Goal: Information Seeking & Learning: Learn about a topic

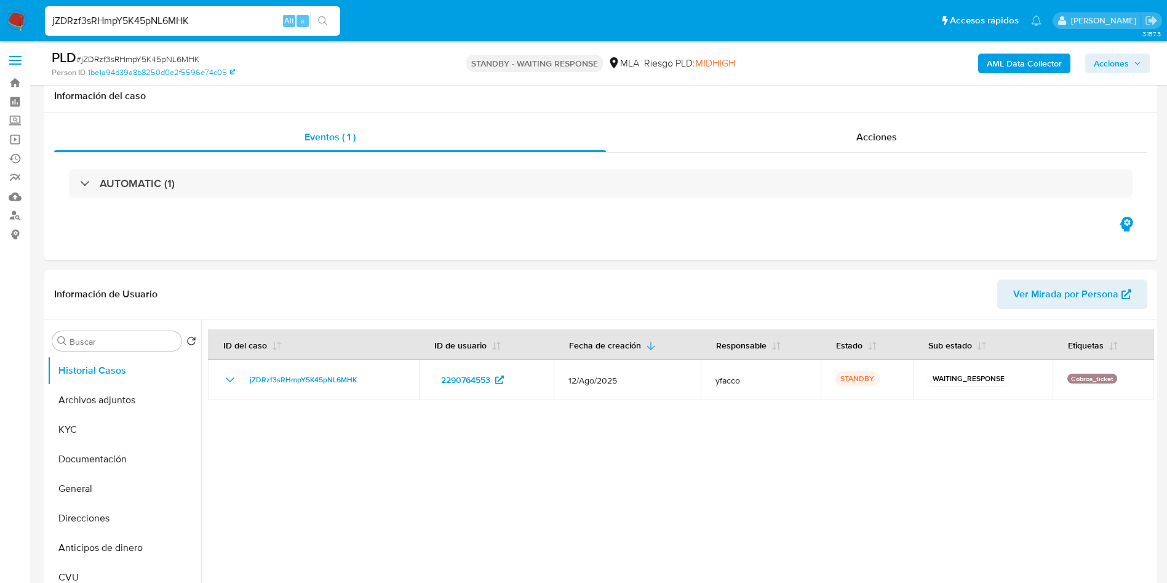
select select "10"
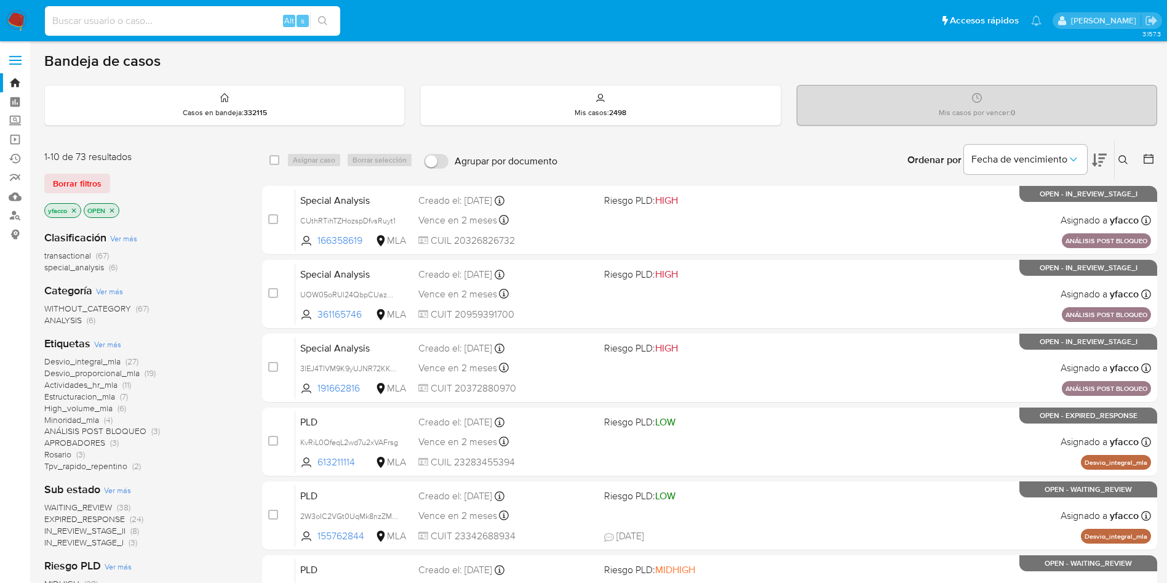
click at [236, 24] on input at bounding box center [192, 21] width 295 height 16
paste input "7psqZOaHFfl6uWgTcOny6qy2"
type input "7psqZOaHFfl6uWgTcOny6qy2"
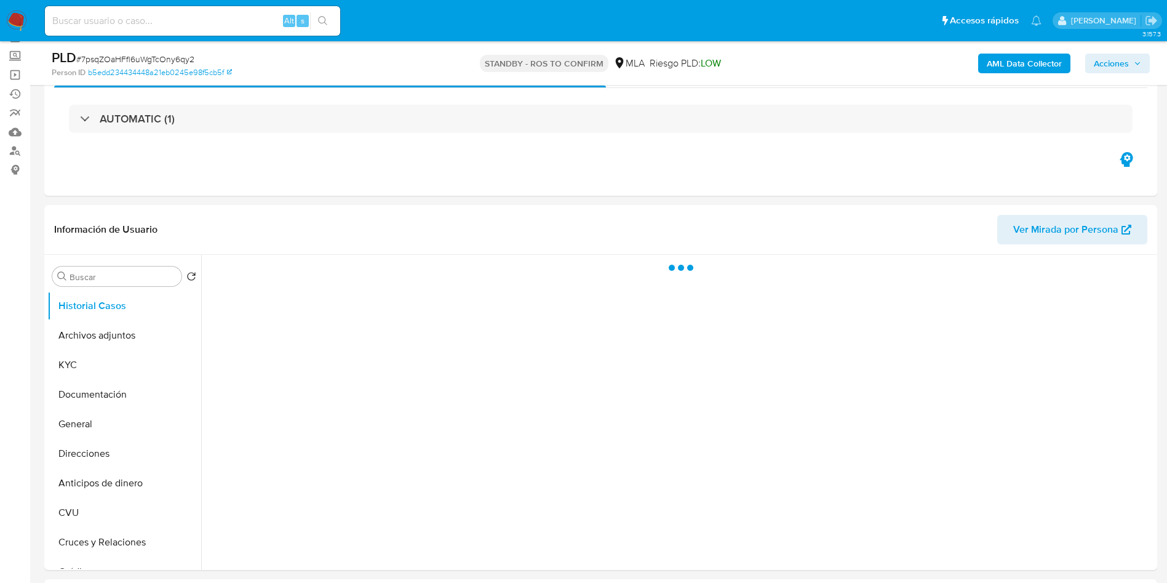
scroll to position [92, 0]
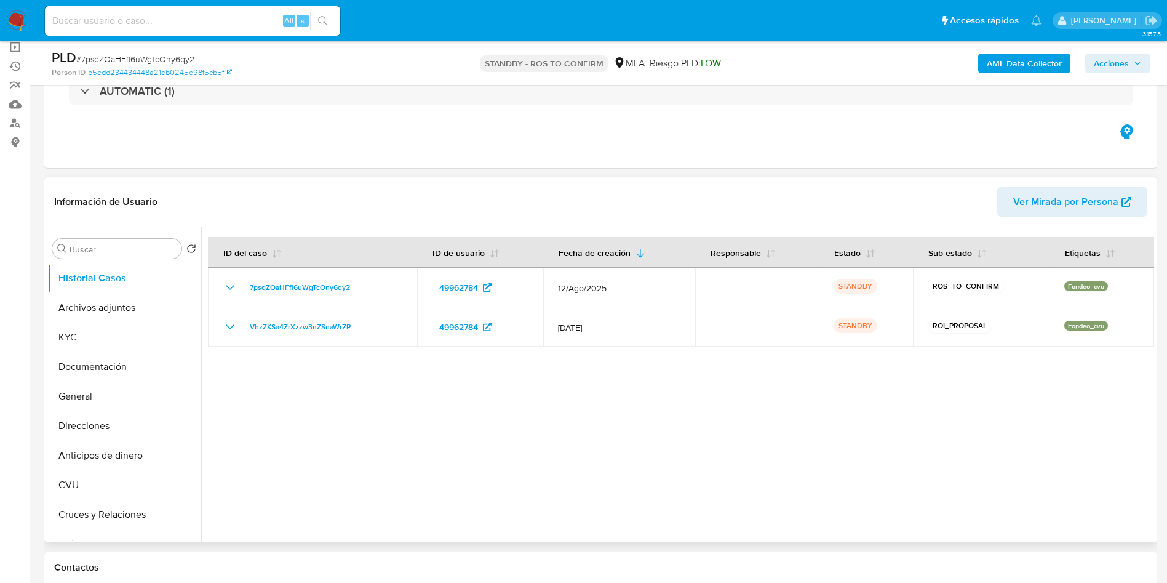
select select "10"
click at [107, 253] on input "Buscar" at bounding box center [123, 249] width 107 height 11
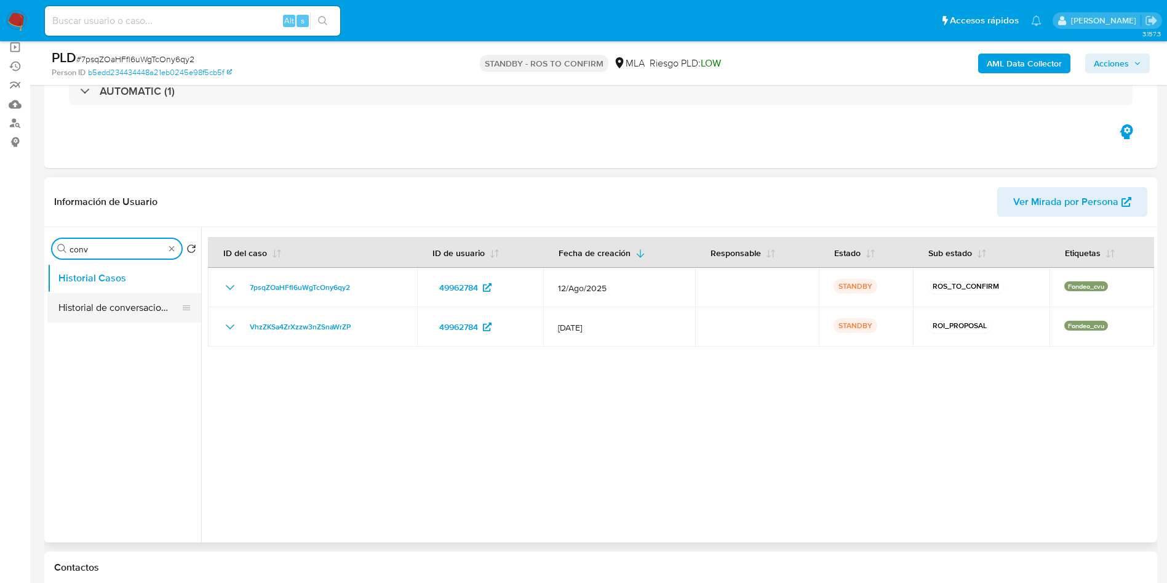
type input "conv"
click at [113, 298] on button "Historial de conversaciones" at bounding box center [119, 308] width 144 height 30
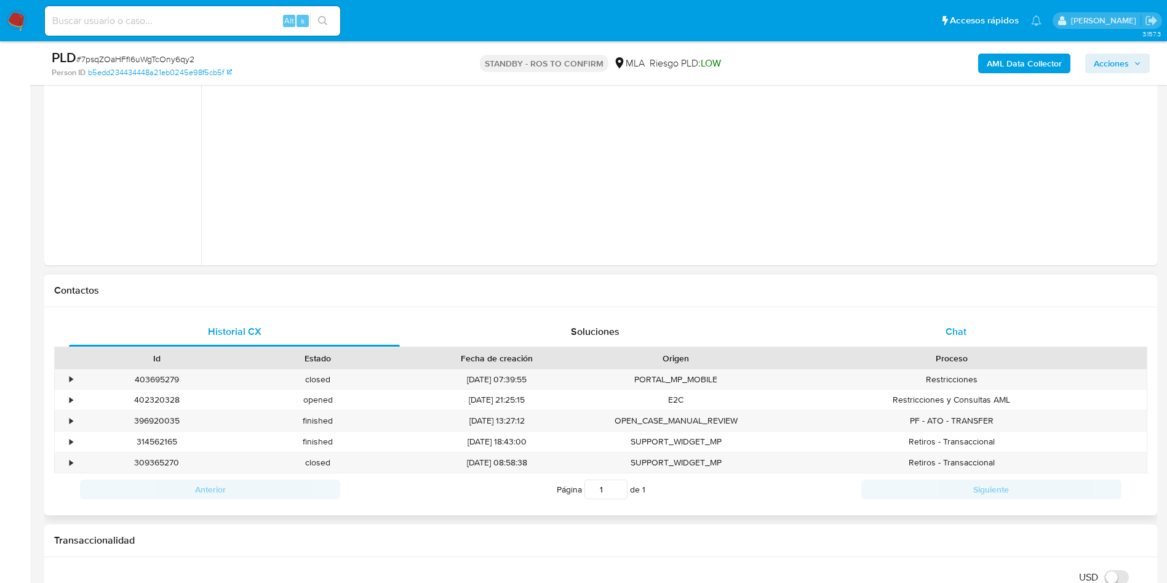
click at [913, 335] on div "Chat" at bounding box center [955, 332] width 331 height 30
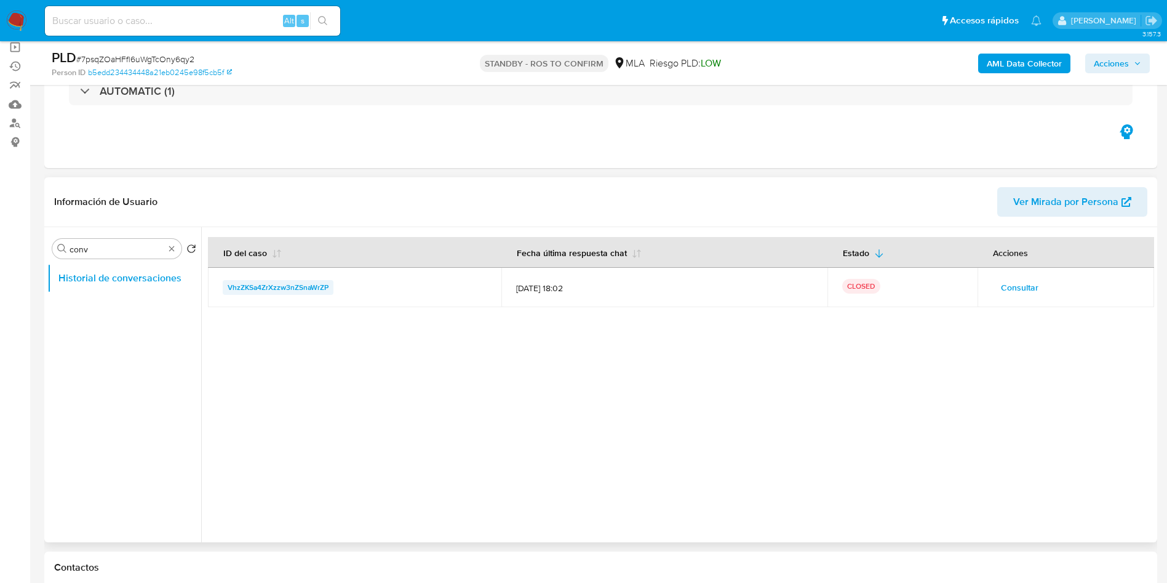
click at [271, 287] on span "VhzZKSa4ZrXzzw3nZSnaWrZP" at bounding box center [278, 287] width 101 height 15
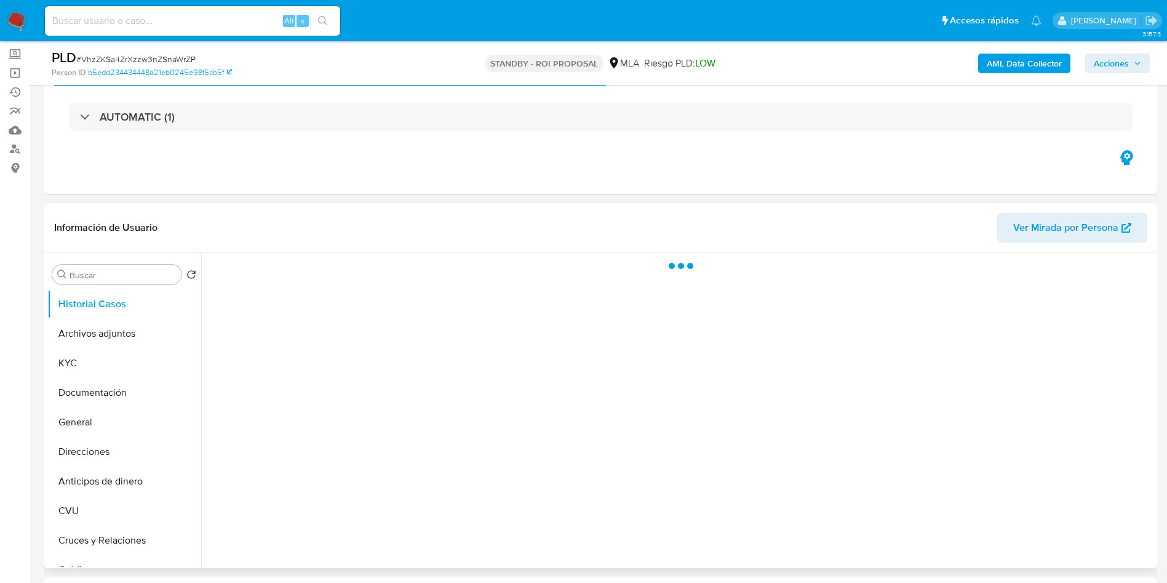
scroll to position [92, 0]
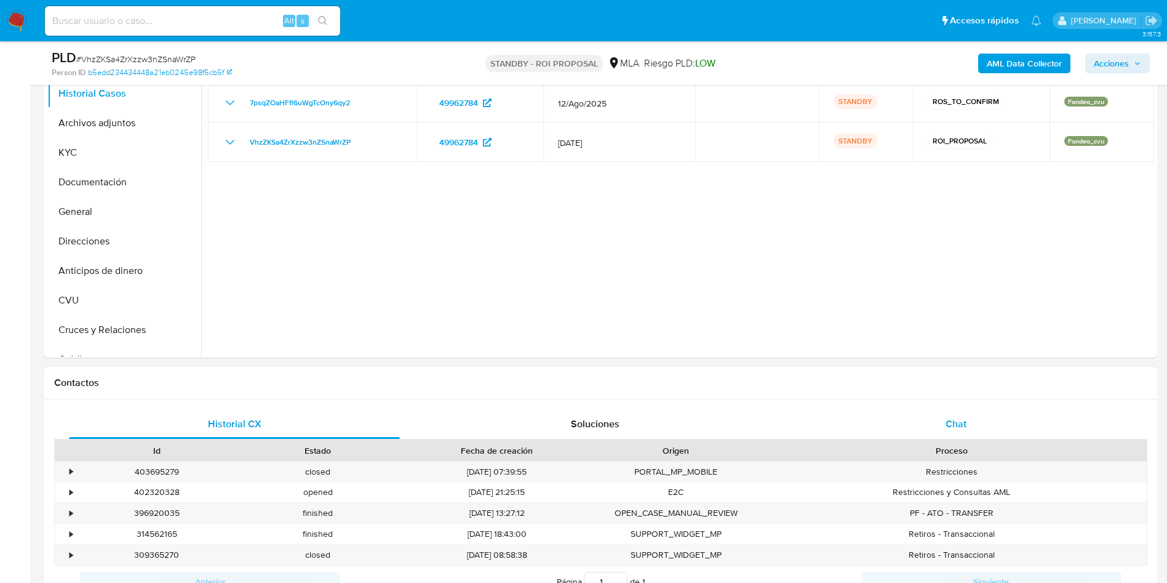
select select "10"
click at [939, 424] on div "Chat" at bounding box center [955, 424] width 331 height 30
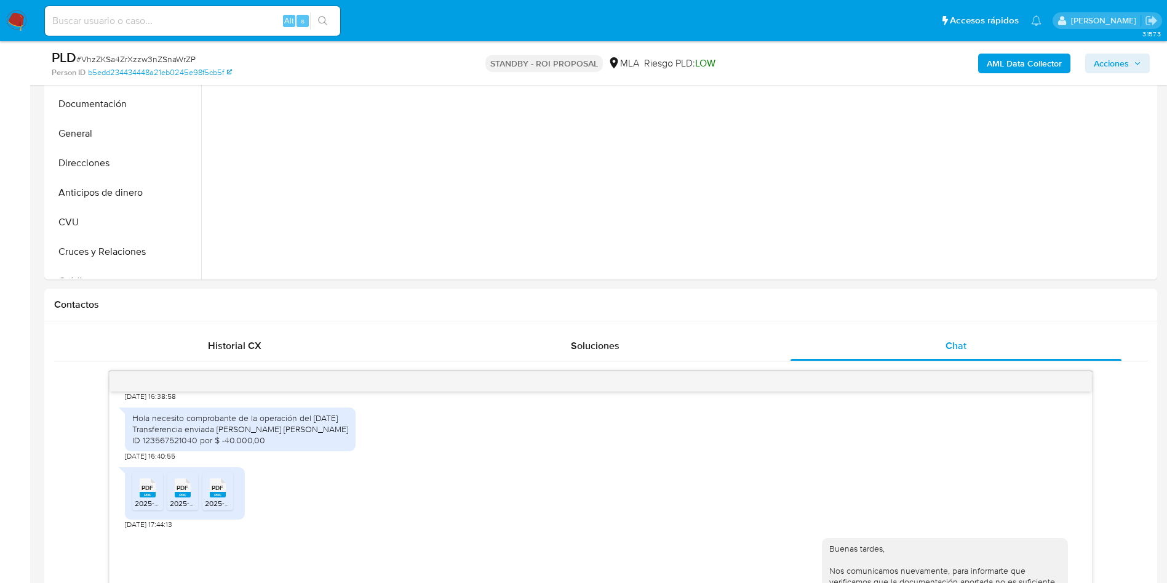
scroll to position [277, 0]
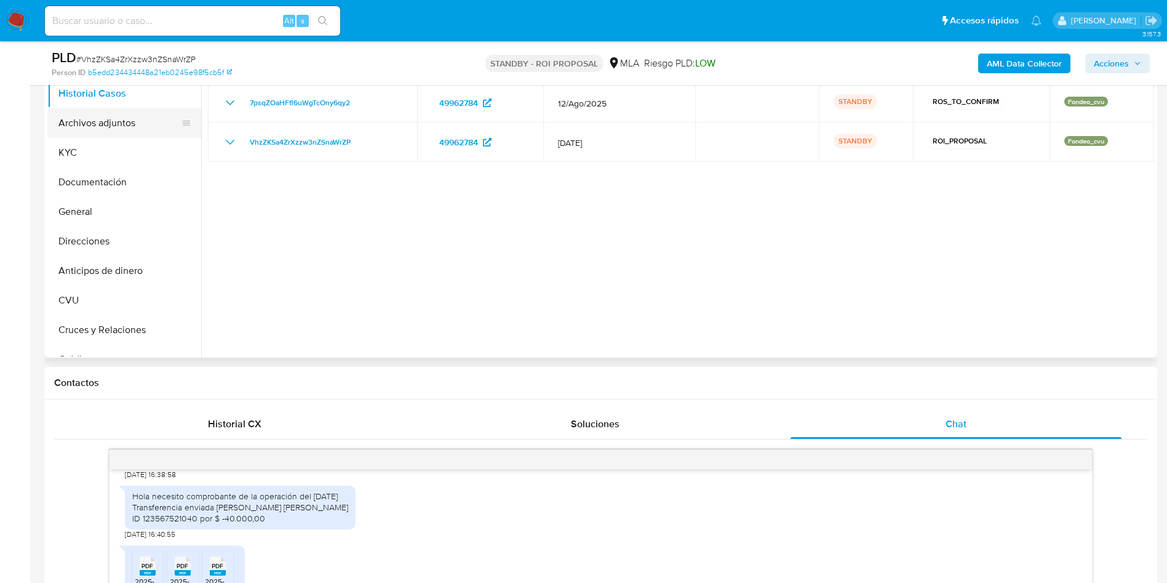
click at [102, 137] on button "Archivos adjuntos" at bounding box center [119, 123] width 144 height 30
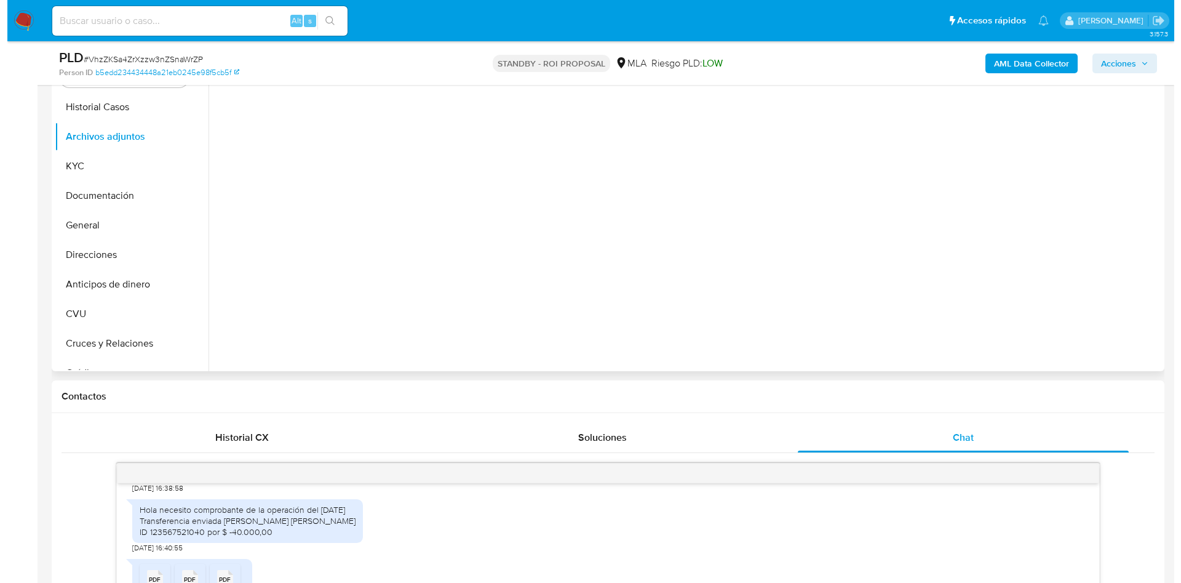
scroll to position [185, 0]
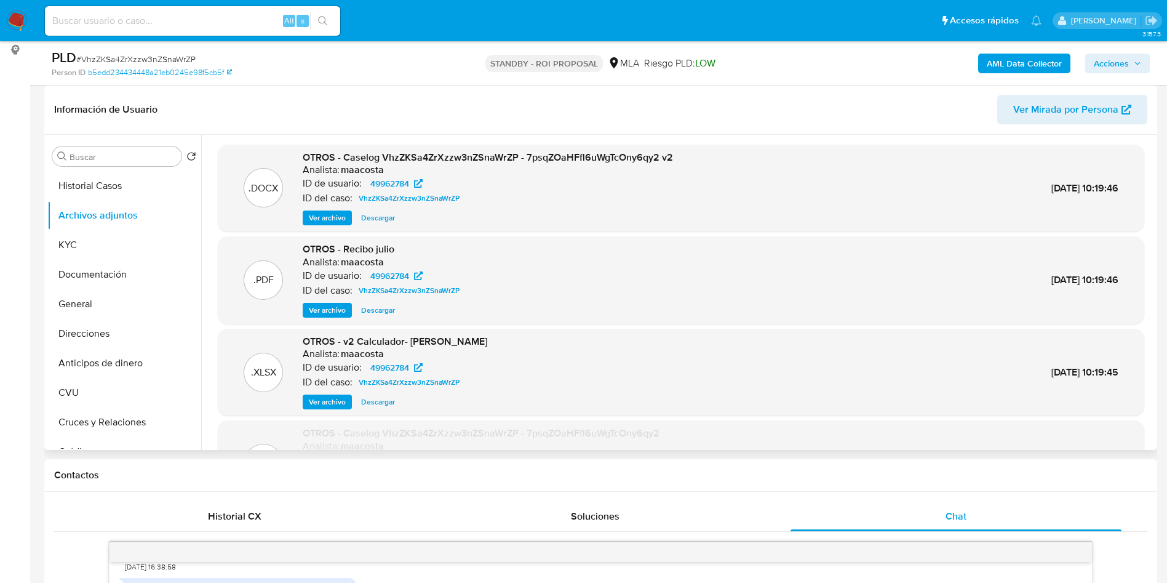
click at [311, 223] on span "Ver archivo" at bounding box center [327, 218] width 37 height 12
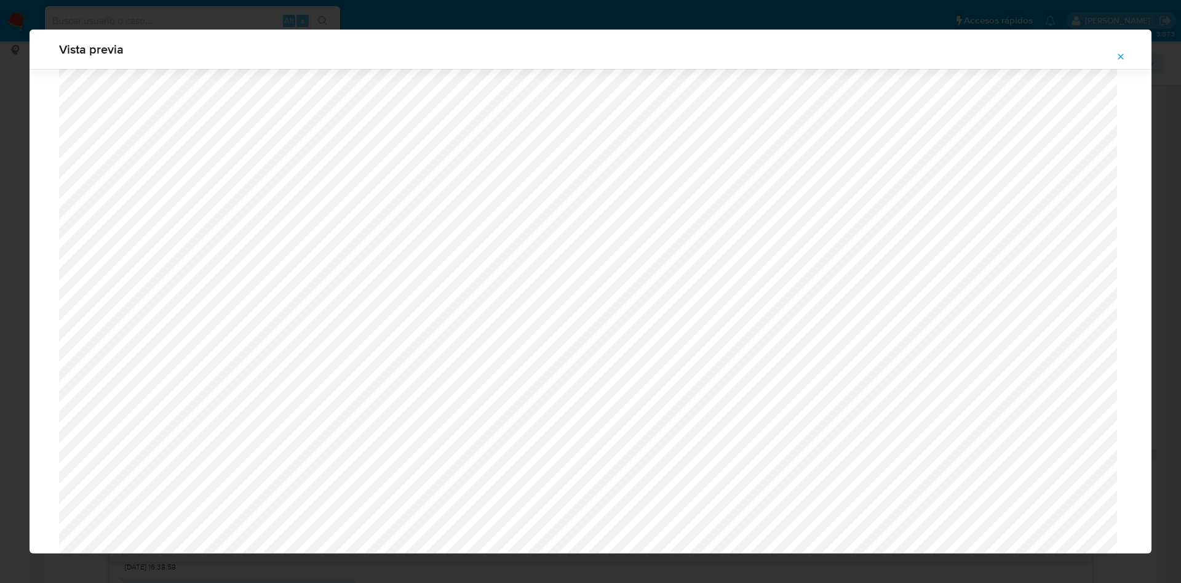
scroll to position [529, 0]
click at [1123, 64] on span "Attachment preview" at bounding box center [1121, 56] width 10 height 17
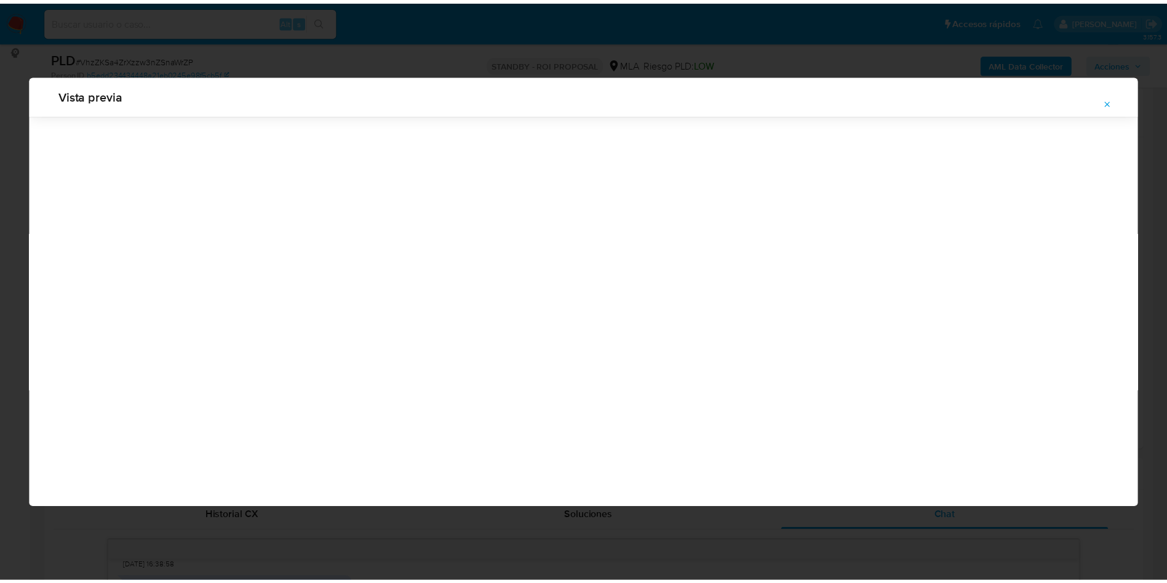
scroll to position [0, 0]
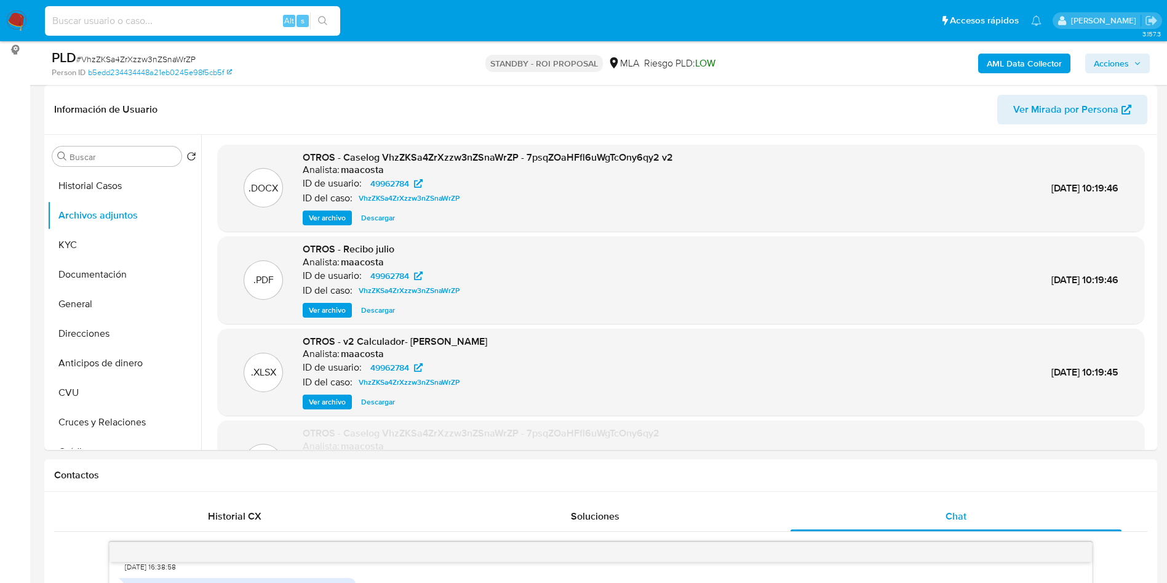
click at [248, 26] on input at bounding box center [192, 21] width 295 height 16
paste input "cNXPuEPQoyPzfYxsnbU32Vwb"
type input "cNXPuEPQoyPzfYxsnbU32Vwb"
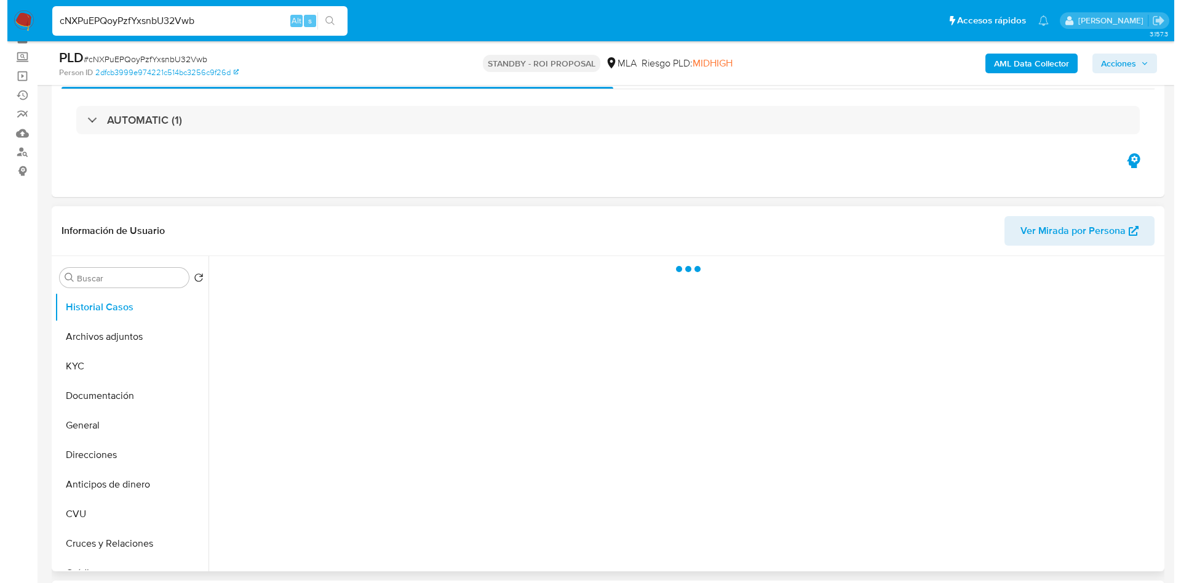
scroll to position [92, 0]
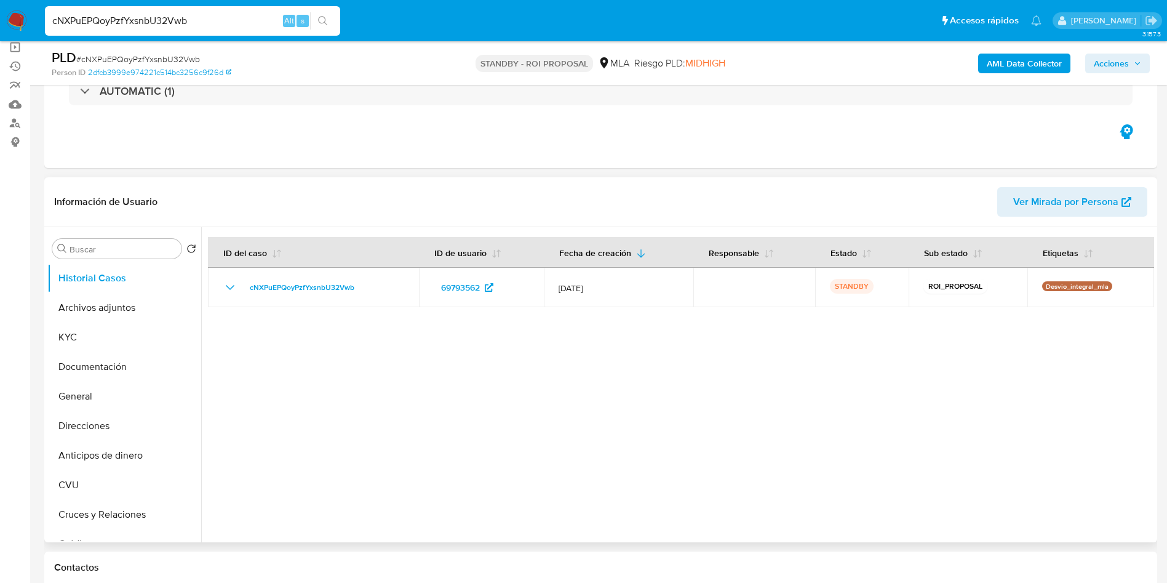
select select "10"
click at [127, 310] on button "Archivos adjuntos" at bounding box center [119, 308] width 144 height 30
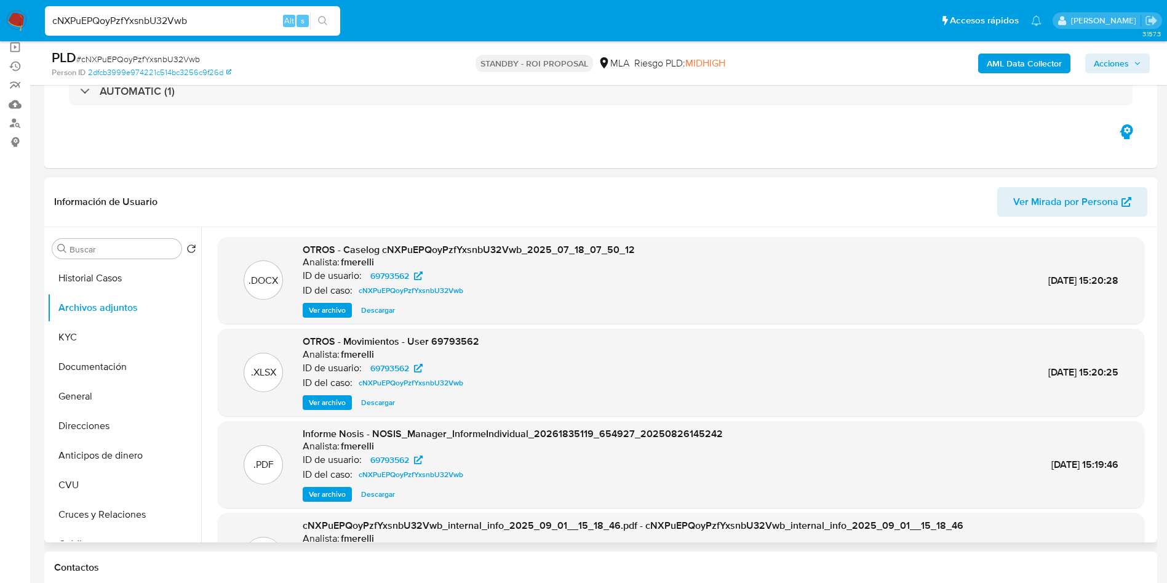
click at [312, 314] on span "Ver archivo" at bounding box center [327, 310] width 37 height 12
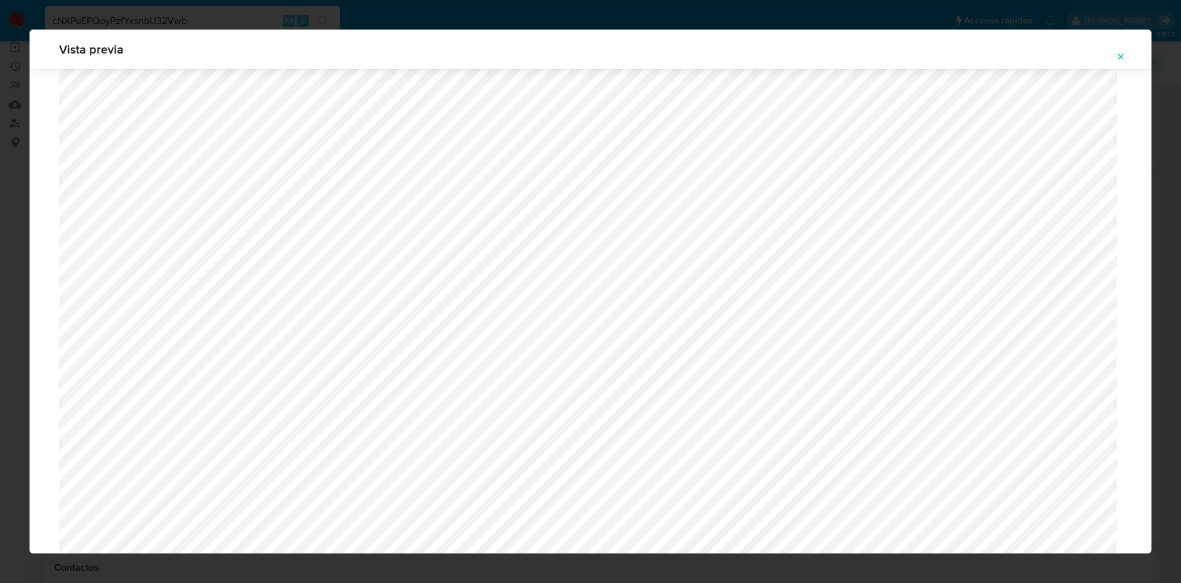
scroll to position [437, 0]
click at [1127, 52] on button "Attachment preview" at bounding box center [1120, 57] width 27 height 20
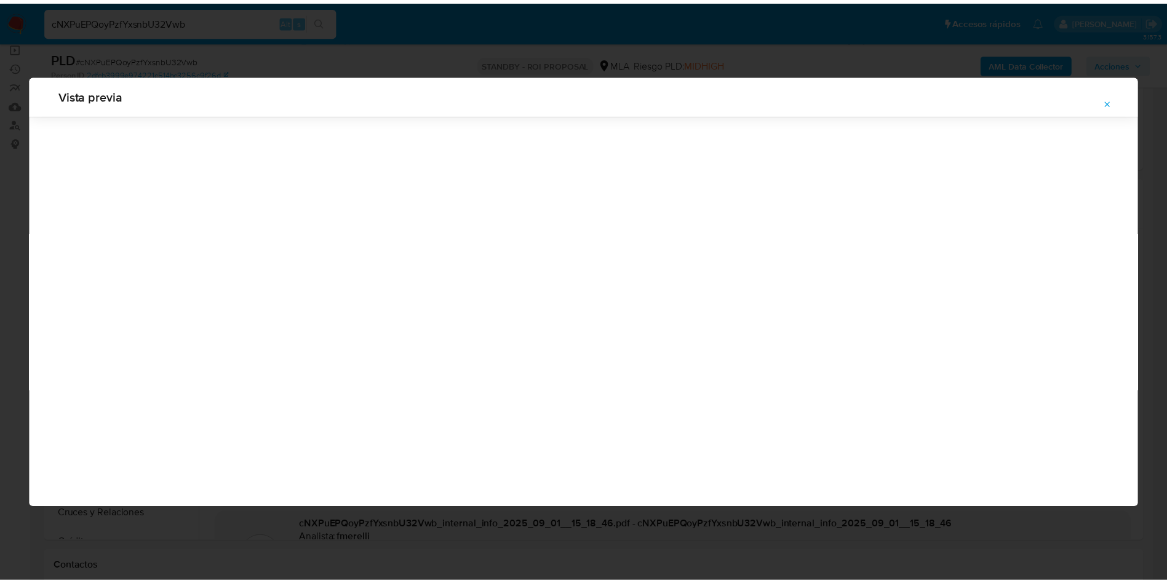
scroll to position [0, 0]
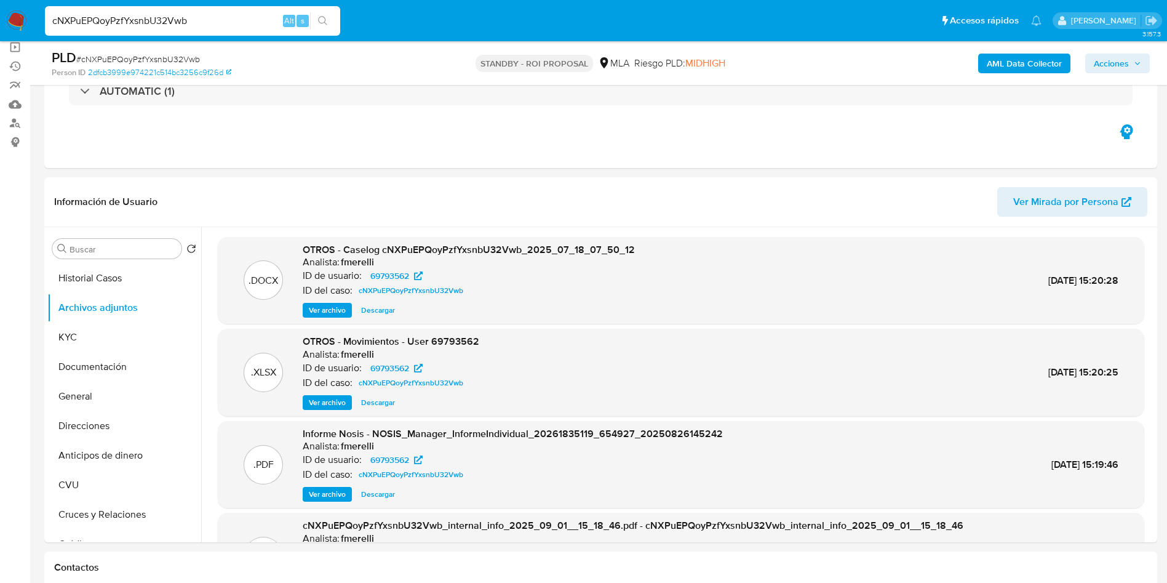
click at [222, 26] on input "cNXPuEPQoyPzfYxsnbU32Vwb" at bounding box center [192, 21] width 295 height 16
paste input "PkZBVILdOcm9bXUigGDnadGA"
type input "PkZBVILdOcm9bXUigGDnadGA"
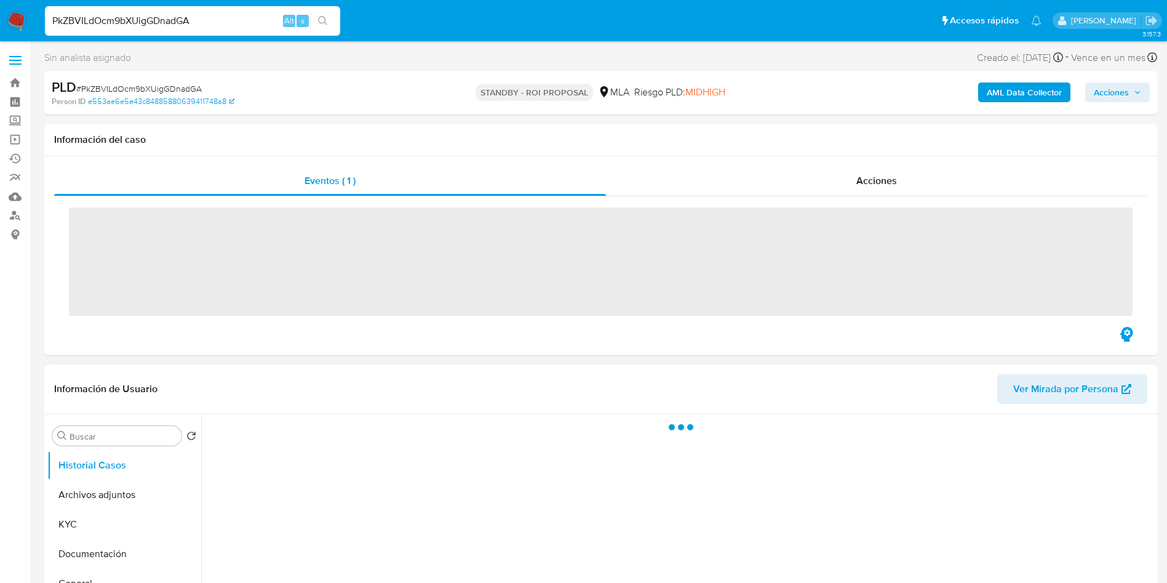
scroll to position [92, 0]
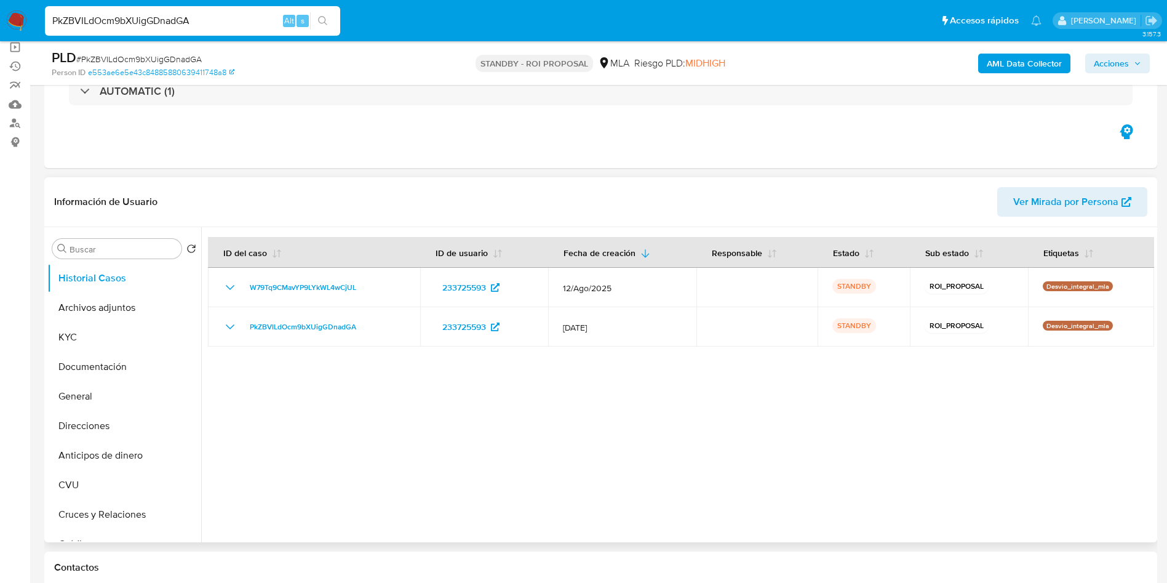
select select "10"
click at [68, 311] on button "Archivos adjuntos" at bounding box center [119, 308] width 144 height 30
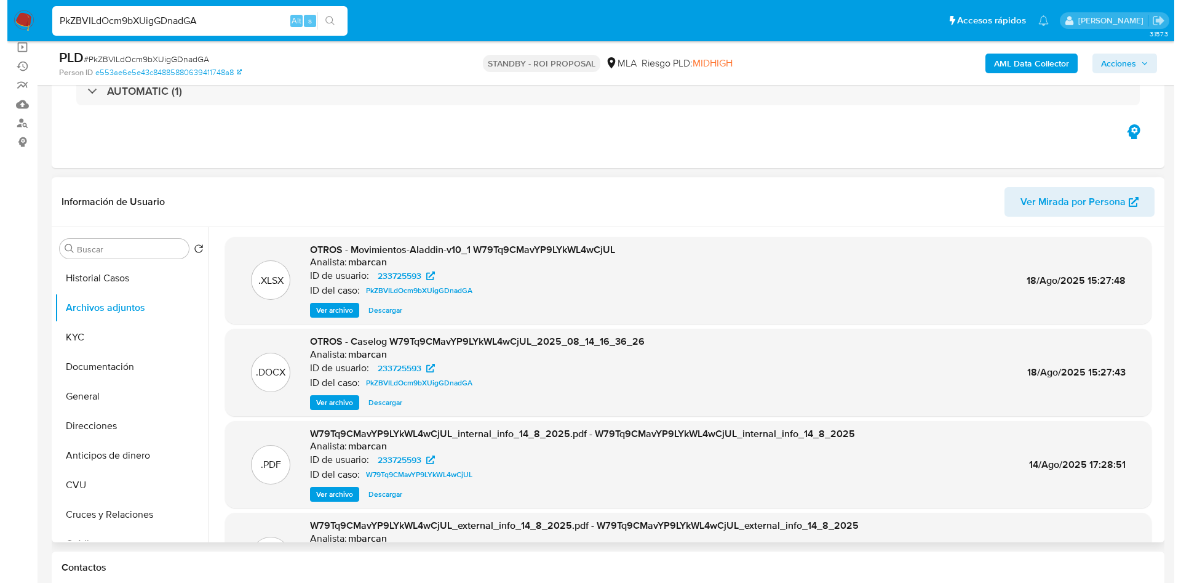
scroll to position [69, 0]
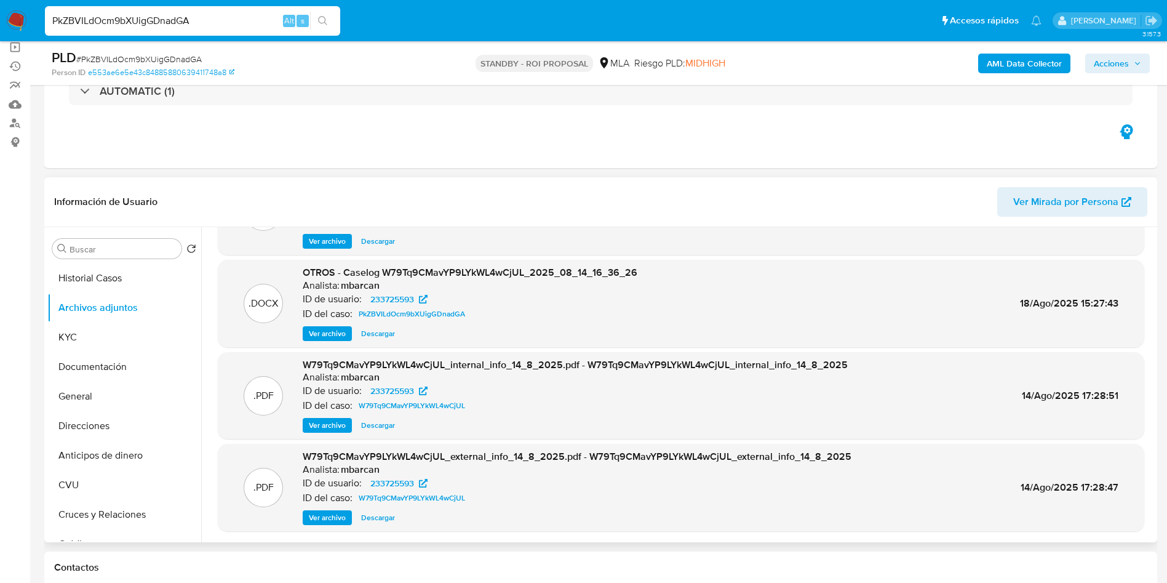
click at [332, 337] on span "Ver archivo" at bounding box center [327, 333] width 37 height 12
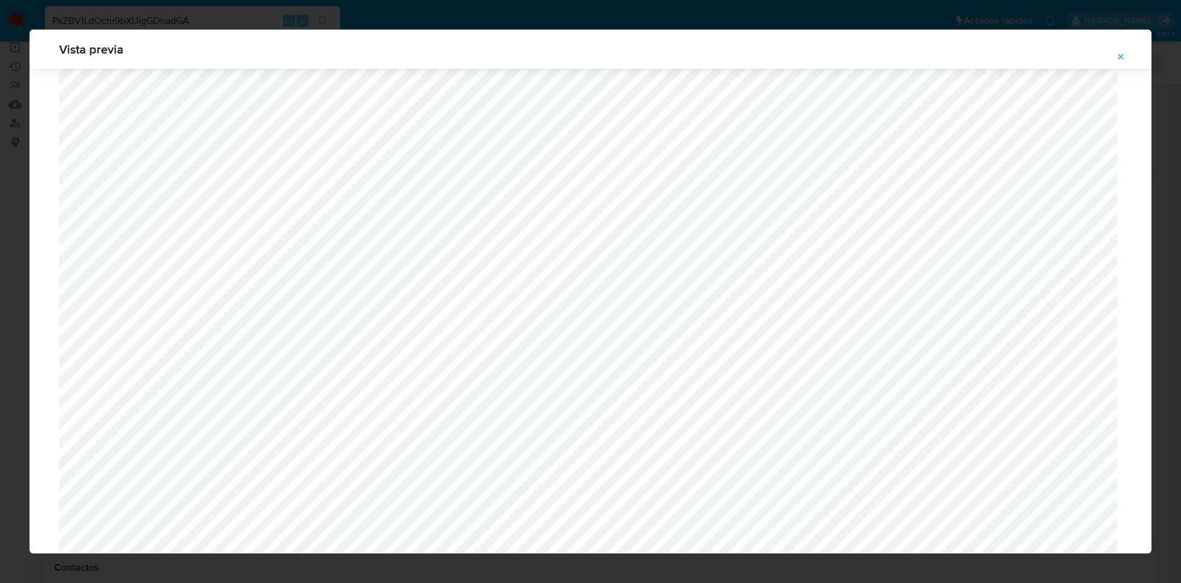
scroll to position [437, 0]
click at [1123, 60] on icon "Attachment preview" at bounding box center [1121, 57] width 10 height 10
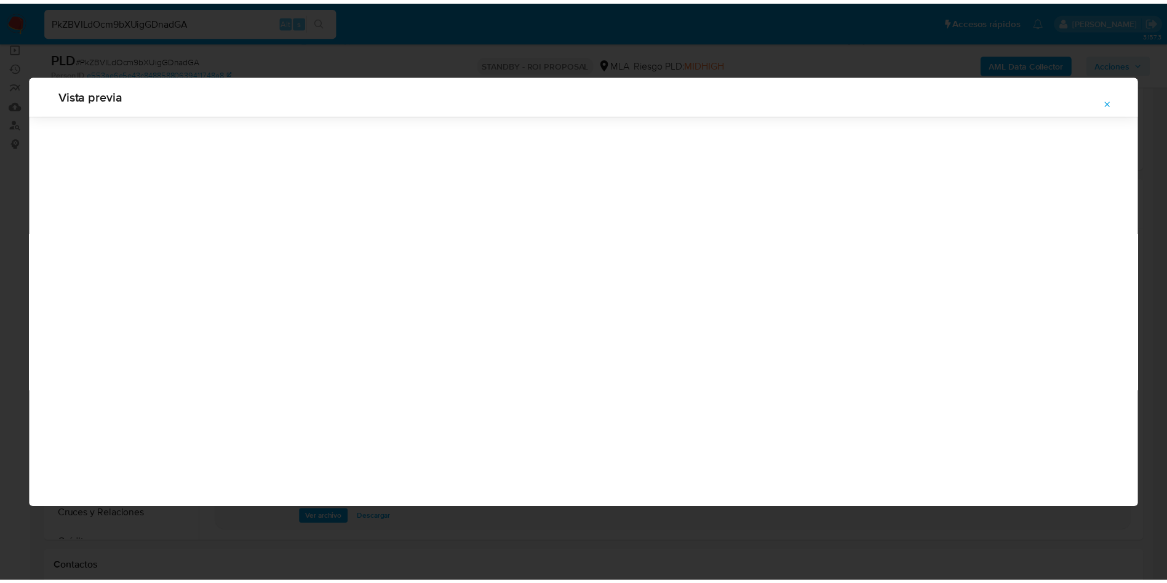
scroll to position [0, 0]
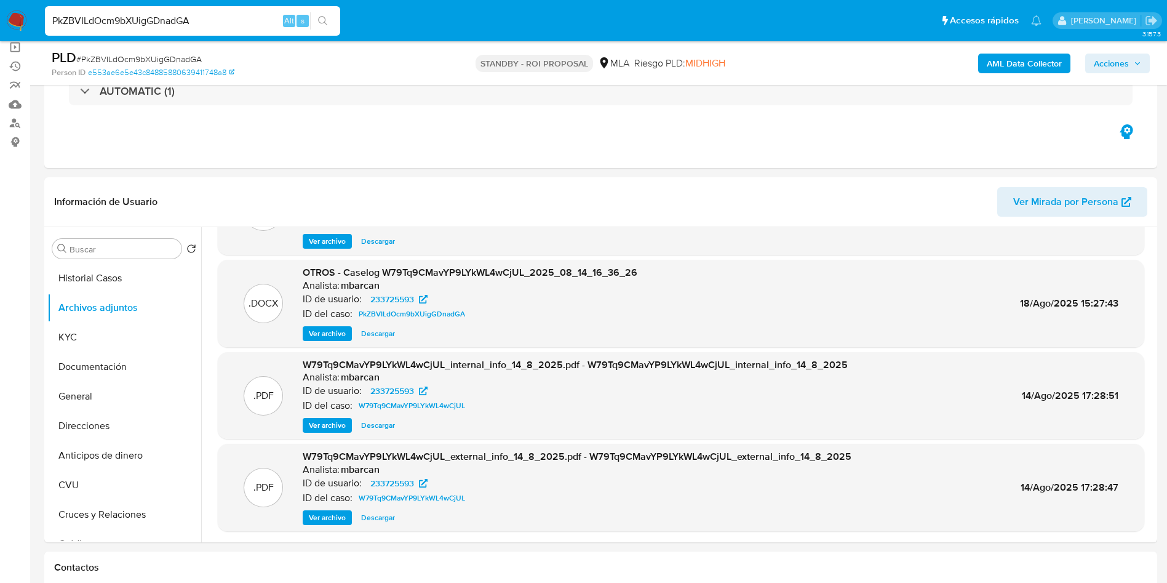
click at [213, 21] on input "PkZBVILdOcm9bXUigGDnadGA" at bounding box center [192, 21] width 295 height 16
paste input "txs4AtC6nPi3JFlw2w28nH7q"
type input "txs4AtC6nPi3JFlw2w28nH7q"
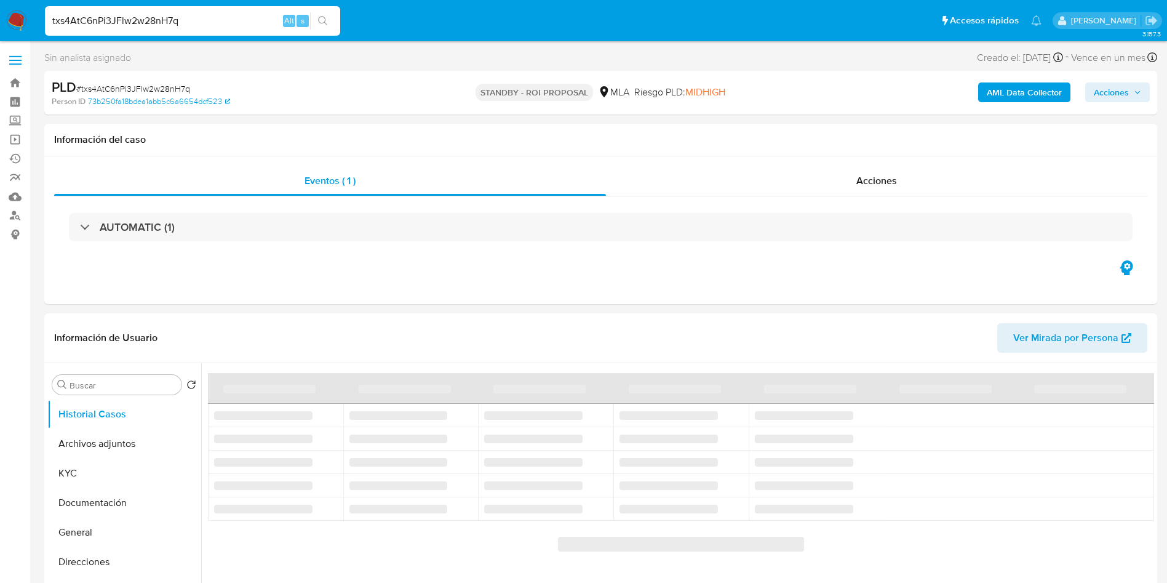
select select "10"
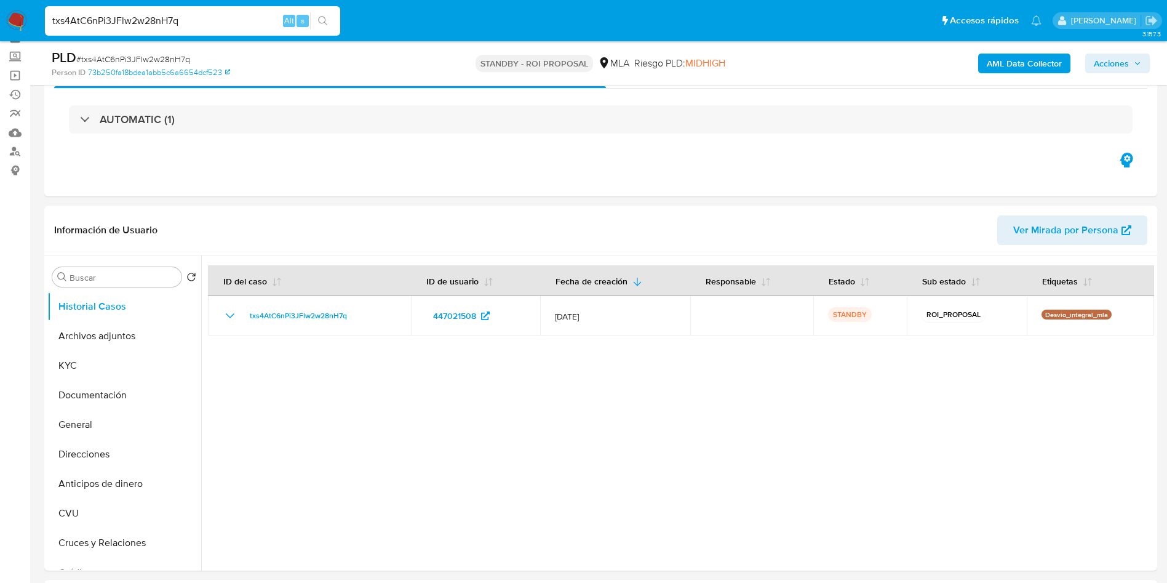
scroll to position [92, 0]
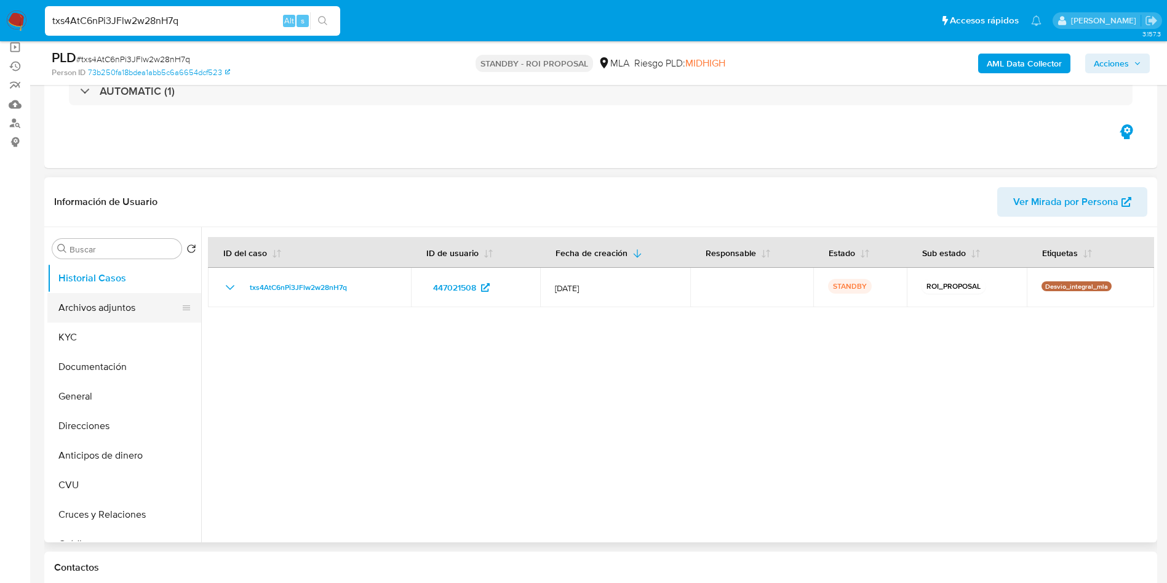
click at [80, 304] on button "Archivos adjuntos" at bounding box center [119, 308] width 144 height 30
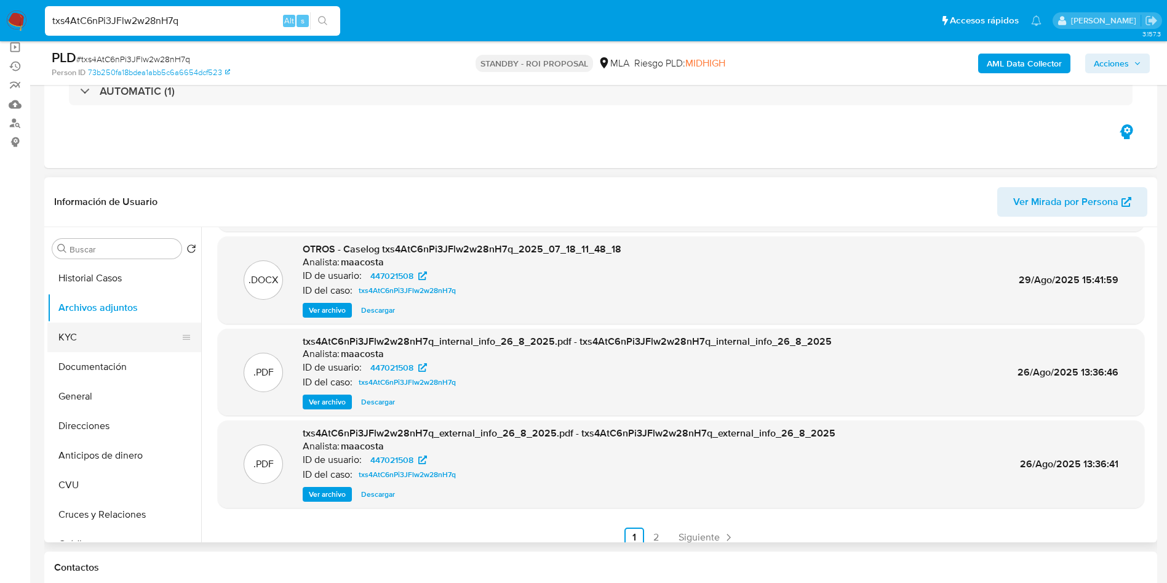
click at [122, 340] on button "KYC" at bounding box center [119, 337] width 144 height 30
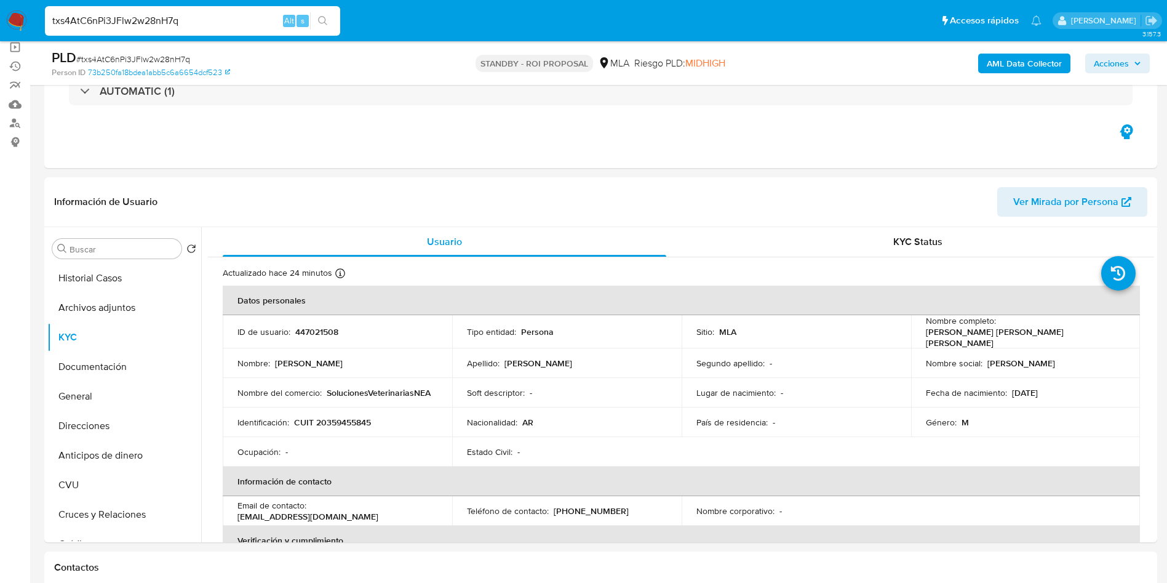
click at [211, 14] on input "txs4AtC6nPi3JFlw2w28nH7q" at bounding box center [192, 21] width 295 height 16
paste input "cNXPuEPQoyPzfYxsnbU32Vwb"
type input "cNXPuEPQoyPzfYxsnbU32Vwb"
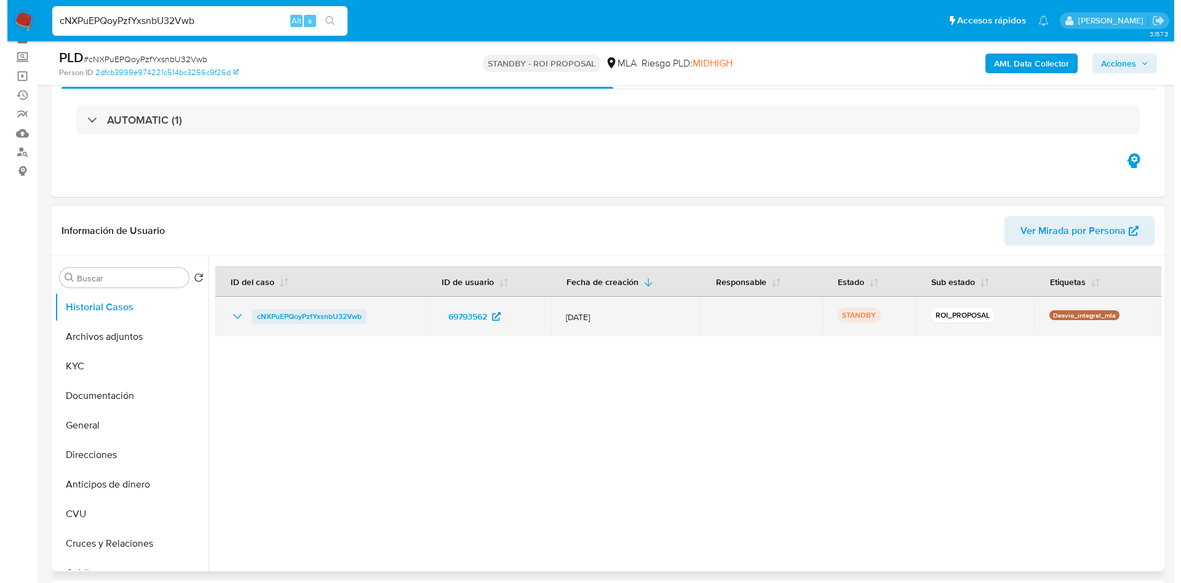
scroll to position [92, 0]
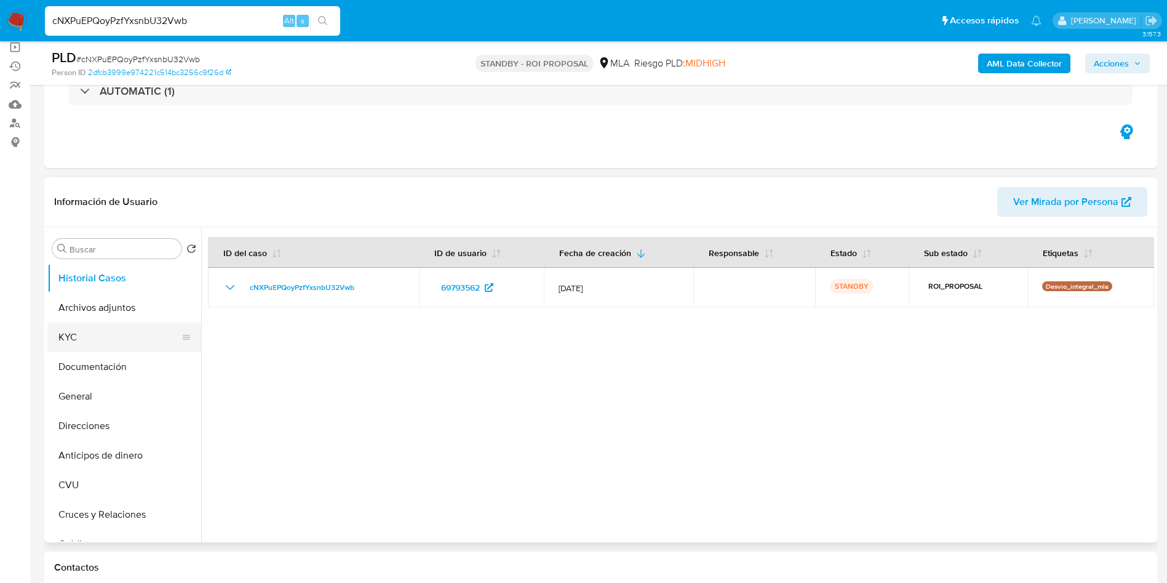
select select "10"
click at [87, 314] on button "Archivos adjuntos" at bounding box center [119, 308] width 144 height 30
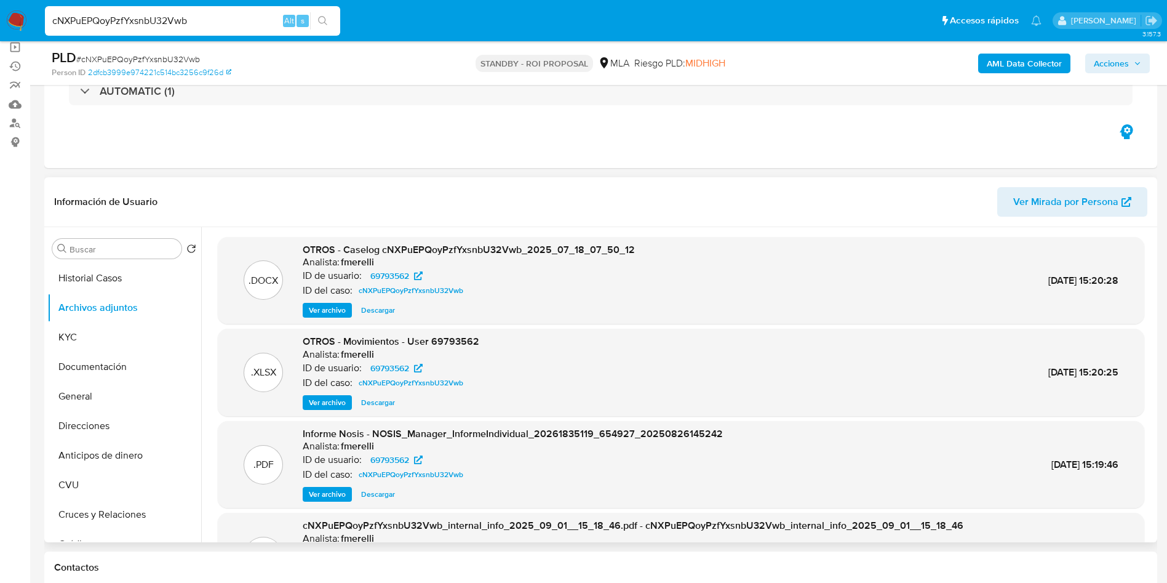
click at [319, 314] on span "Ver archivo" at bounding box center [327, 310] width 37 height 12
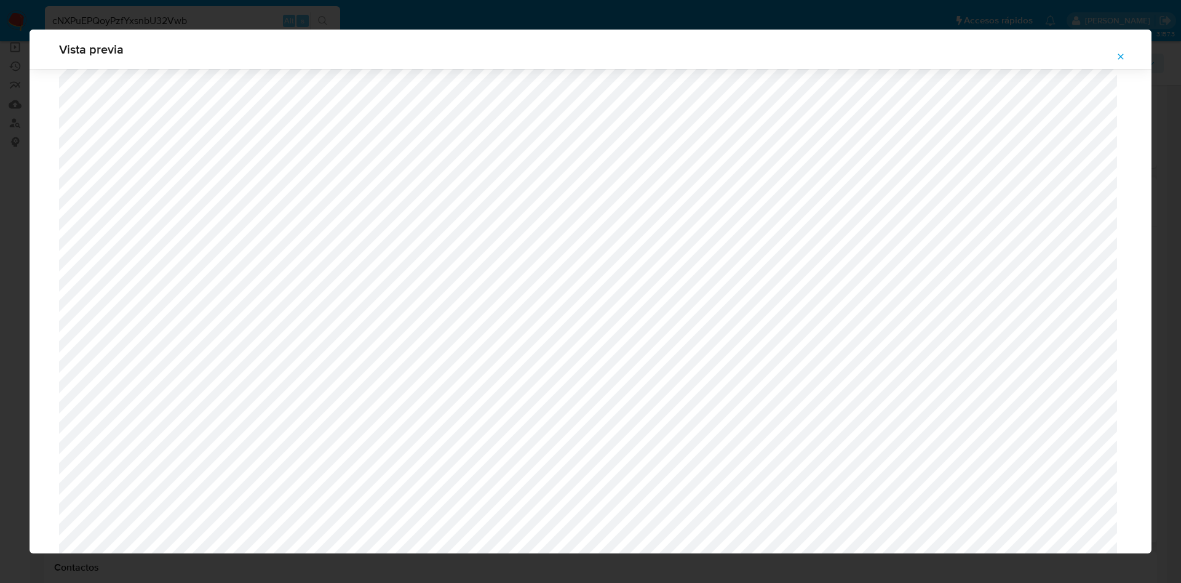
scroll to position [806, 0]
drag, startPoint x: 1118, startPoint y: 55, endPoint x: 694, endPoint y: 44, distance: 424.6
click at [1119, 54] on icon "Attachment preview" at bounding box center [1121, 57] width 6 height 6
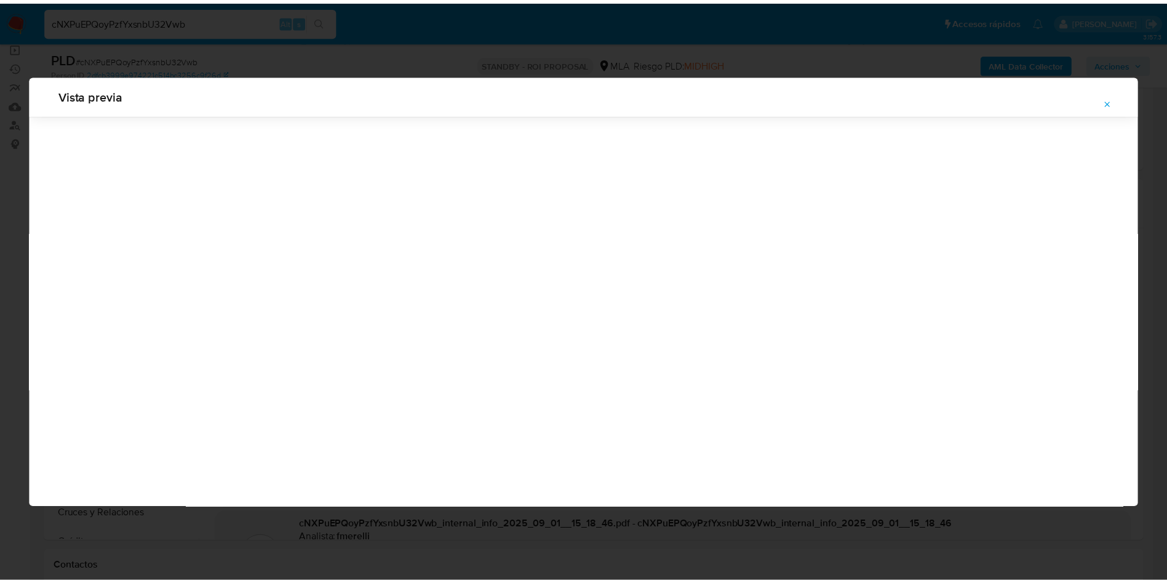
scroll to position [0, 0]
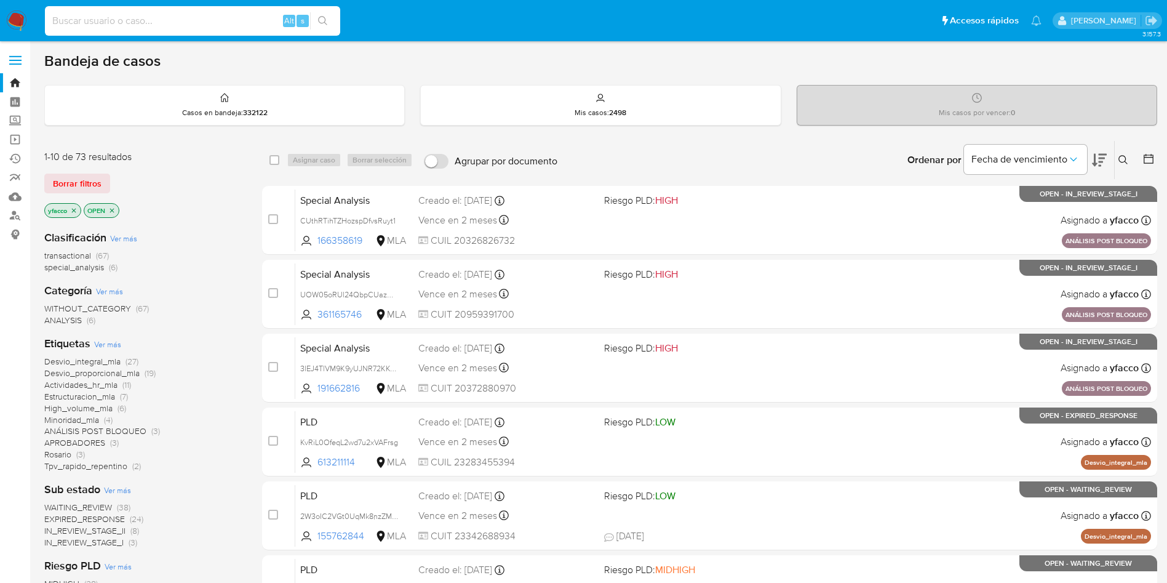
click at [204, 20] on input at bounding box center [192, 21] width 295 height 16
paste input "txs4AtC6nPi3JFlw2w28nH7q"
type input "txs4AtC6nPi3JFlw2w28nH7q"
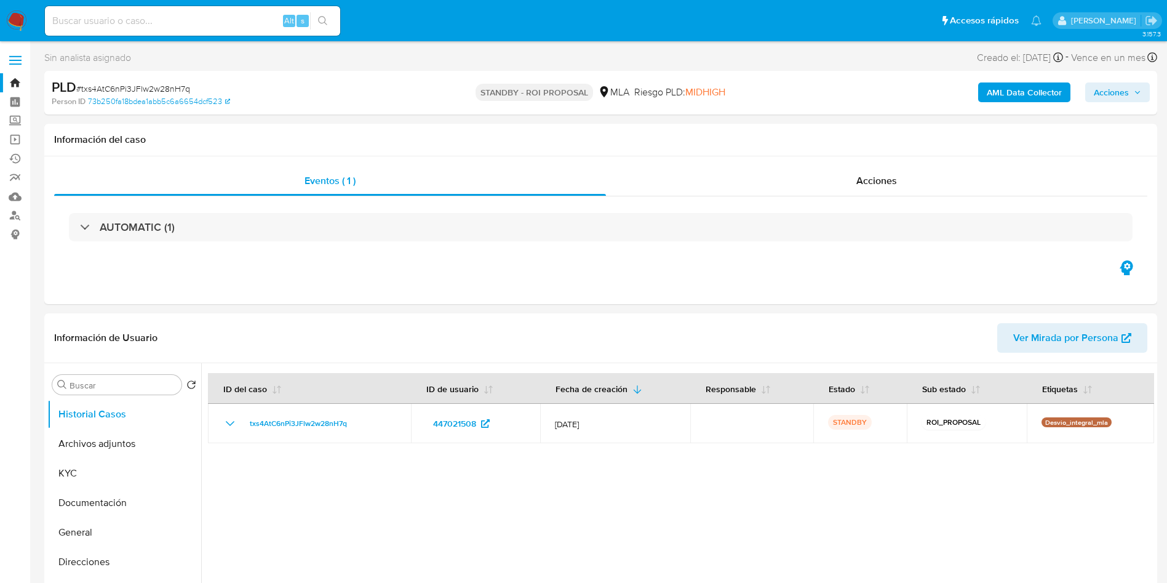
select select "10"
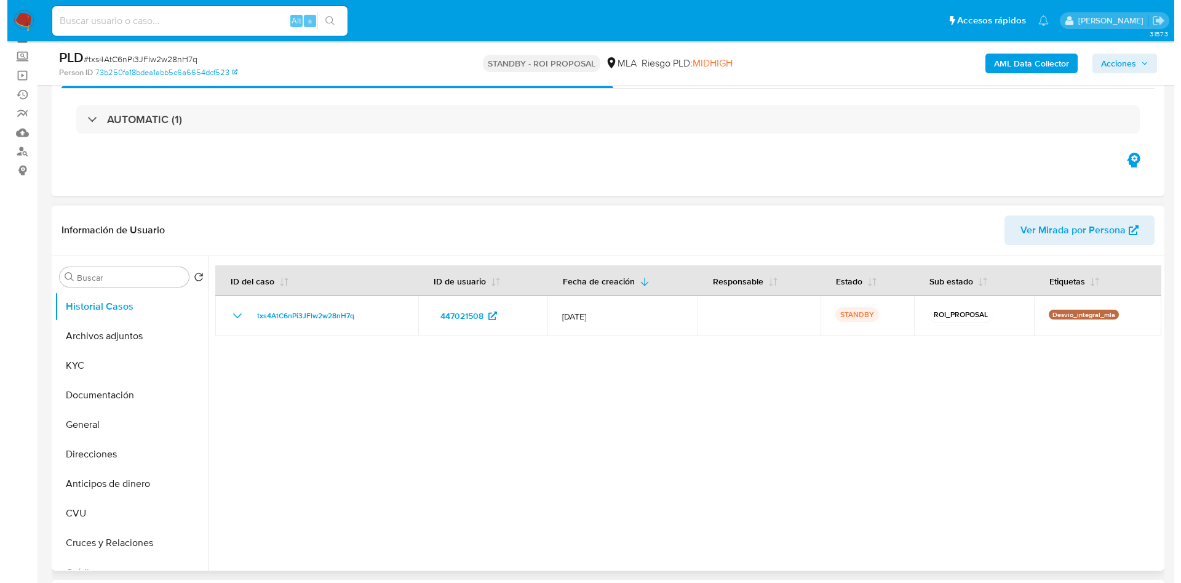
scroll to position [92, 0]
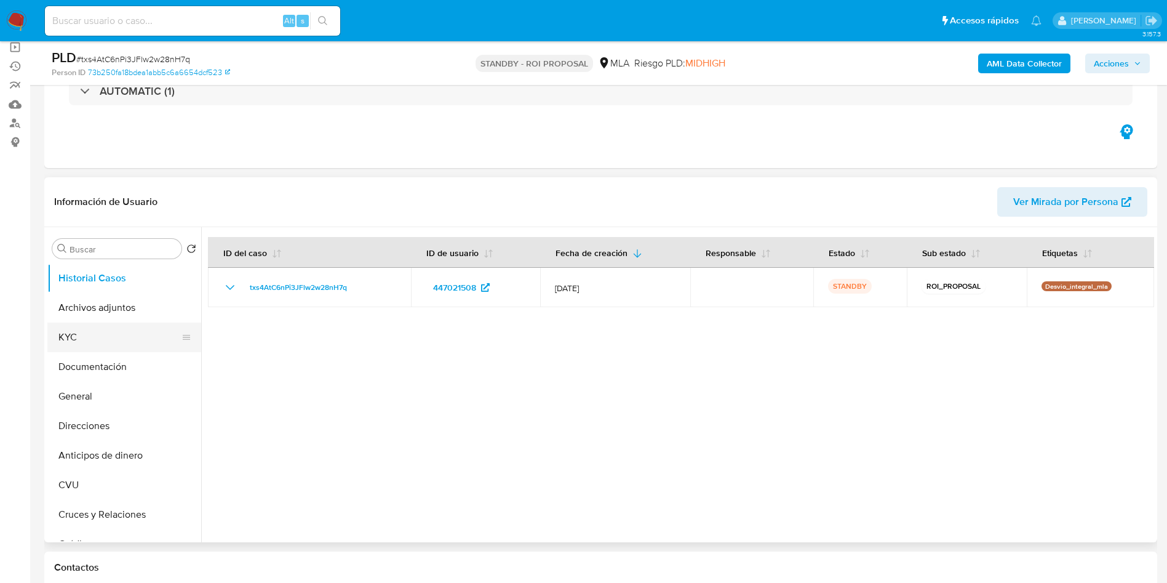
click at [96, 335] on button "KYC" at bounding box center [119, 337] width 144 height 30
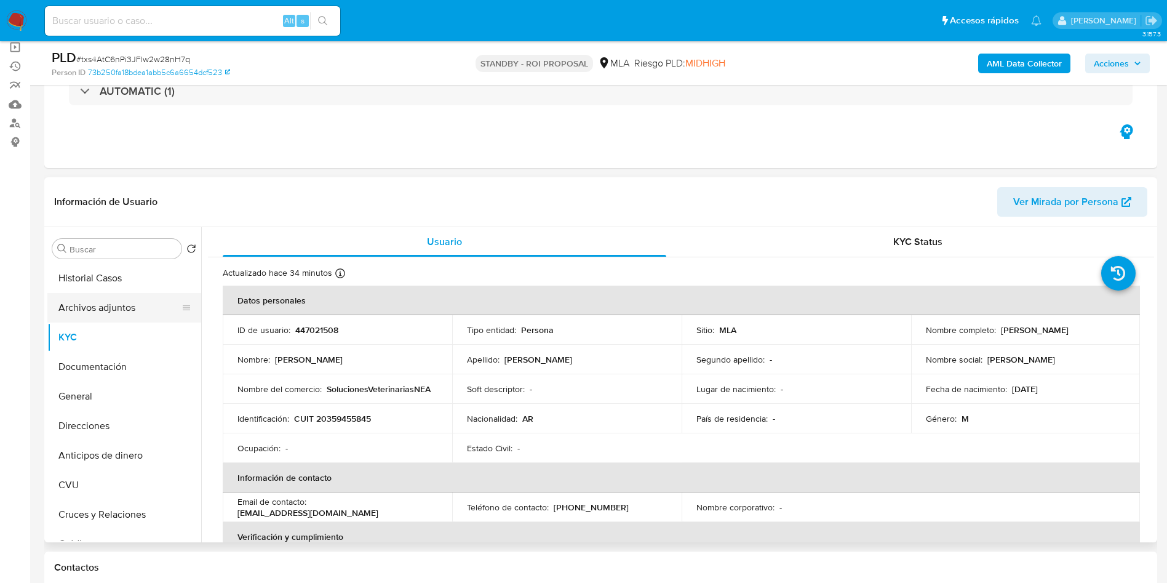
click at [113, 310] on button "Archivos adjuntos" at bounding box center [119, 308] width 144 height 30
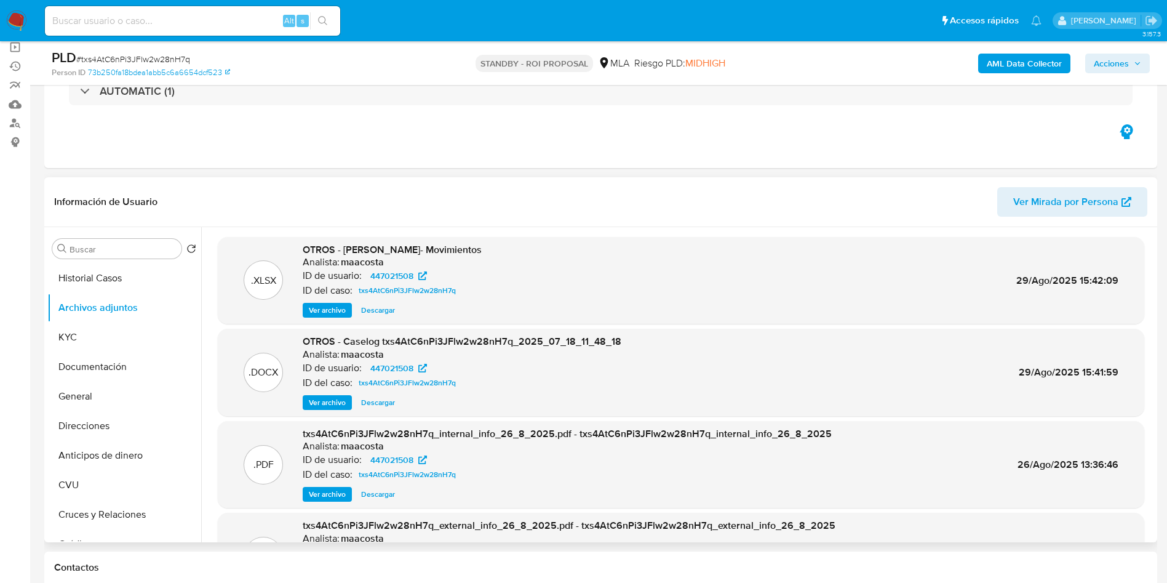
click at [330, 399] on span "Ver archivo" at bounding box center [327, 402] width 37 height 12
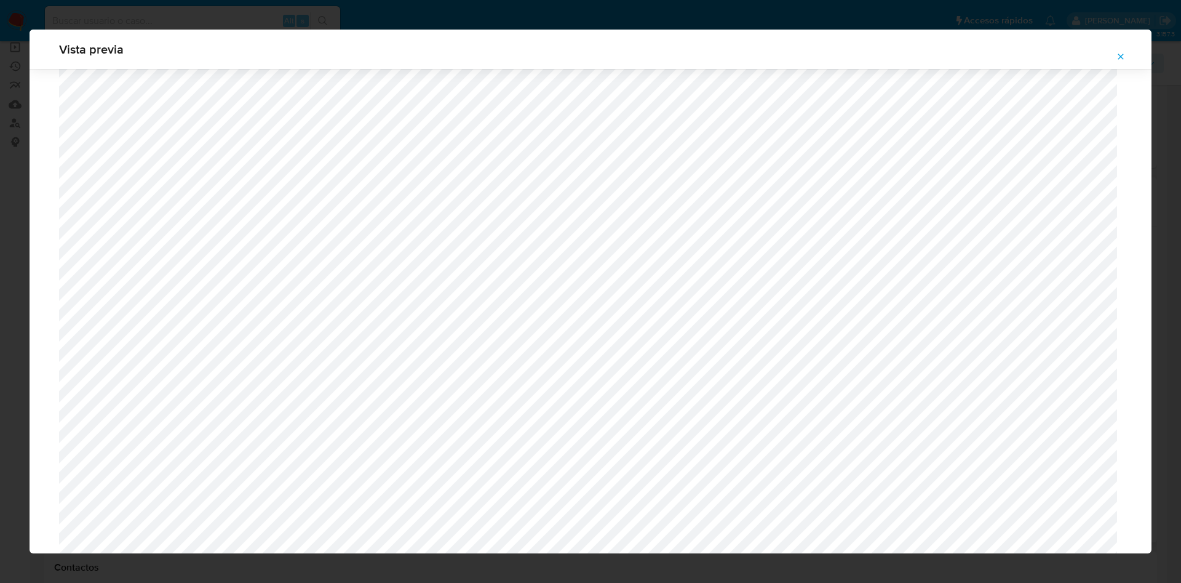
scroll to position [702, 0]
click at [1124, 52] on icon "Attachment preview" at bounding box center [1121, 57] width 10 height 10
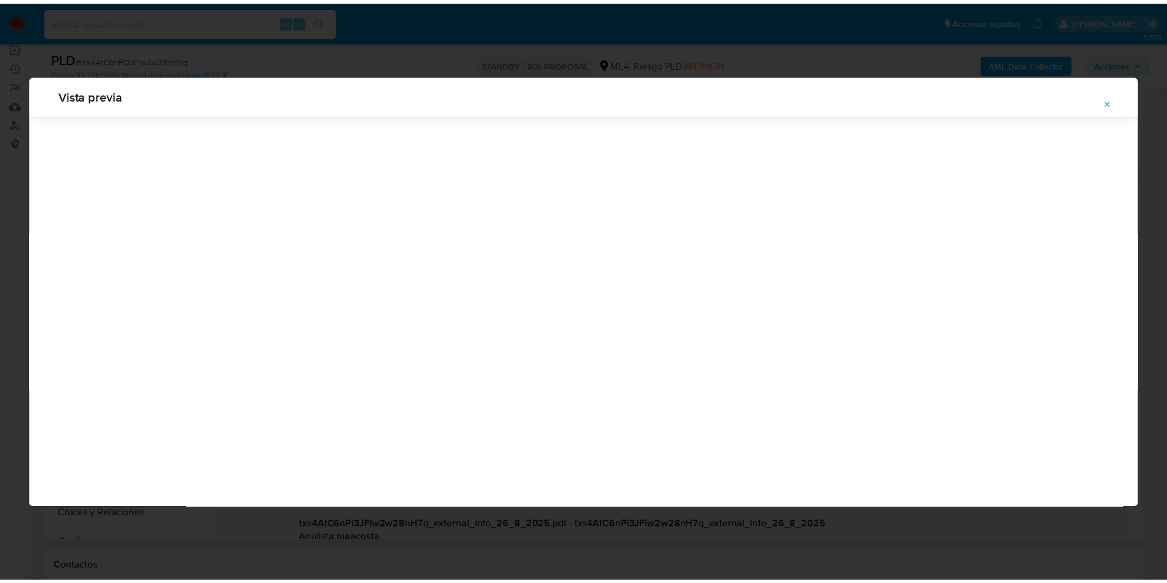
scroll to position [0, 0]
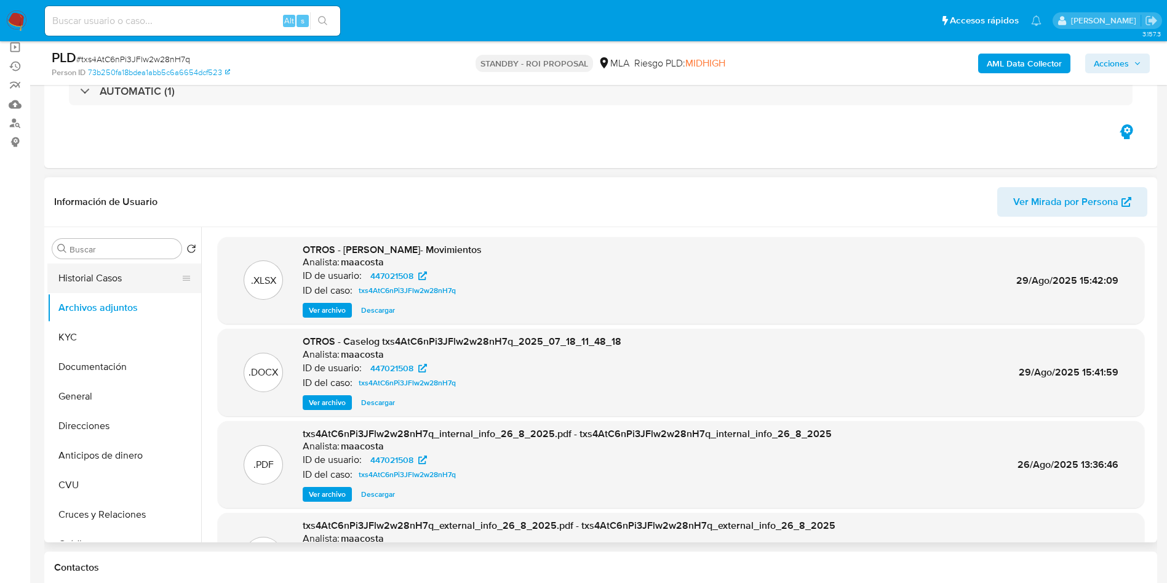
click at [86, 274] on button "Historial Casos" at bounding box center [119, 278] width 144 height 30
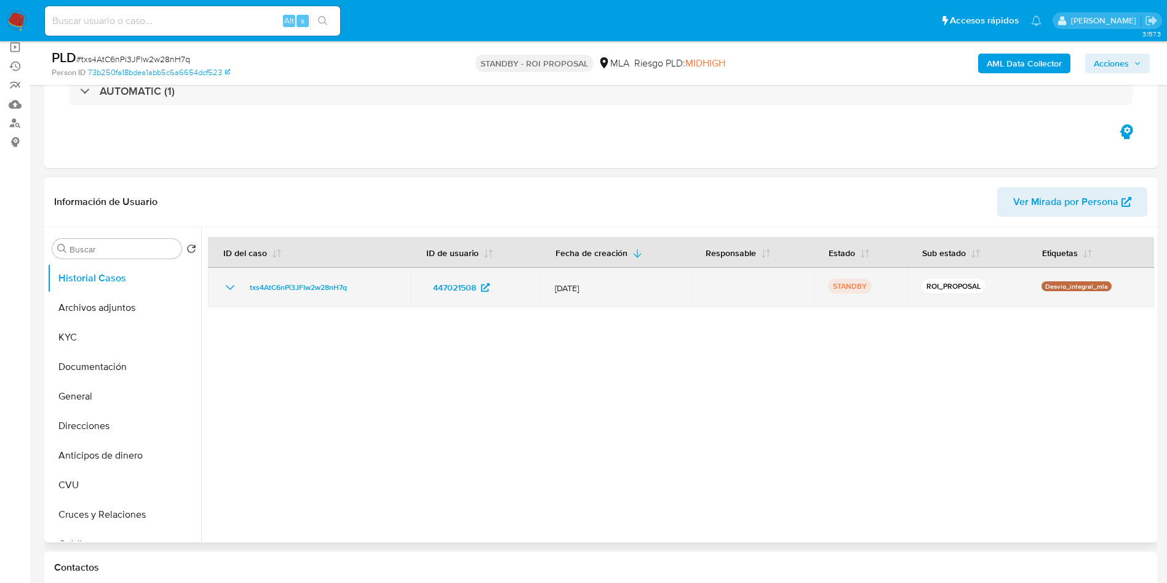
drag, startPoint x: 248, startPoint y: 290, endPoint x: 364, endPoint y: 284, distance: 116.4
click at [364, 284] on div "txs4AtC6nPi3JFlw2w28nH7q" at bounding box center [309, 287] width 173 height 15
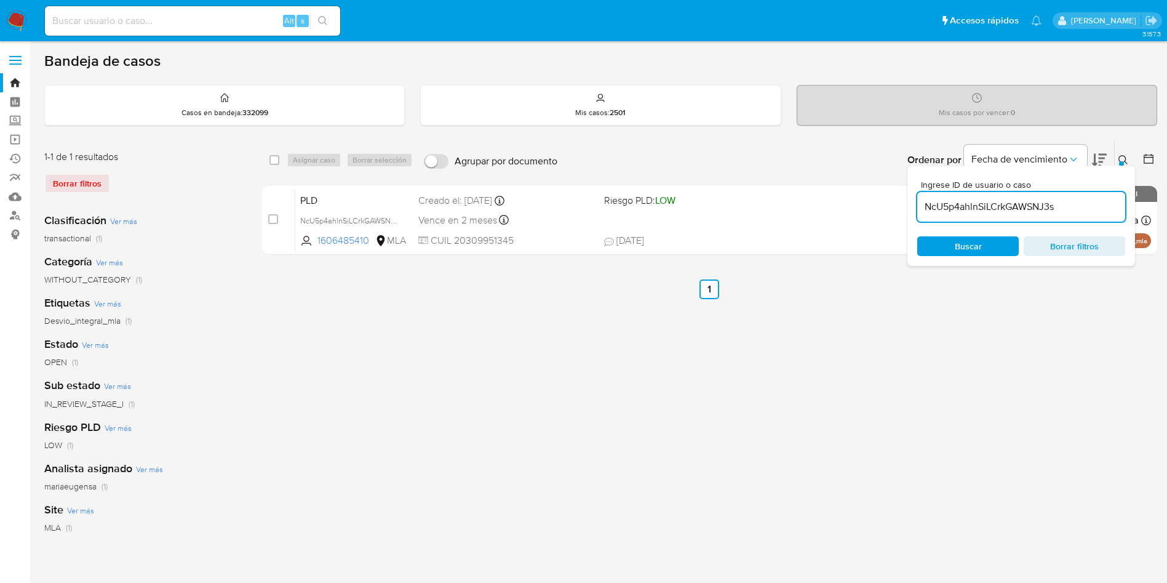
click at [1067, 205] on input "NcU5p4ahlnSiLCrkGAWSNJ3s" at bounding box center [1021, 207] width 208 height 16
type input "txs4AtC6nPi3JFlw2w28nH7q"
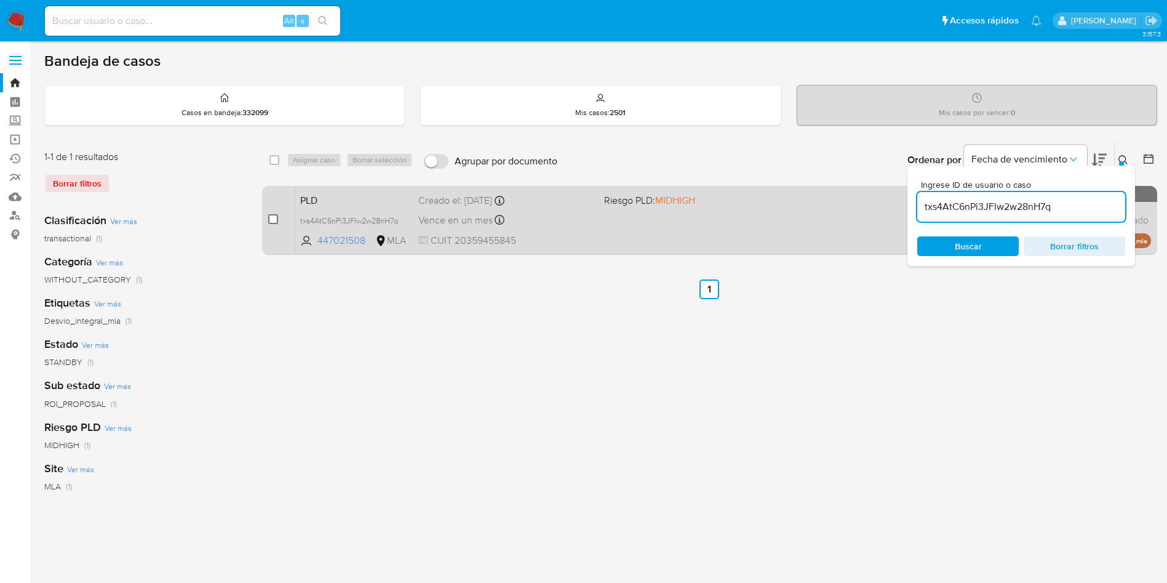
click at [271, 219] on input "checkbox" at bounding box center [273, 219] width 10 height 10
checkbox input "true"
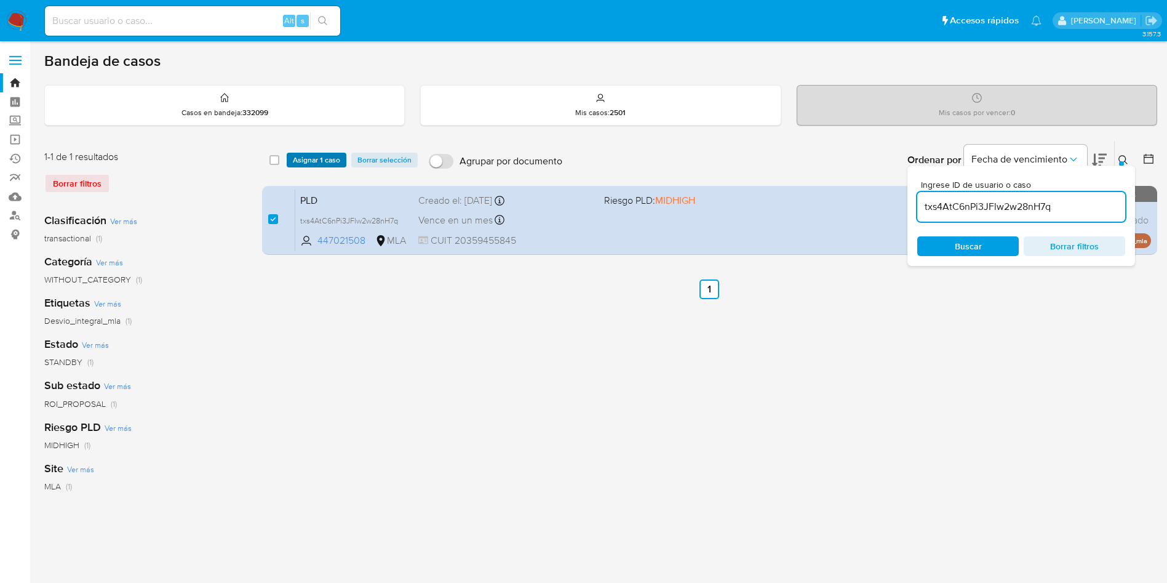
click at [314, 162] on span "Asignar 1 caso" at bounding box center [316, 160] width 47 height 12
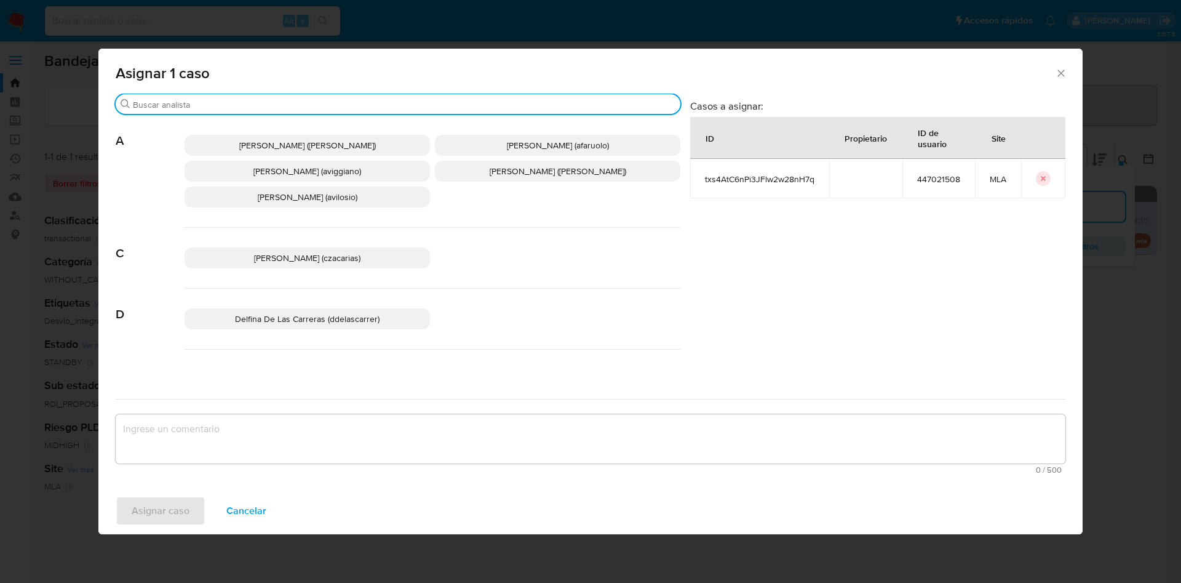
click at [198, 104] on input "Buscar" at bounding box center [404, 104] width 543 height 11
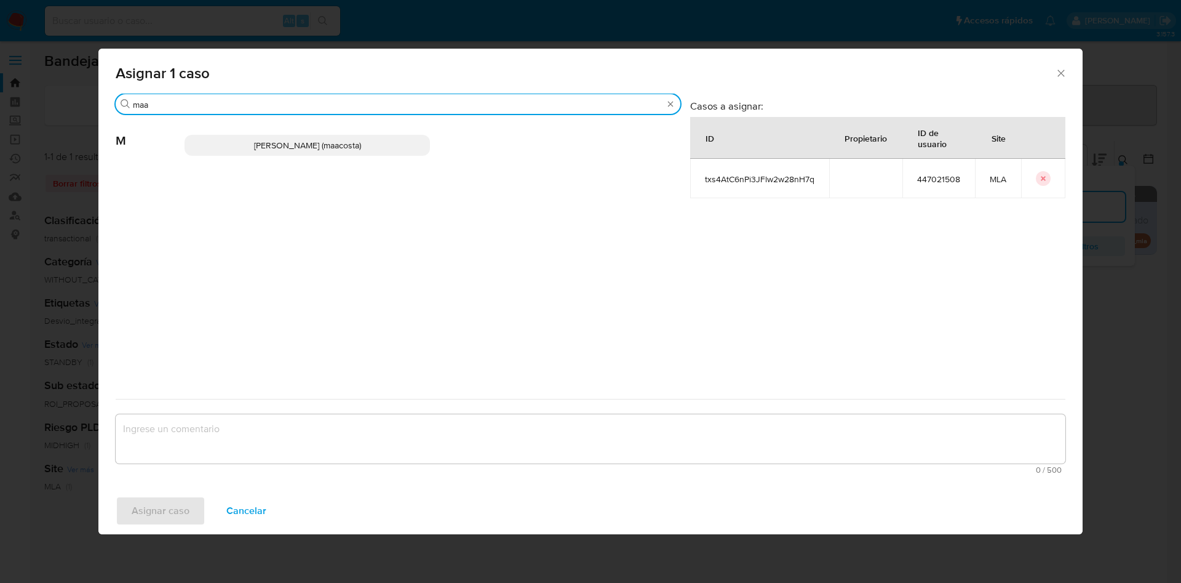
type input "maa"
click at [254, 146] on span "Maria Sol Acosta Aguero (maacosta)" at bounding box center [307, 145] width 107 height 12
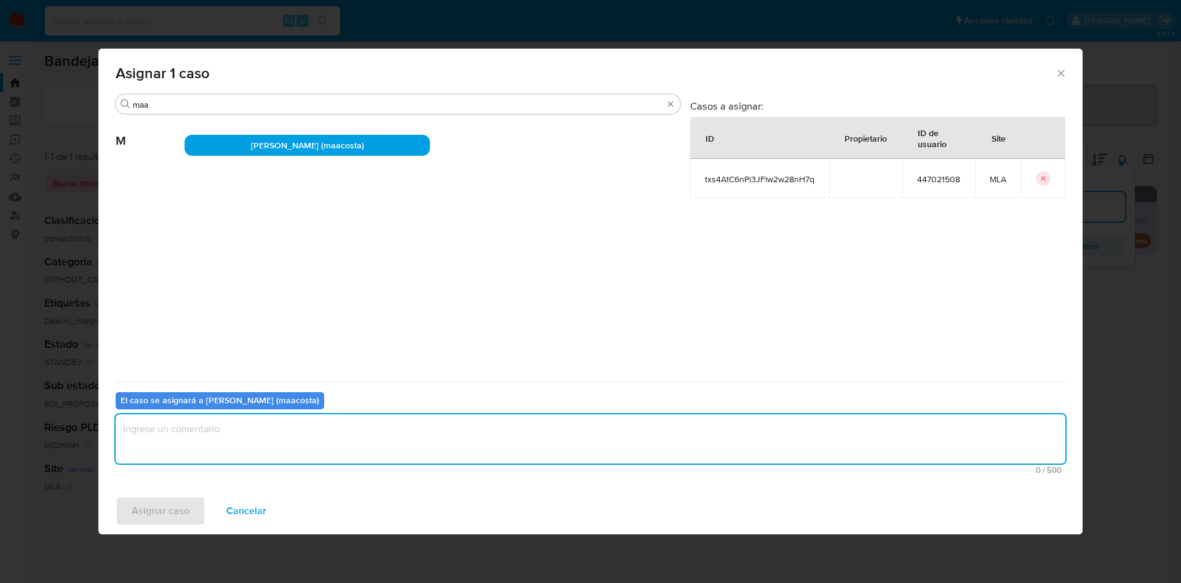
click at [204, 426] on textarea "assign-modal" at bounding box center [591, 438] width 950 height 49
click at [164, 511] on span "Asignar caso" at bounding box center [161, 510] width 58 height 27
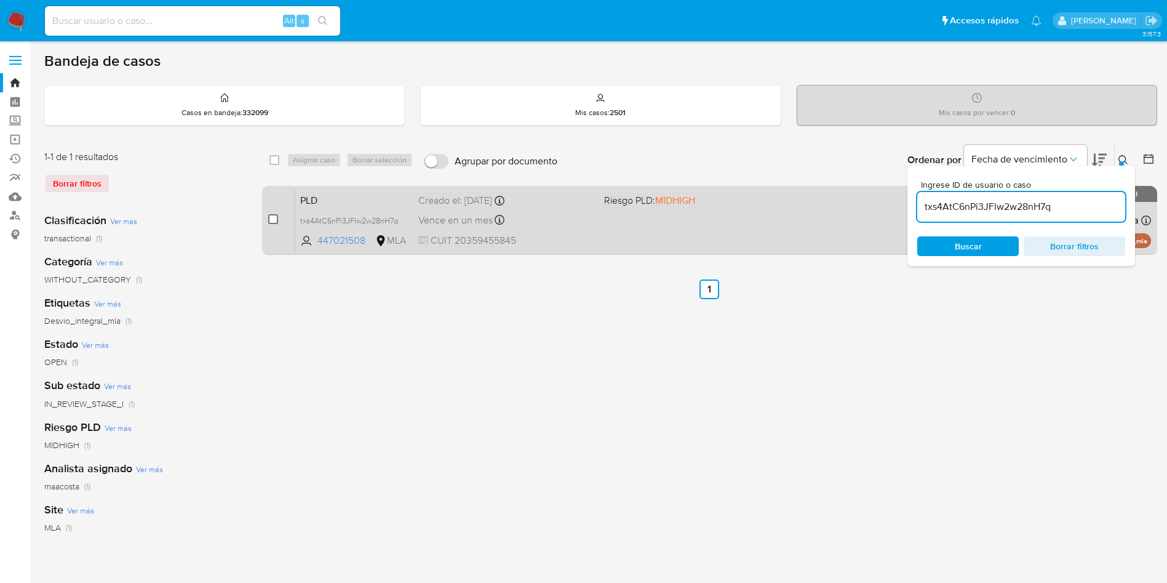
click at [274, 220] on input "checkbox" at bounding box center [273, 219] width 10 height 10
checkbox input "true"
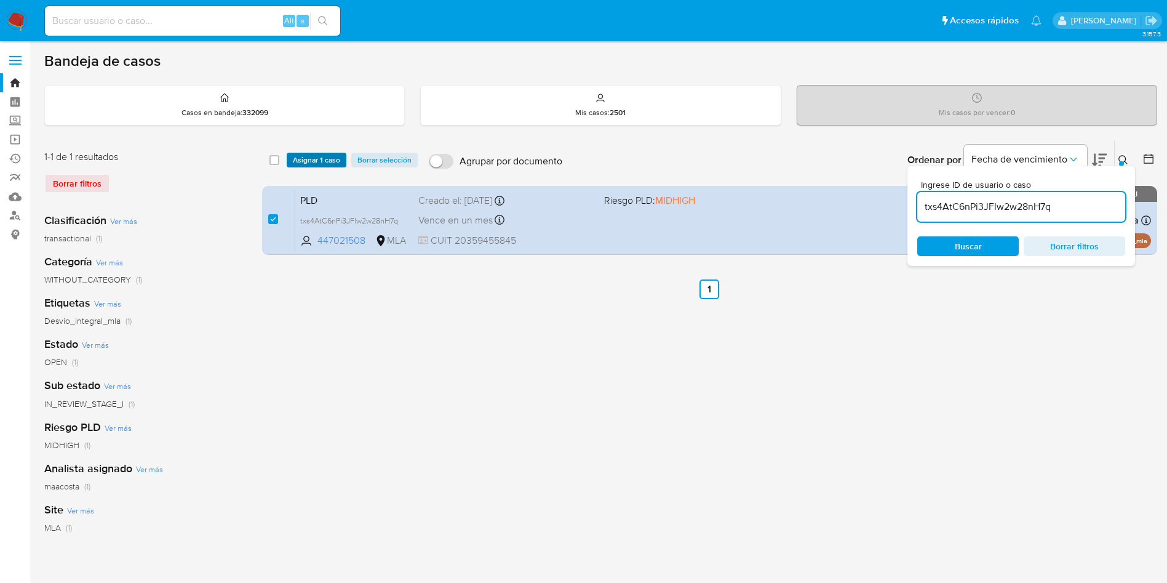
click at [298, 166] on span "Asignar 1 caso" at bounding box center [316, 160] width 47 height 12
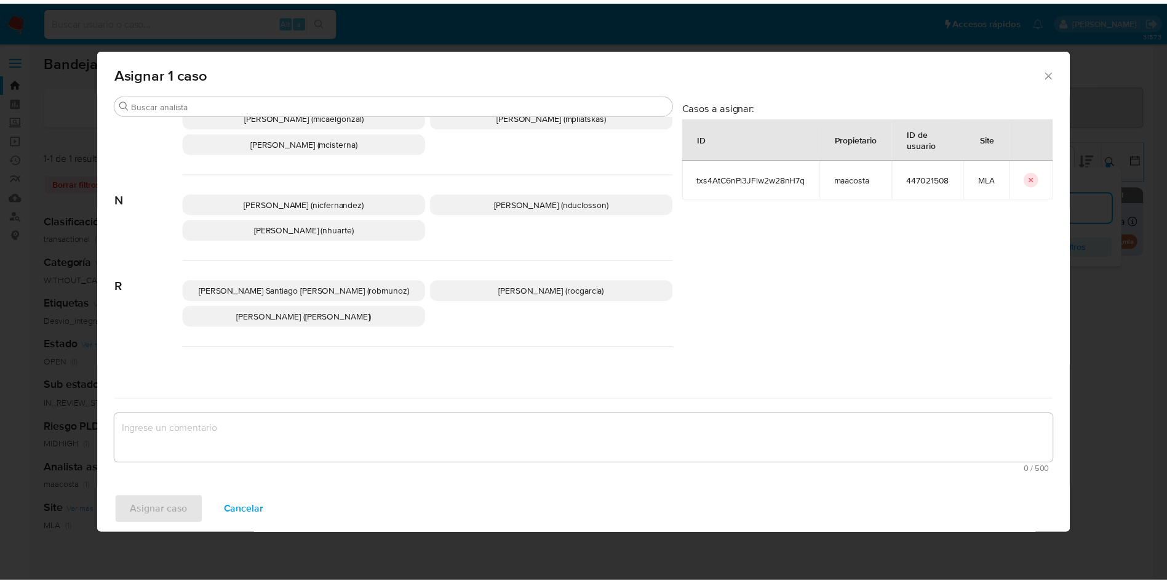
scroll to position [1064, 0]
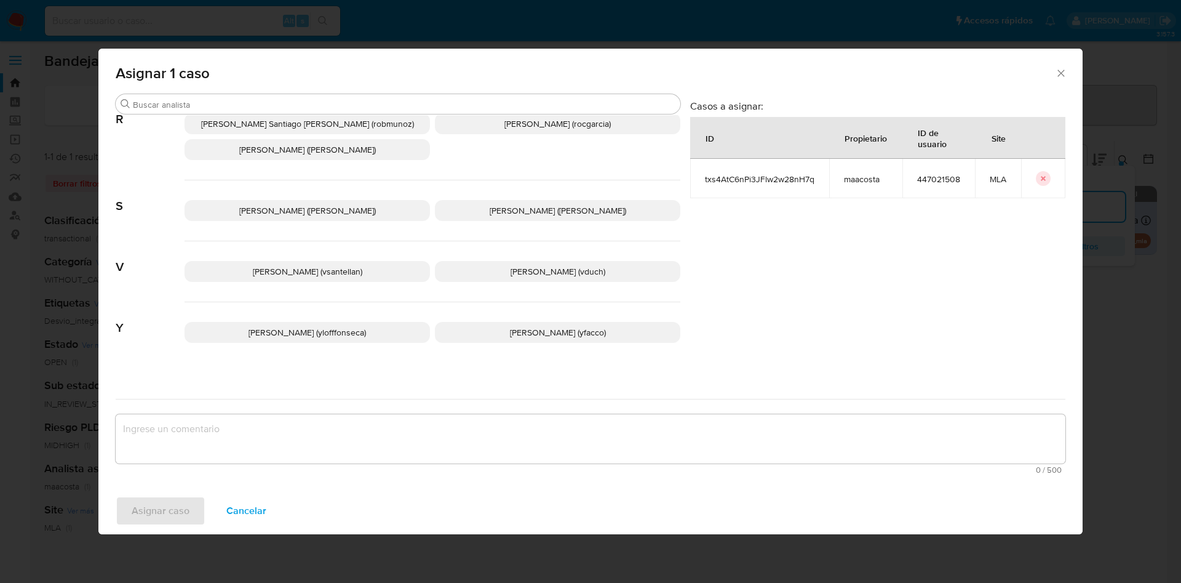
click at [485, 322] on p "Yesica Paola Facco (yfacco)" at bounding box center [557, 332] width 245 height 21
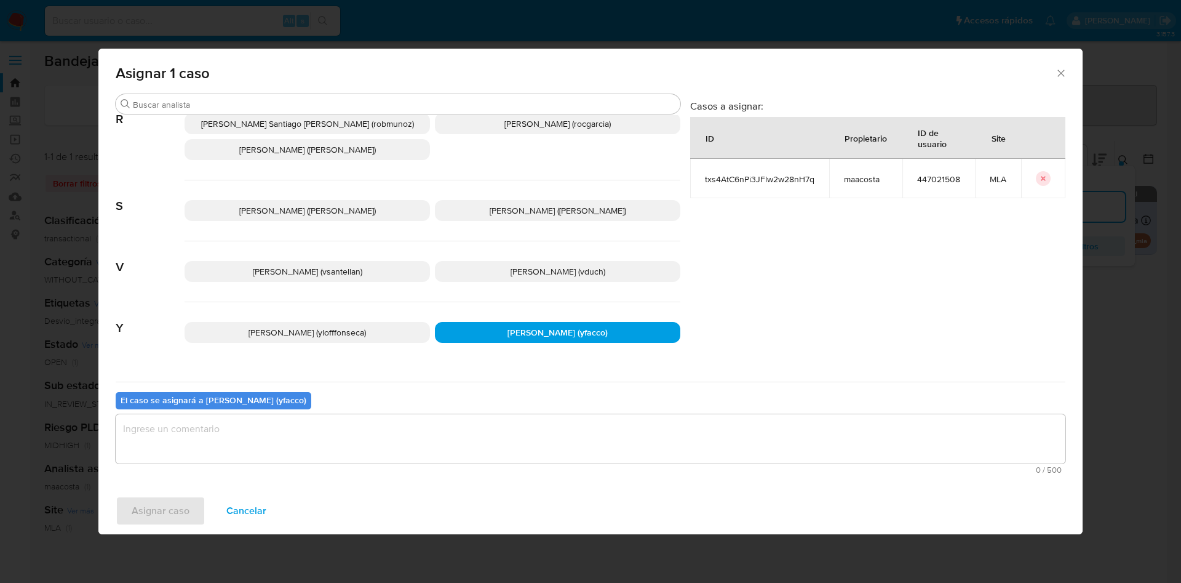
click at [399, 440] on textarea "assign-modal" at bounding box center [591, 438] width 950 height 49
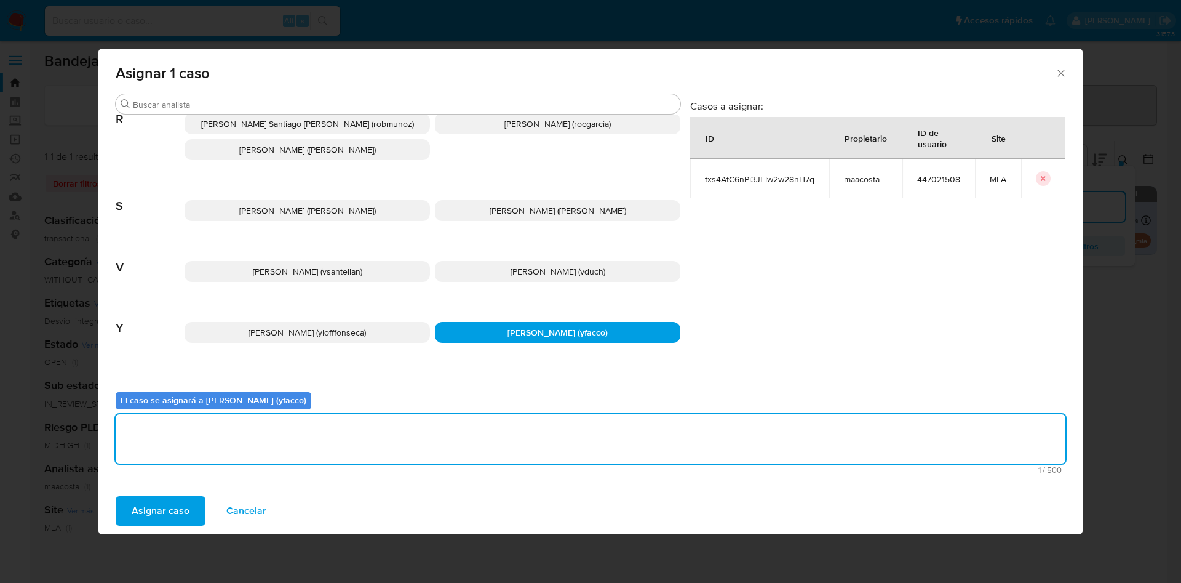
click at [183, 511] on span "Asignar caso" at bounding box center [161, 510] width 58 height 27
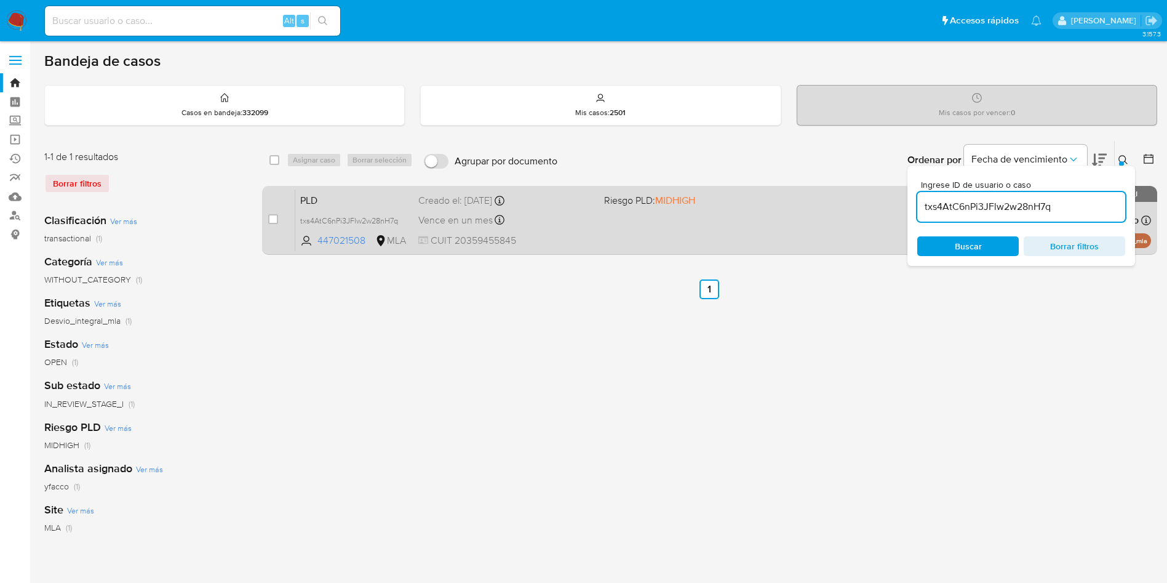
click at [278, 221] on div "case-item-checkbox No es posible asignar el caso" at bounding box center [281, 220] width 27 height 62
click at [274, 218] on input "checkbox" at bounding box center [273, 219] width 10 height 10
checkbox input "true"
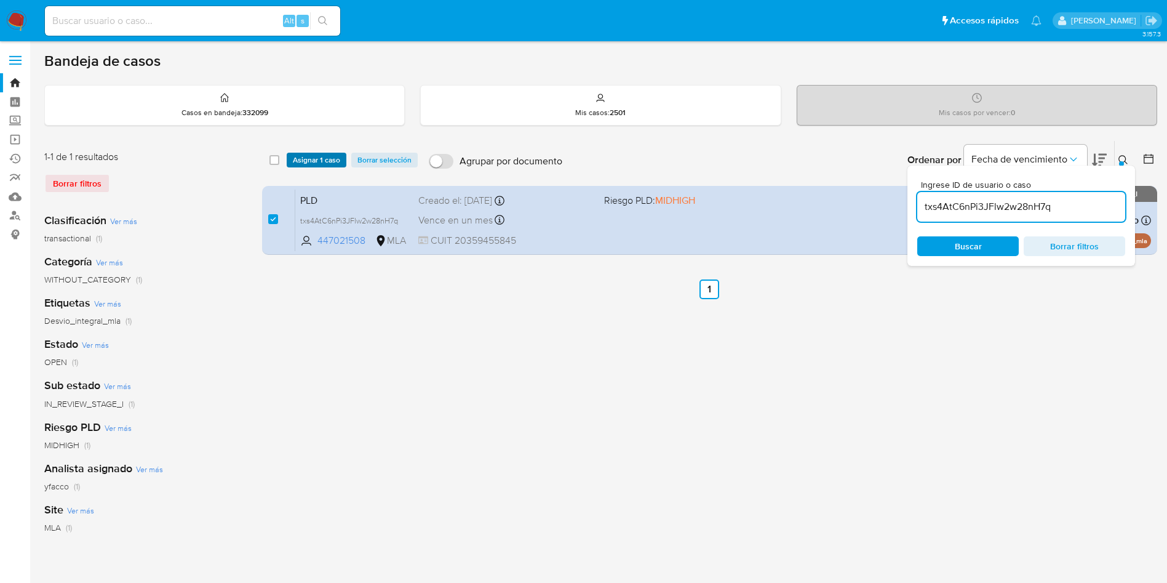
click at [306, 164] on span "Asignar 1 caso" at bounding box center [316, 160] width 47 height 12
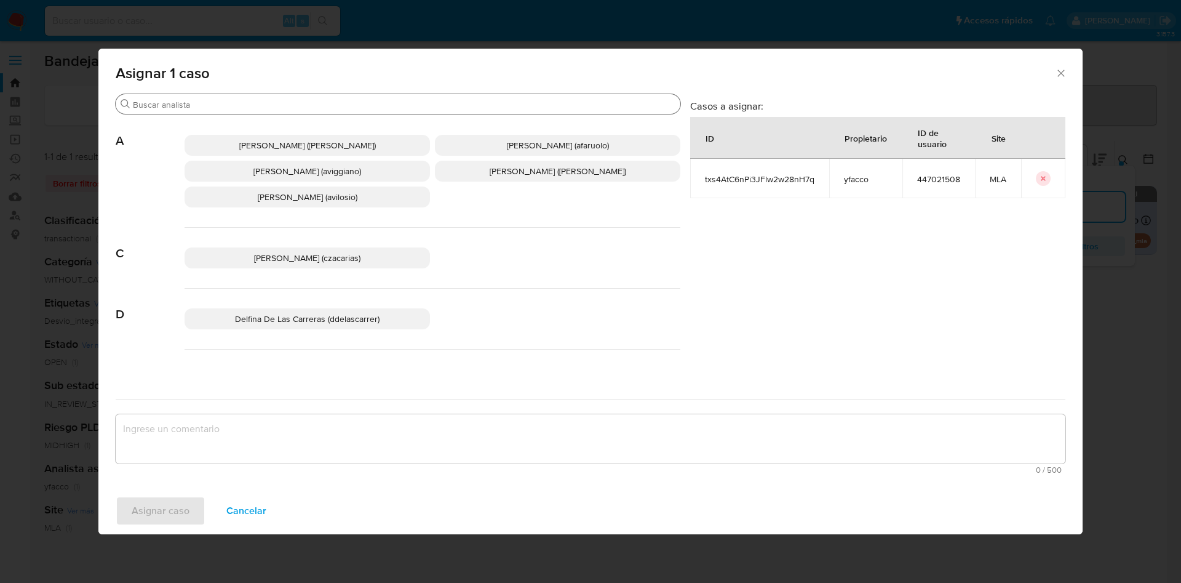
click at [283, 103] on input "Buscar" at bounding box center [404, 104] width 543 height 11
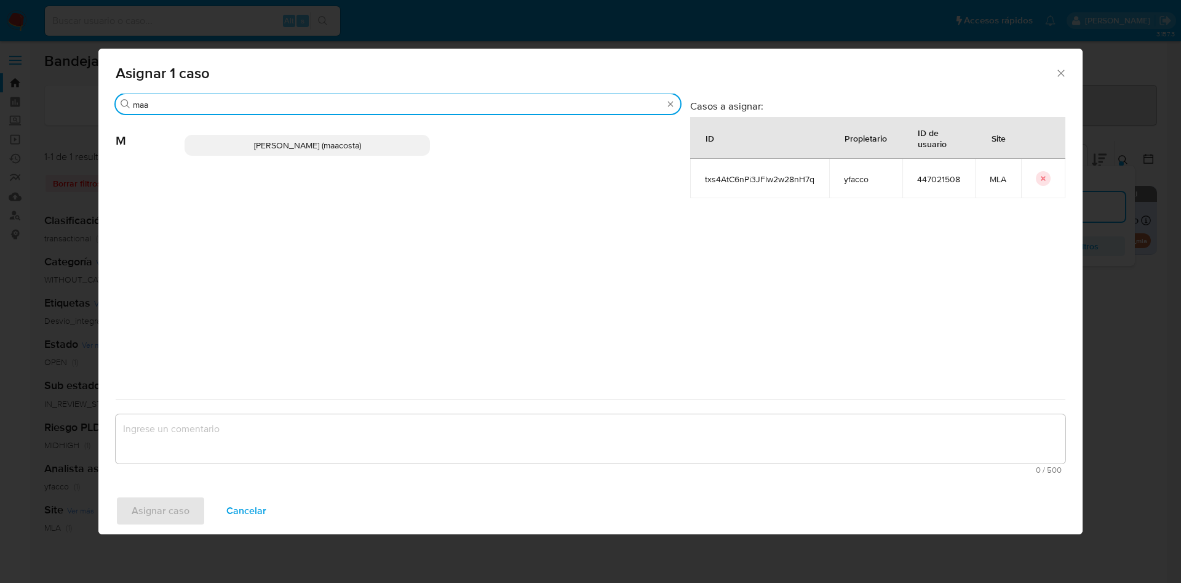
type input "maa"
click at [288, 146] on span "Maria Sol Acosta Aguero (maacosta)" at bounding box center [307, 145] width 107 height 12
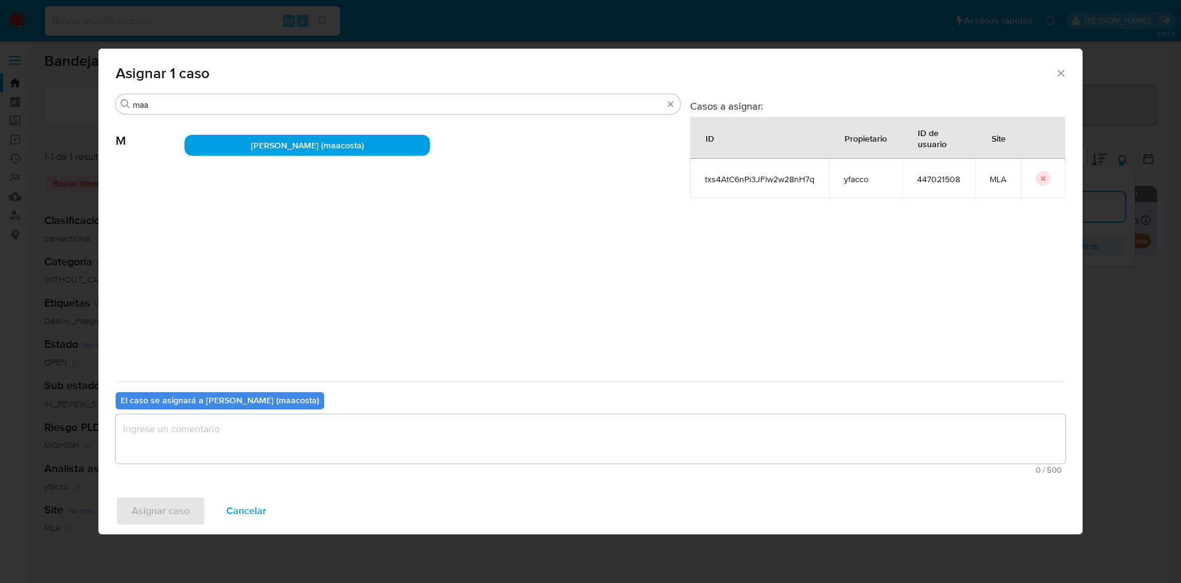
click at [185, 421] on textarea "assign-modal" at bounding box center [591, 438] width 950 height 49
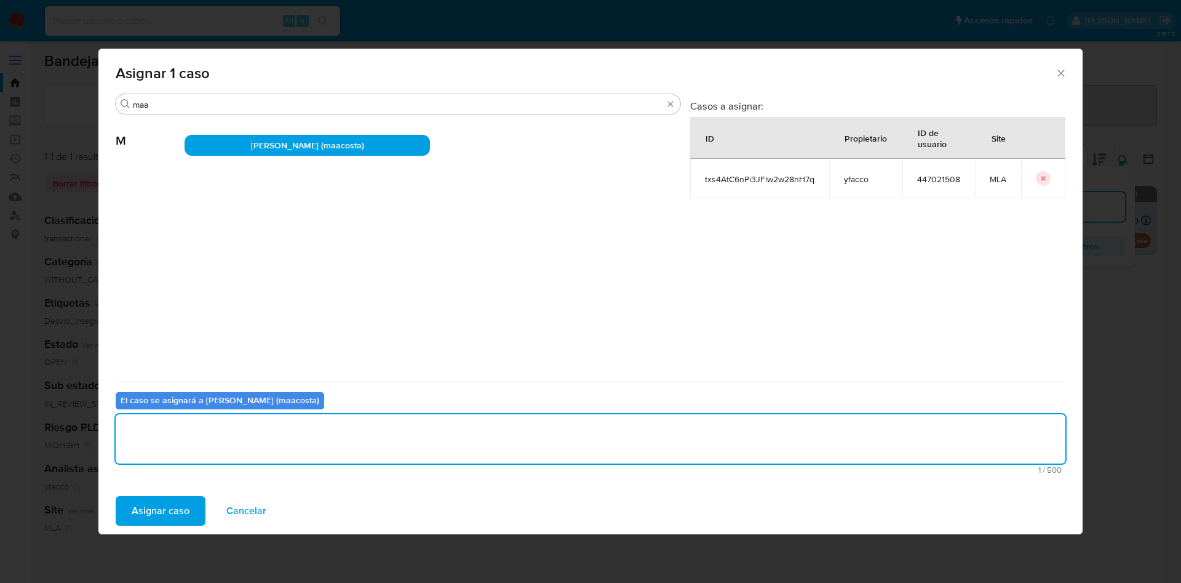
click at [173, 504] on span "Asignar caso" at bounding box center [161, 510] width 58 height 27
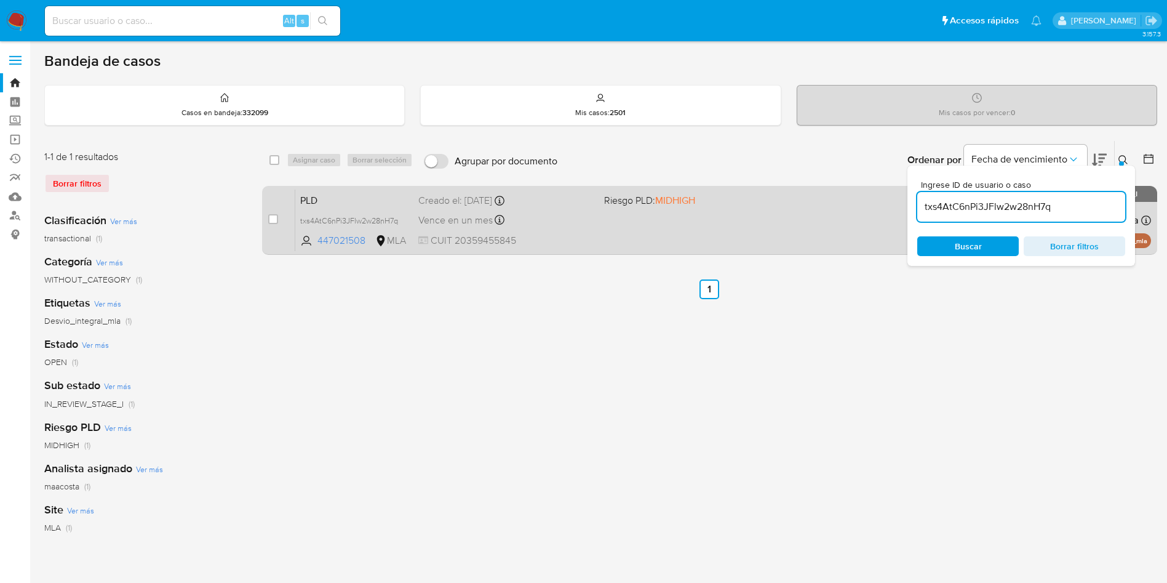
click at [480, 224] on span "Vence en un mes" at bounding box center [455, 220] width 74 height 14
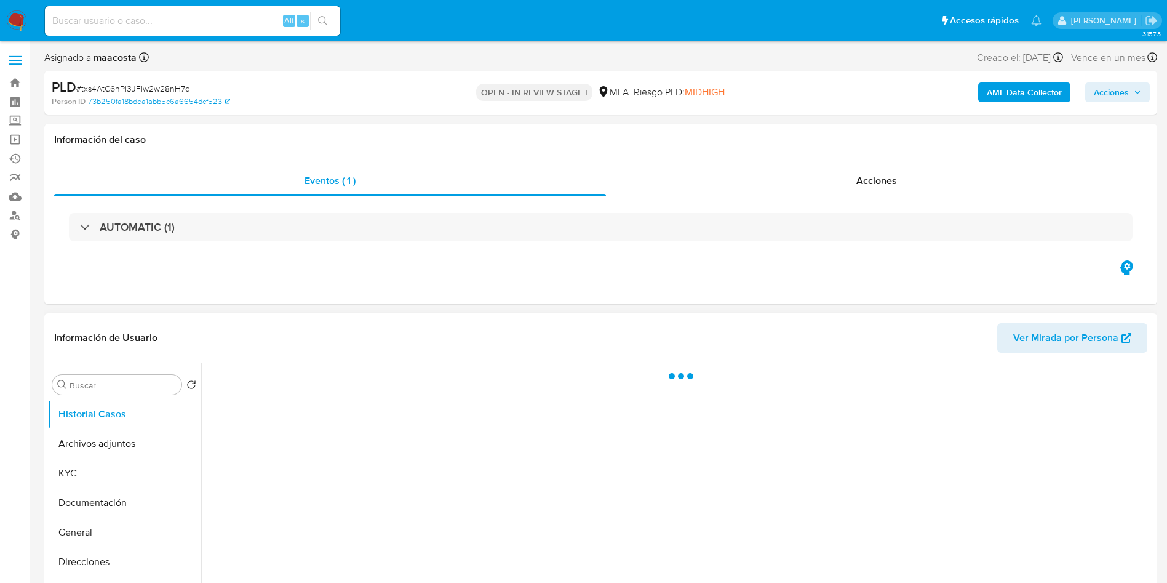
scroll to position [92, 0]
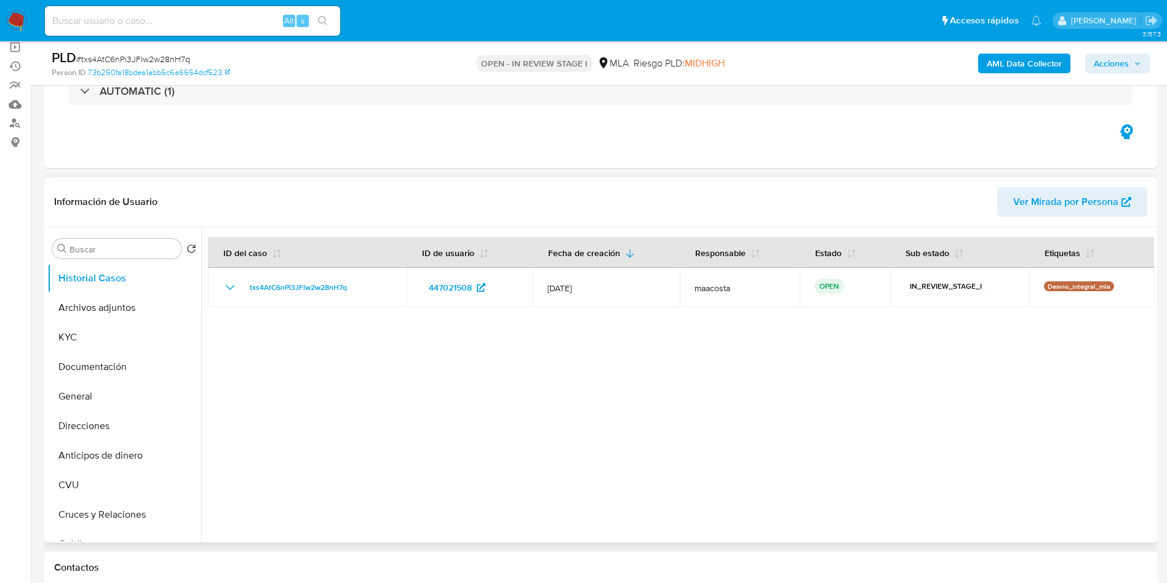
select select "10"
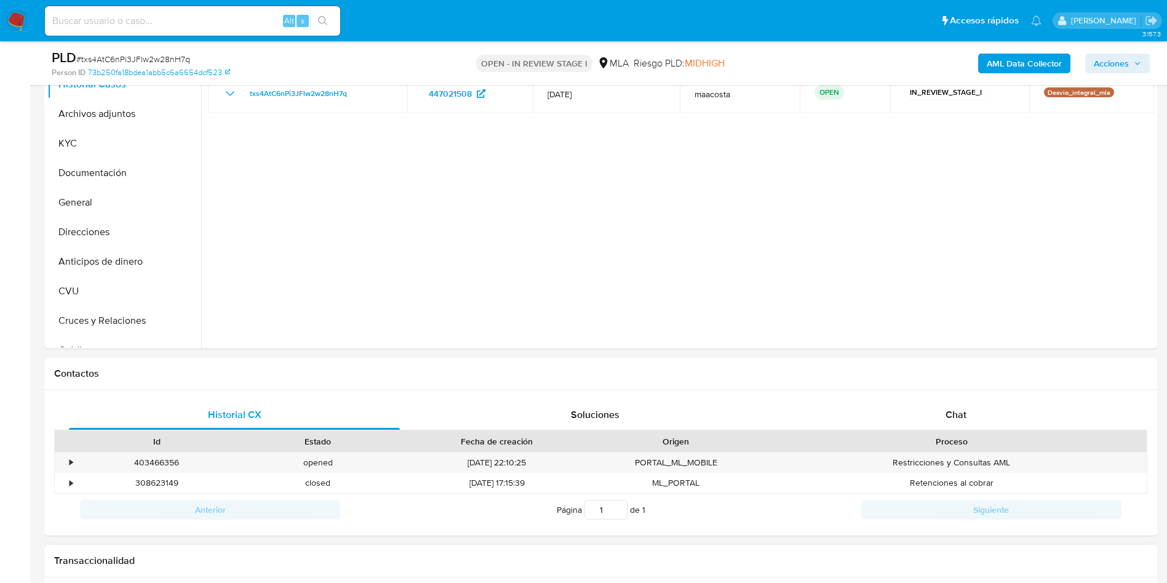
scroll to position [194, 0]
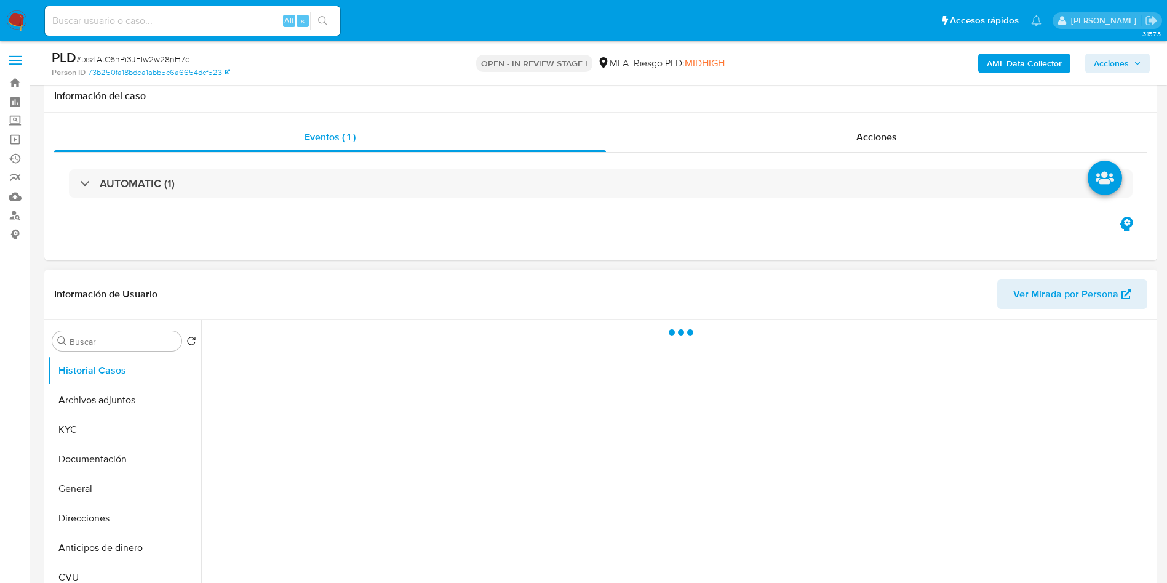
scroll to position [92, 0]
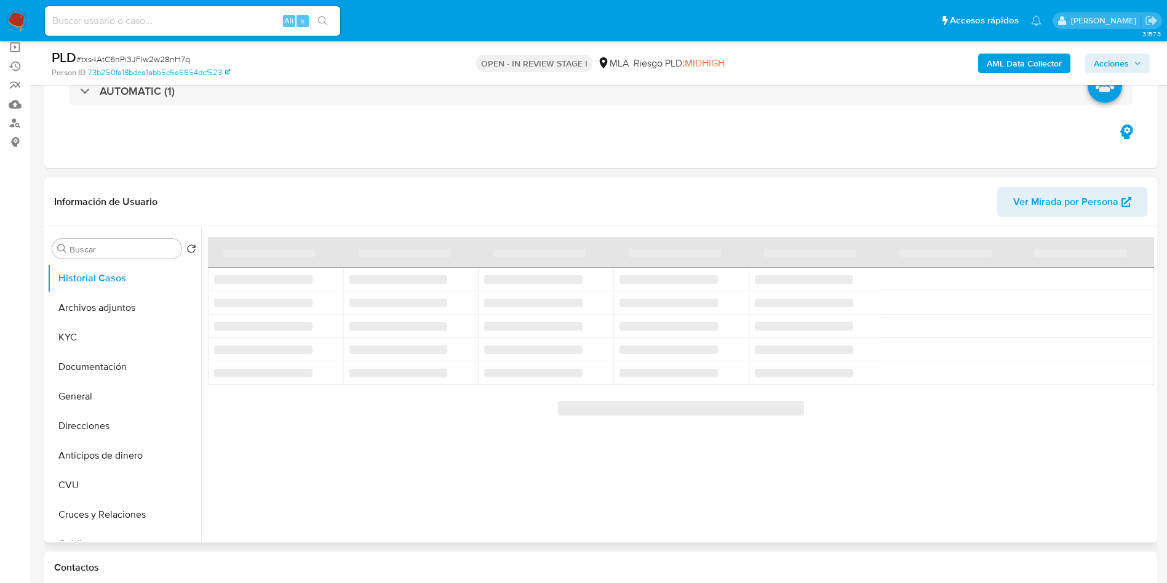
select select "10"
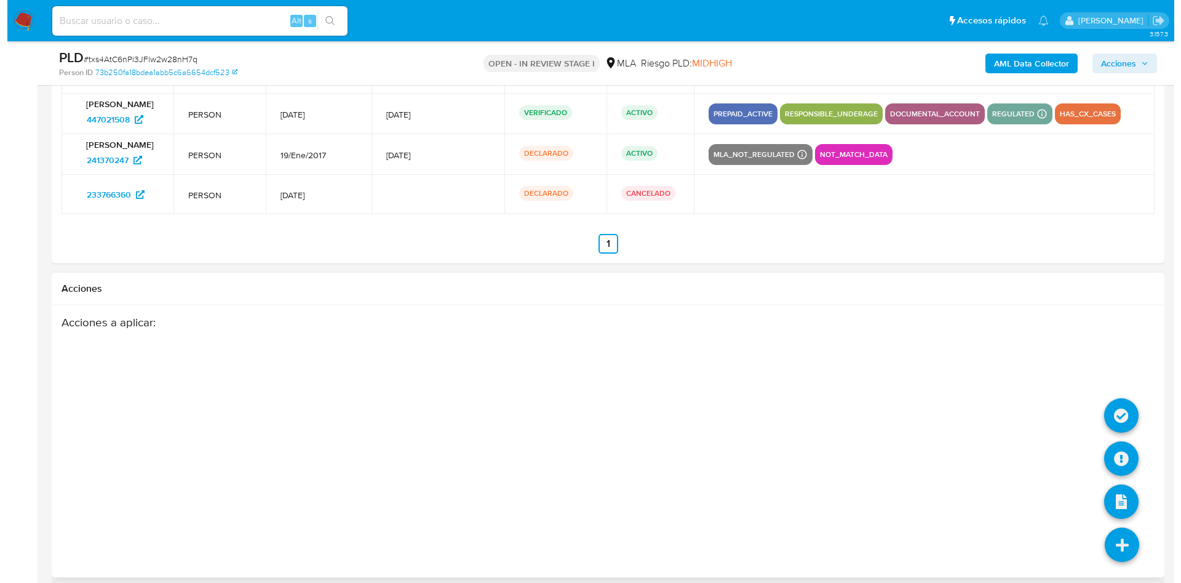
scroll to position [1921, 0]
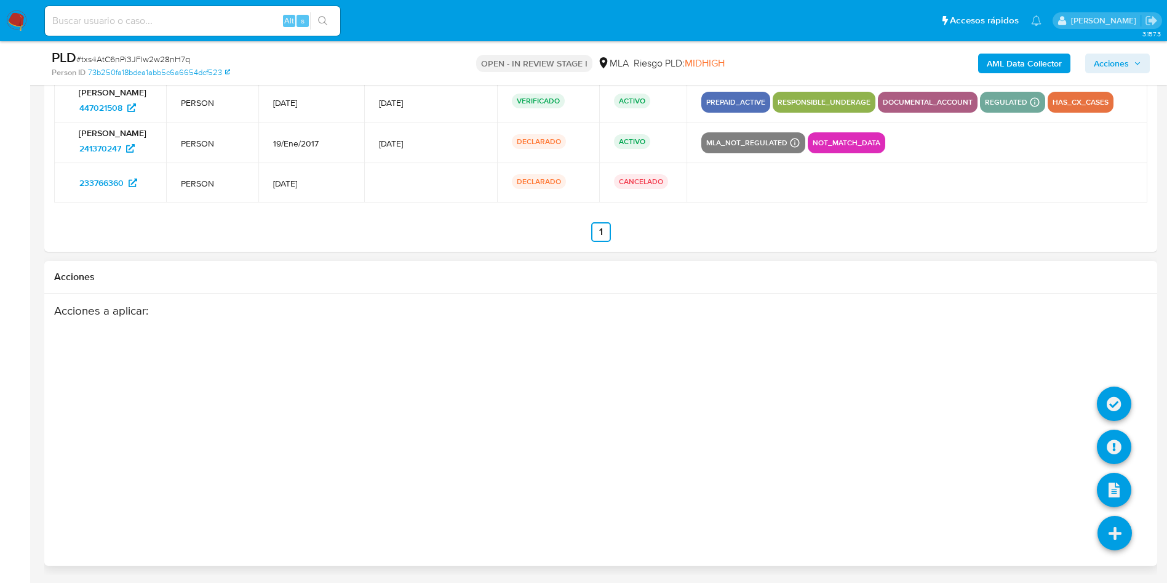
click at [1115, 540] on icon at bounding box center [1114, 532] width 34 height 34
click at [1118, 394] on icon at bounding box center [1114, 403] width 34 height 34
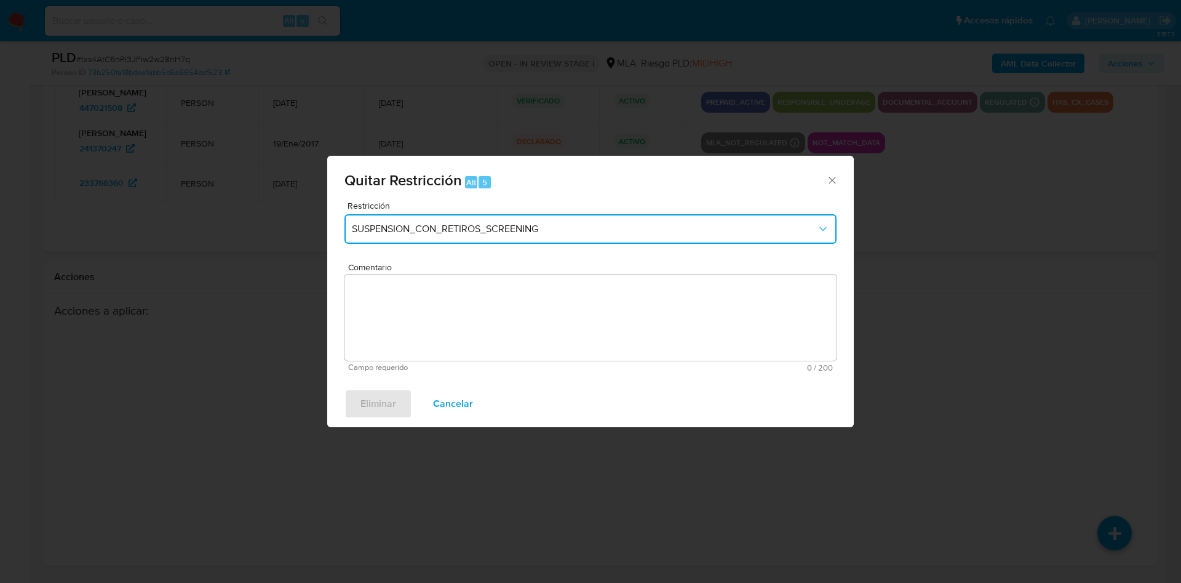
click at [501, 236] on button "SUSPENSION_CON_RETIROS_SCREENING" at bounding box center [590, 229] width 492 height 30
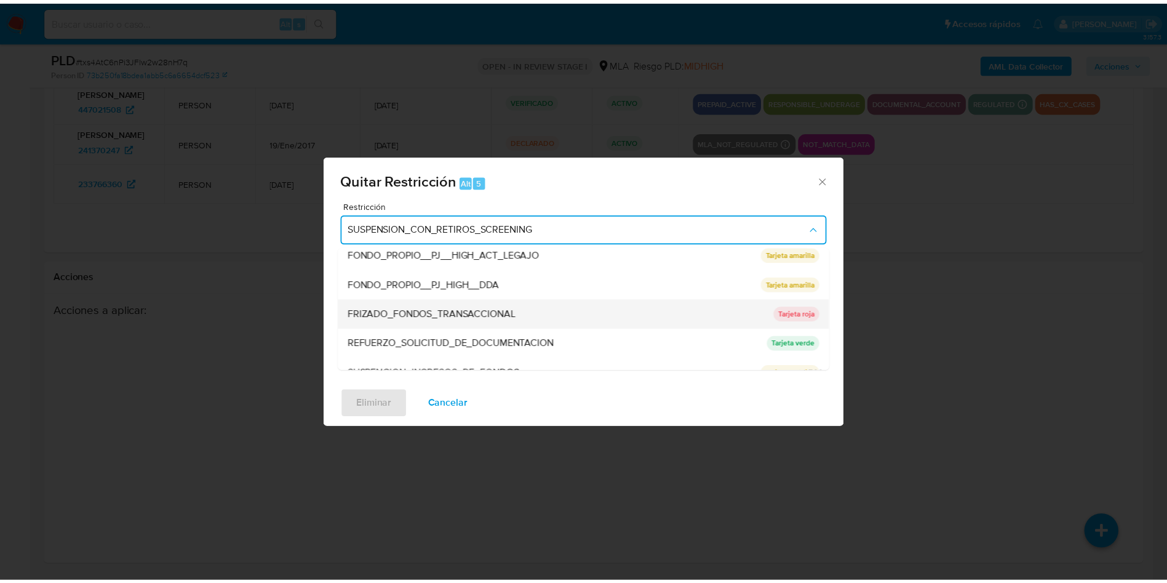
scroll to position [261, 0]
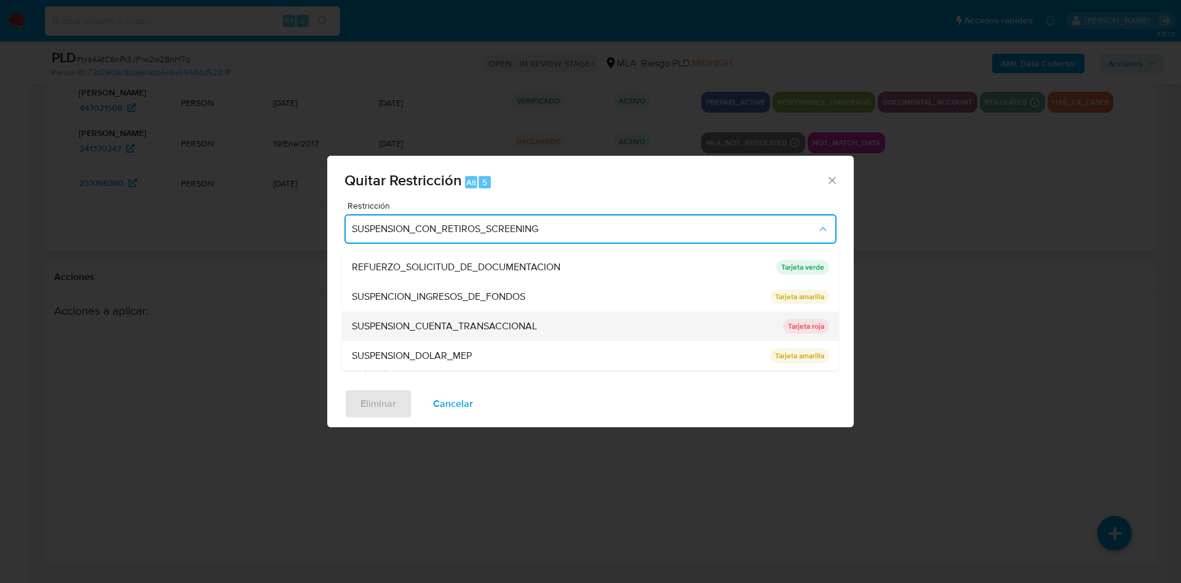
click at [504, 325] on span "SUSPENSION_CUENTA_TRANSACCIONAL" at bounding box center [444, 326] width 185 height 12
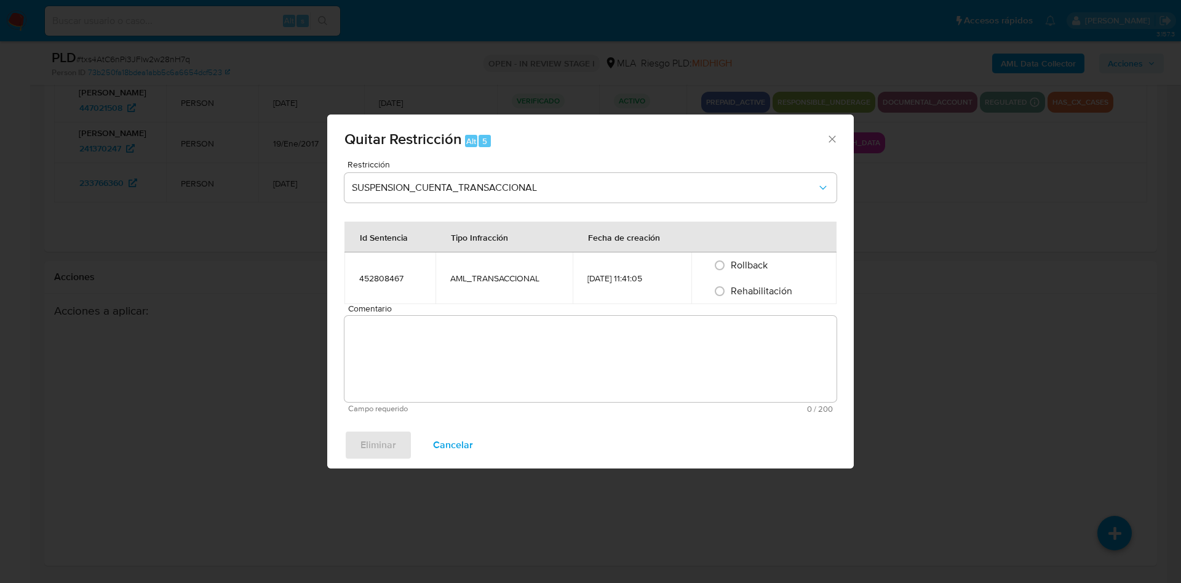
click at [768, 286] on span "Rehabilitación" at bounding box center [762, 291] width 62 height 14
click at [730, 286] on input "Rehabilitación" at bounding box center [720, 291] width 20 height 20
radio input "true"
click at [655, 321] on textarea "Comentario" at bounding box center [590, 359] width 492 height 86
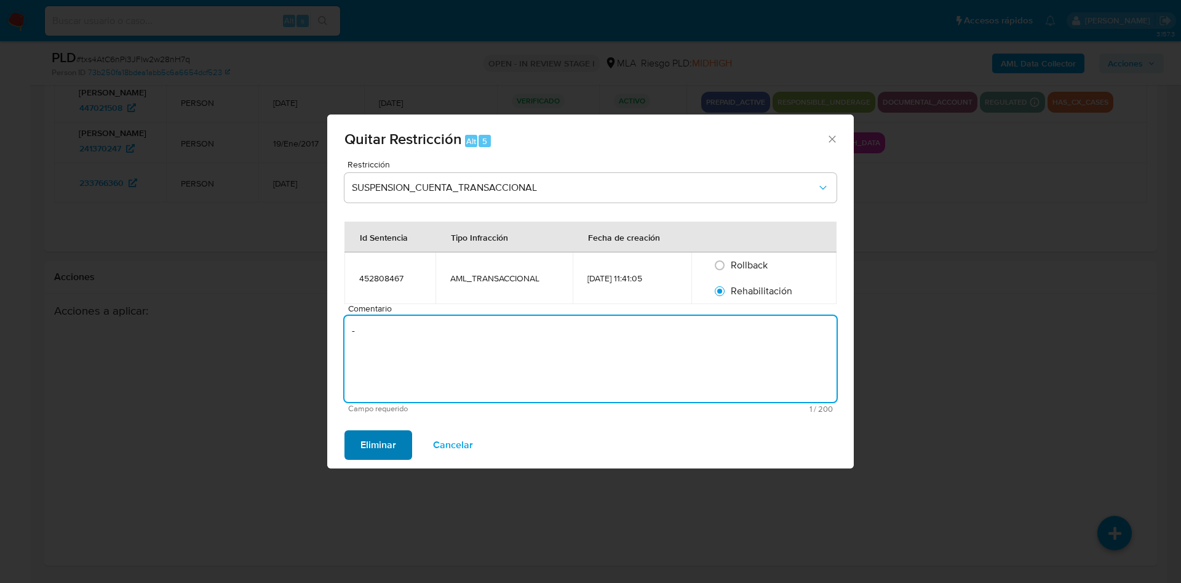
type textarea "-"
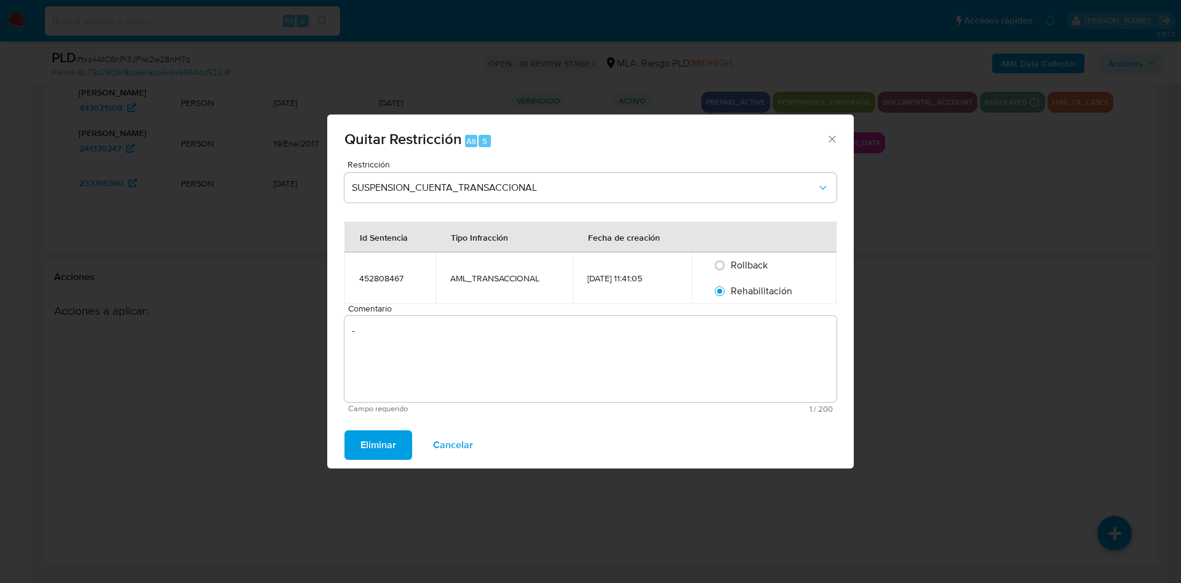
drag, startPoint x: 374, startPoint y: 448, endPoint x: 385, endPoint y: 448, distance: 11.1
click at [374, 447] on span "Eliminar" at bounding box center [378, 444] width 36 height 27
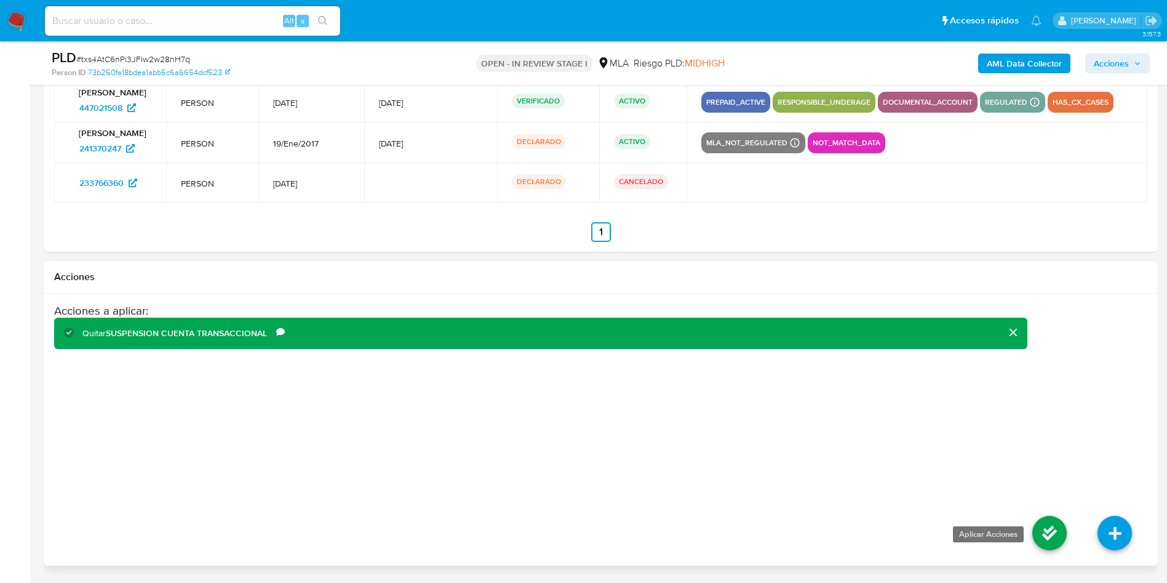
click at [1061, 535] on icon at bounding box center [1049, 532] width 34 height 34
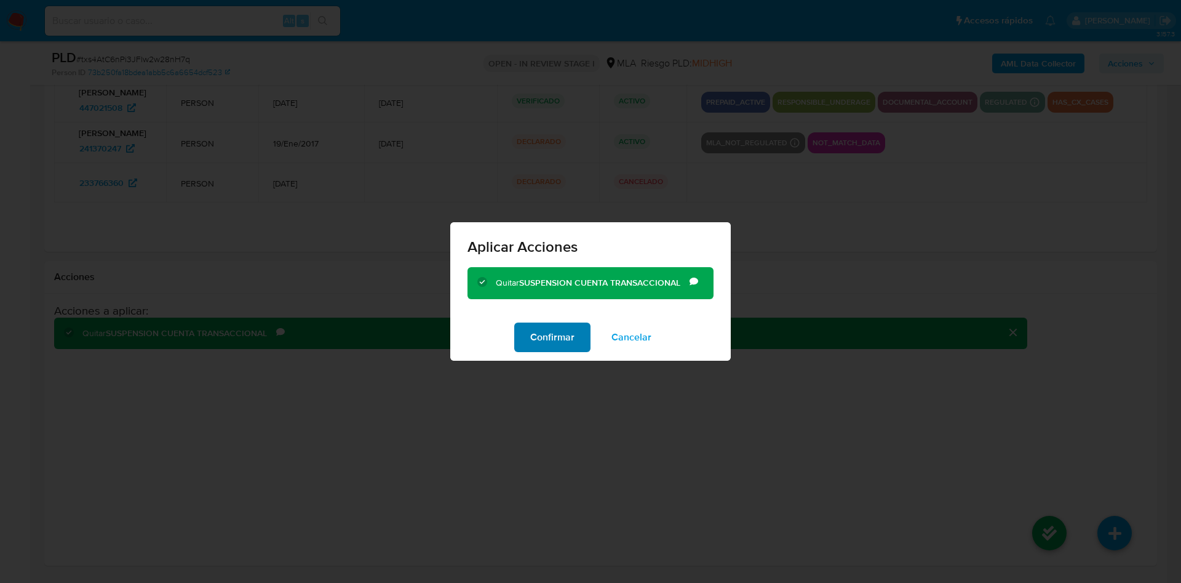
click at [531, 343] on span "Confirmar" at bounding box center [552, 337] width 44 height 27
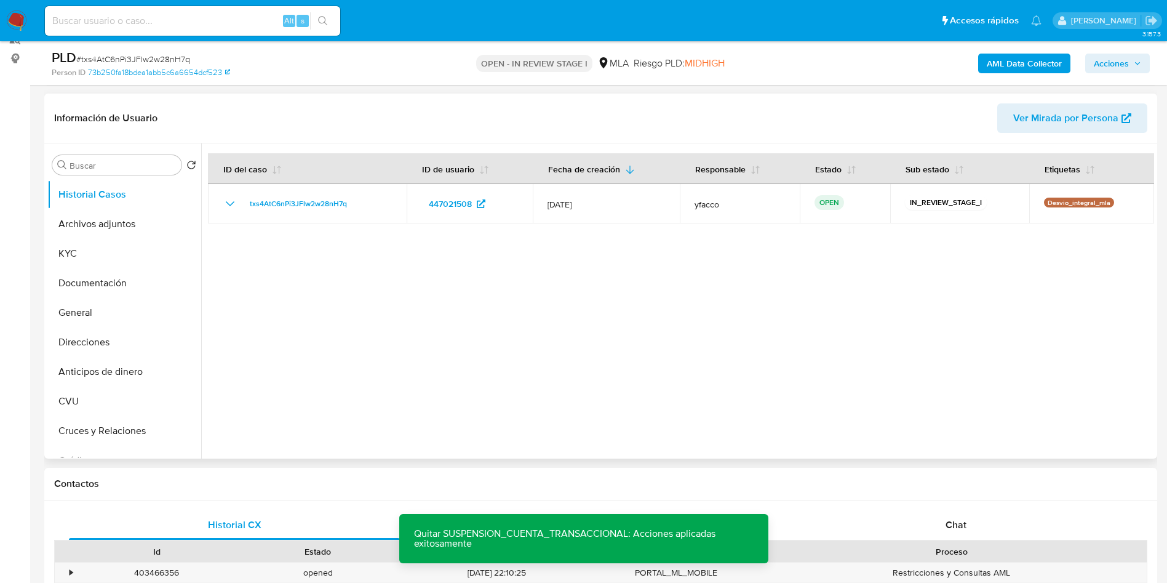
scroll to position [76, 0]
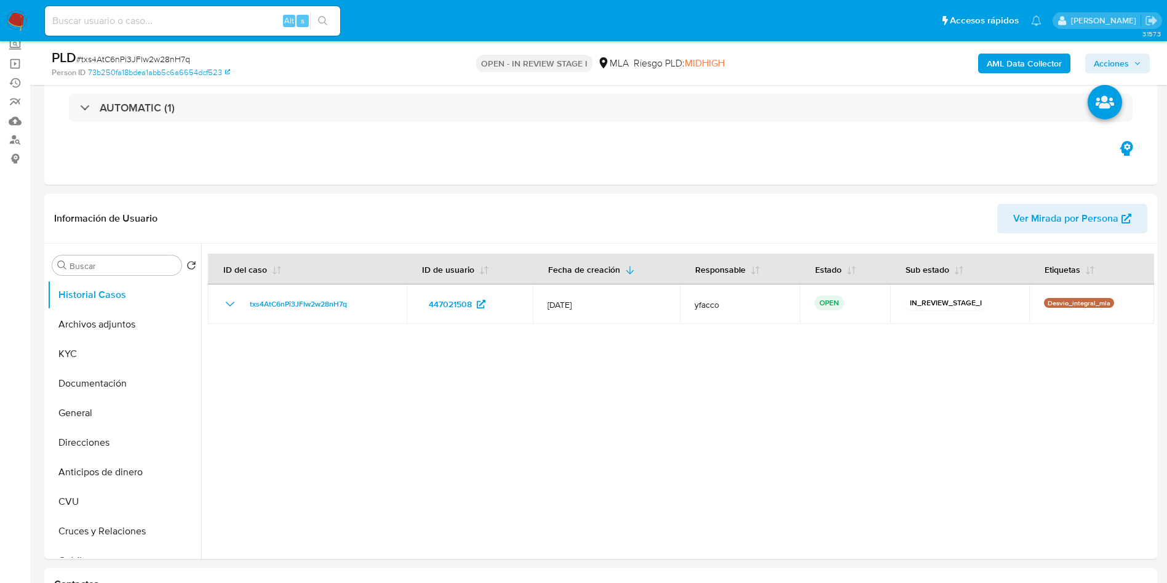
click at [249, 30] on div "Alt s" at bounding box center [192, 21] width 295 height 30
click at [249, 25] on input at bounding box center [192, 21] width 295 height 16
paste input "0TJVzG0mZj983IRHqfTgMjQc"
type input "0TJVzG0mZj983IRHqfTgMjQc"
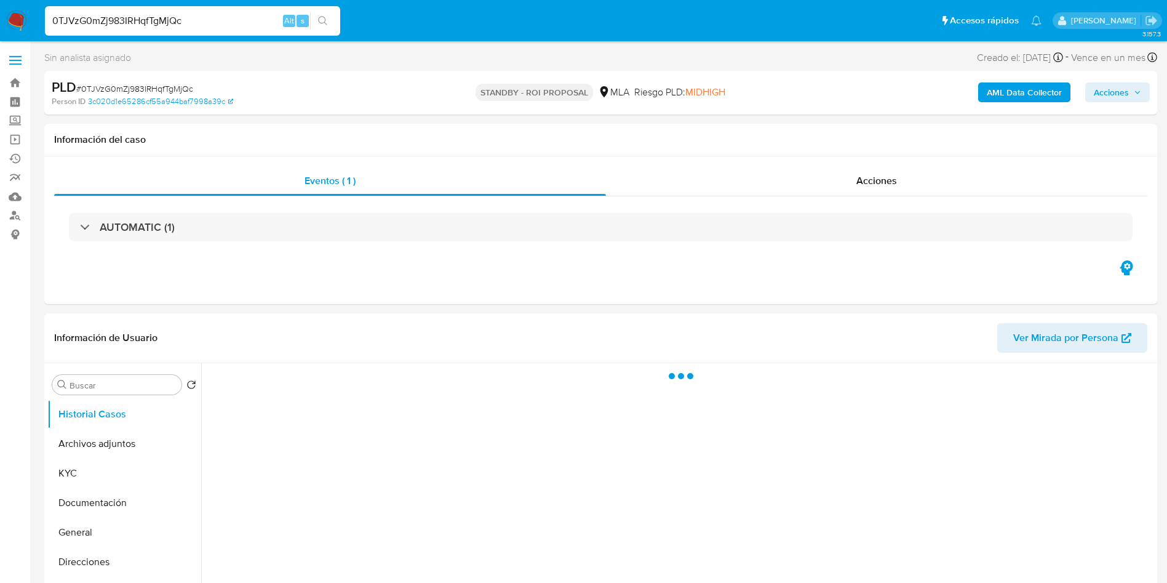
select select "10"
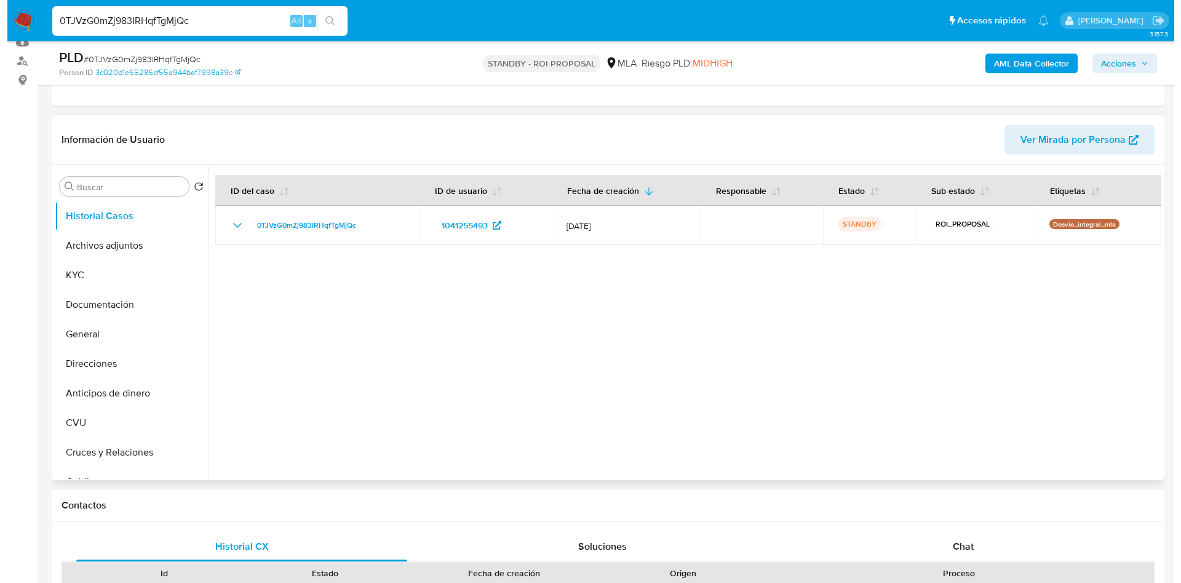
scroll to position [185, 0]
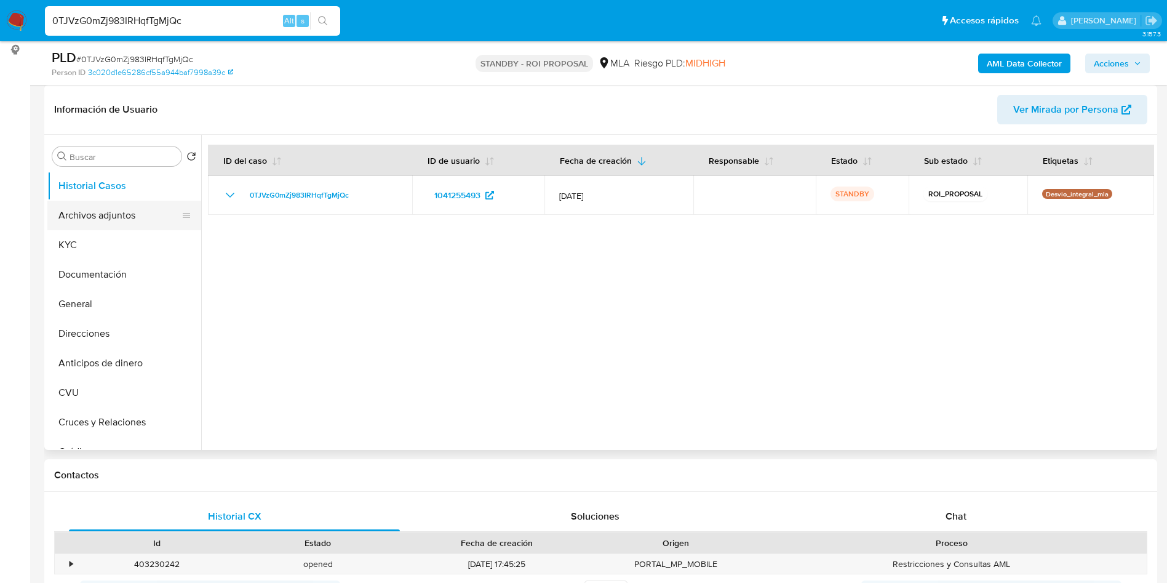
click at [112, 202] on button "Archivos adjuntos" at bounding box center [119, 216] width 144 height 30
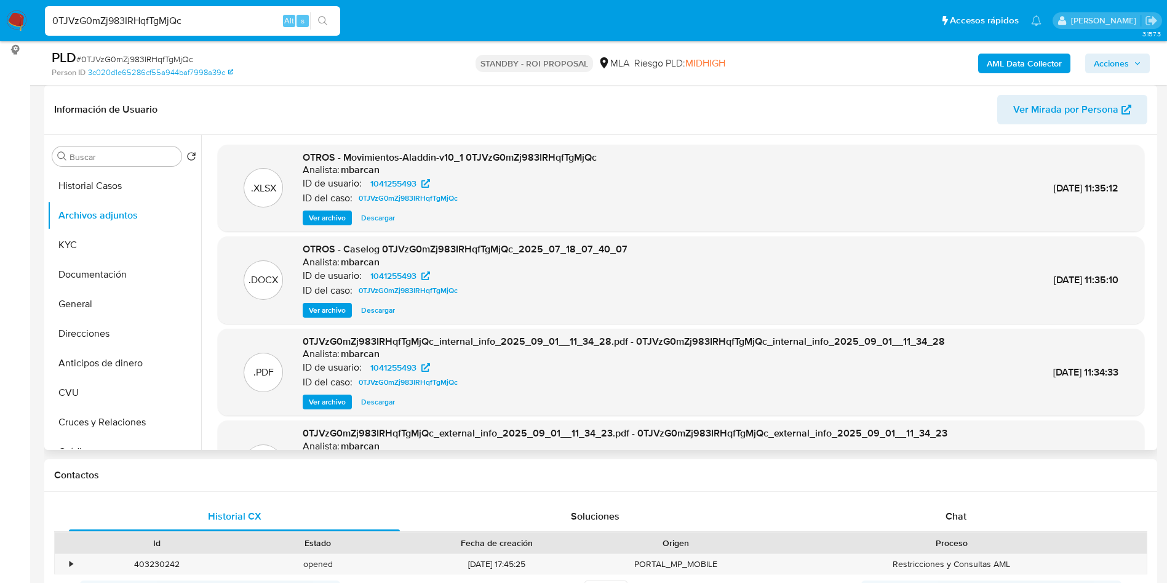
click at [310, 306] on span "Ver archivo" at bounding box center [327, 310] width 37 height 12
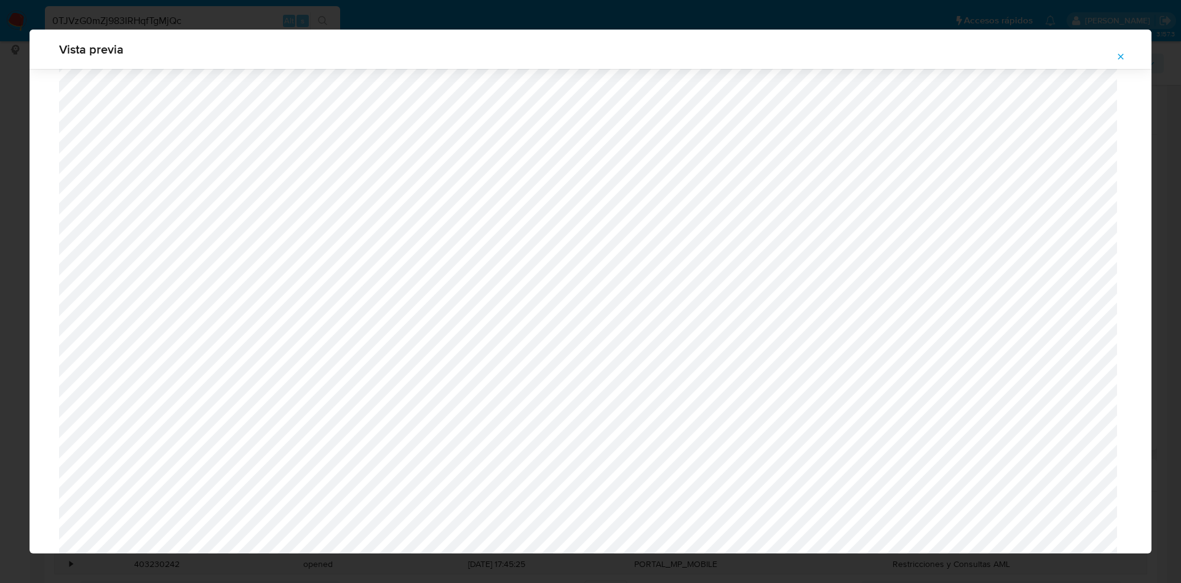
scroll to position [621, 0]
click at [1127, 58] on button "Attachment preview" at bounding box center [1120, 57] width 27 height 20
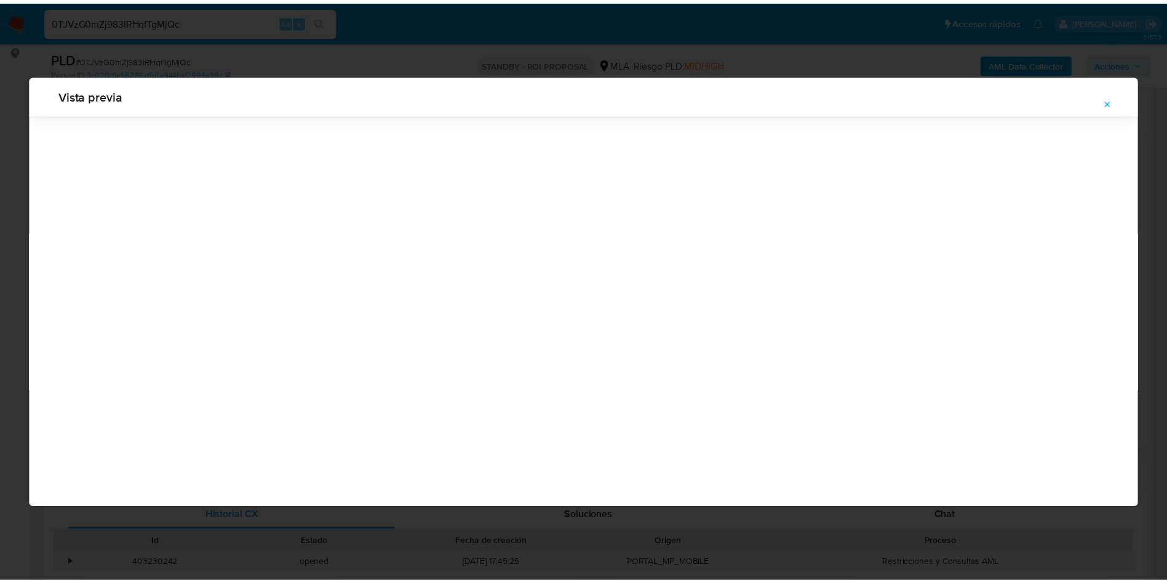
scroll to position [0, 0]
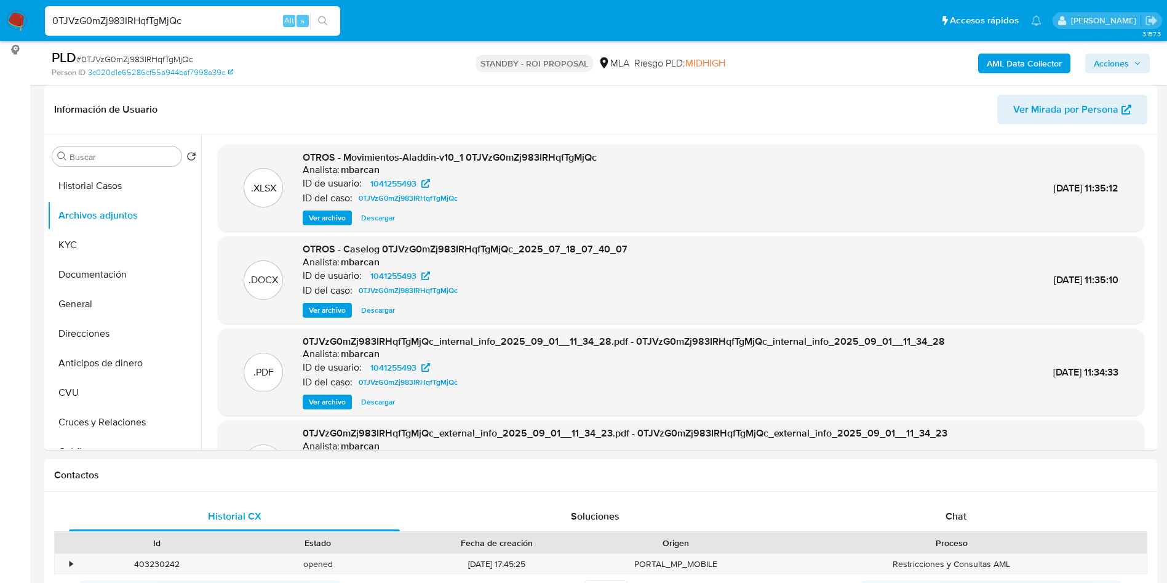
click at [204, 25] on input "0TJVzG0mZj983IRHqfTgMjQc" at bounding box center [192, 21] width 295 height 16
paste input "01QmNfizbcM1NhrQMzL00l8N"
type input "01QmNfizbcM1NhrQMzL00l8N"
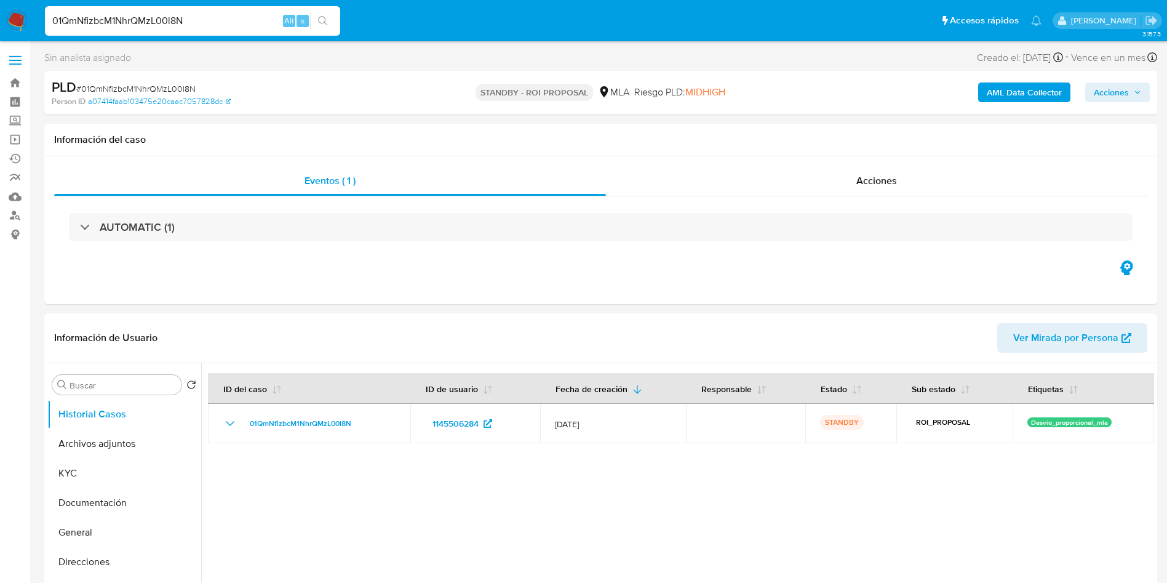
select select "10"
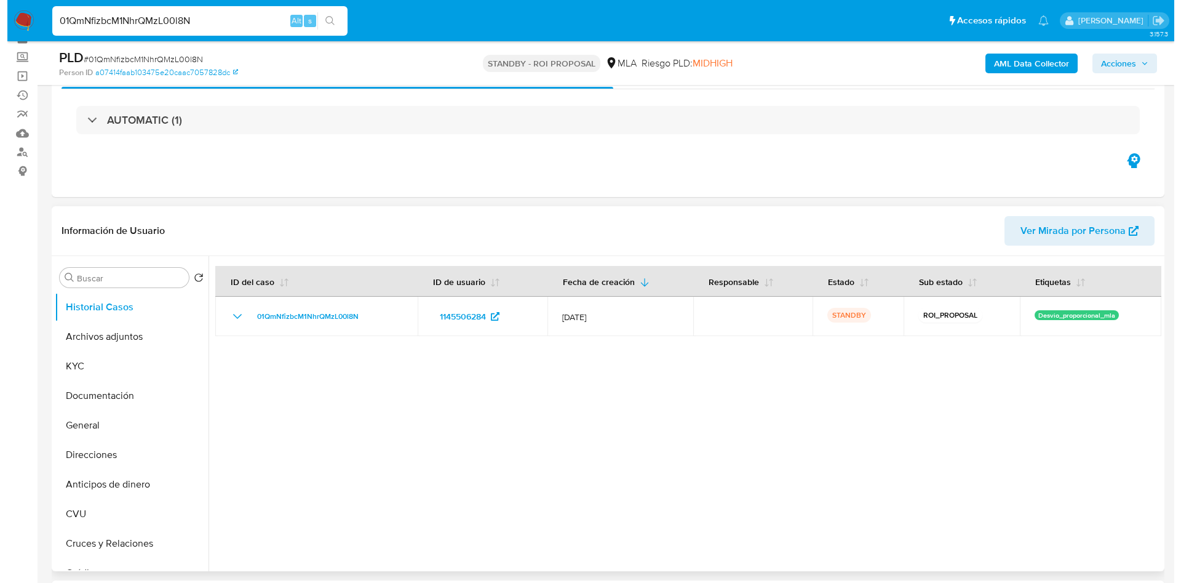
scroll to position [92, 0]
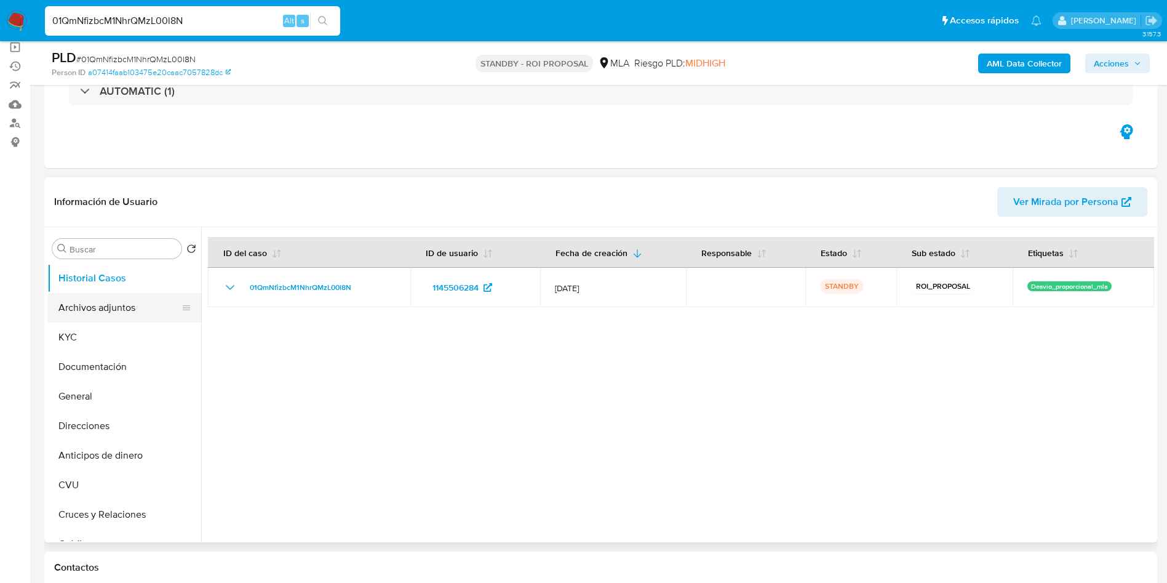
click at [106, 300] on button "Archivos adjuntos" at bounding box center [119, 308] width 144 height 30
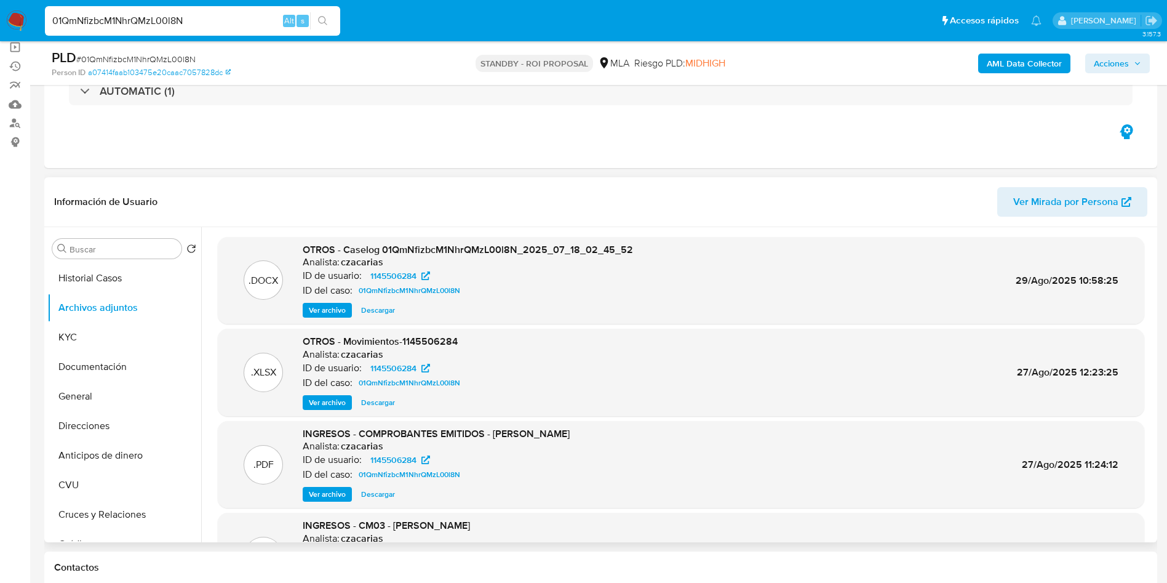
click at [324, 308] on span "Ver archivo" at bounding box center [327, 310] width 37 height 12
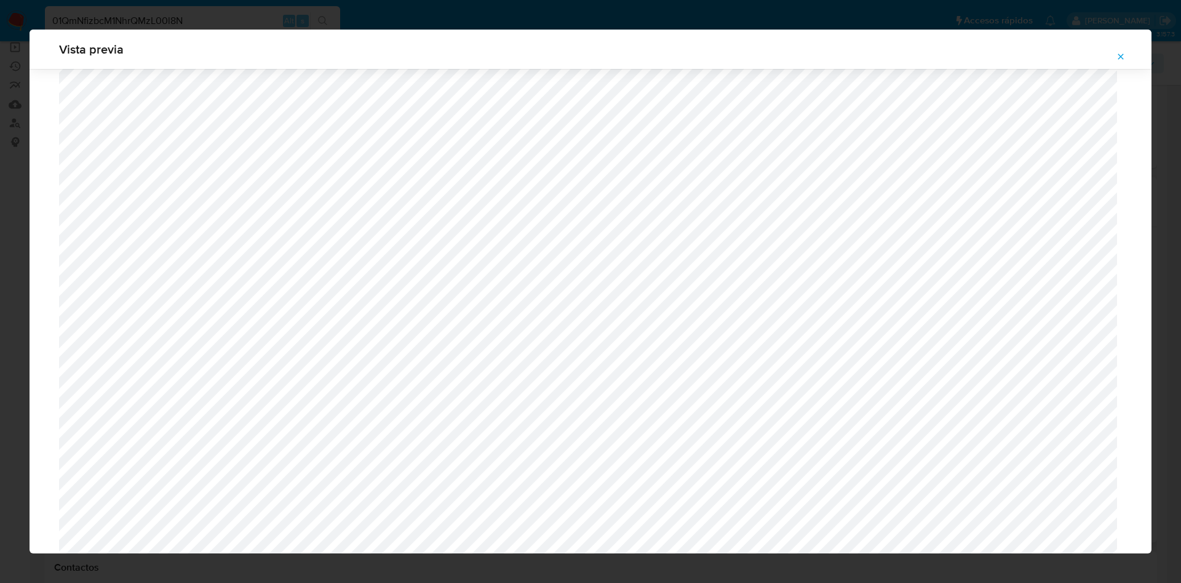
scroll to position [683, 0]
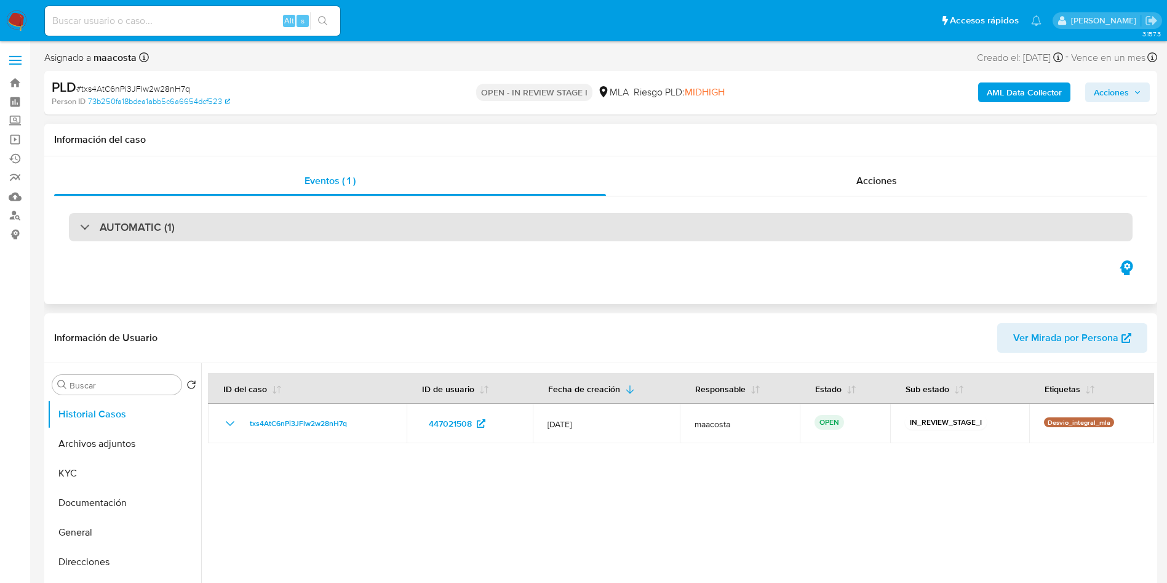
select select "10"
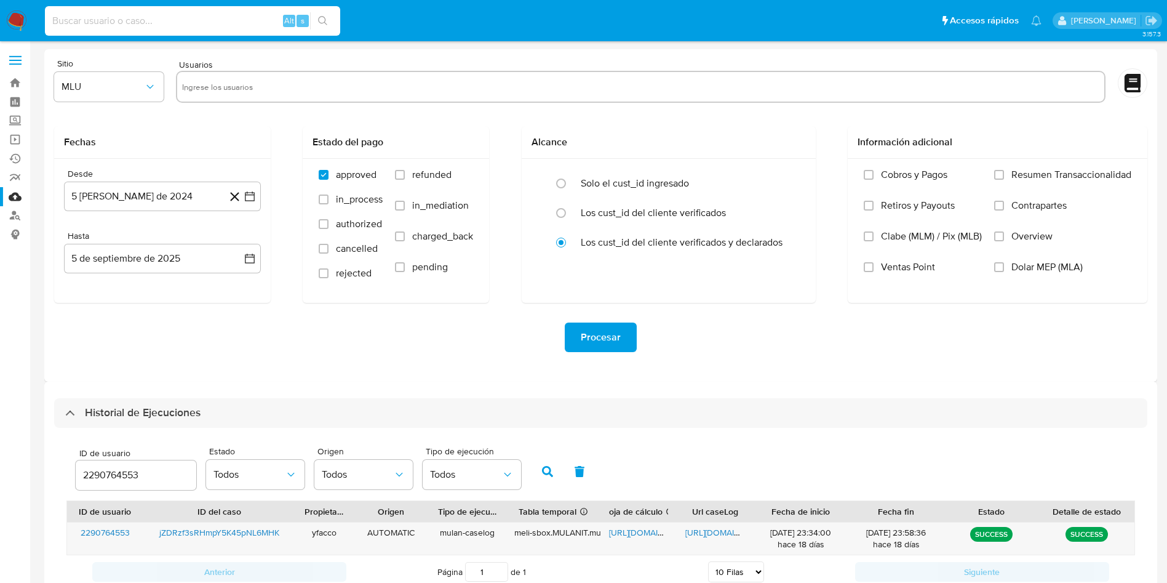
select select "10"
click at [202, 17] on input at bounding box center [192, 21] width 295 height 16
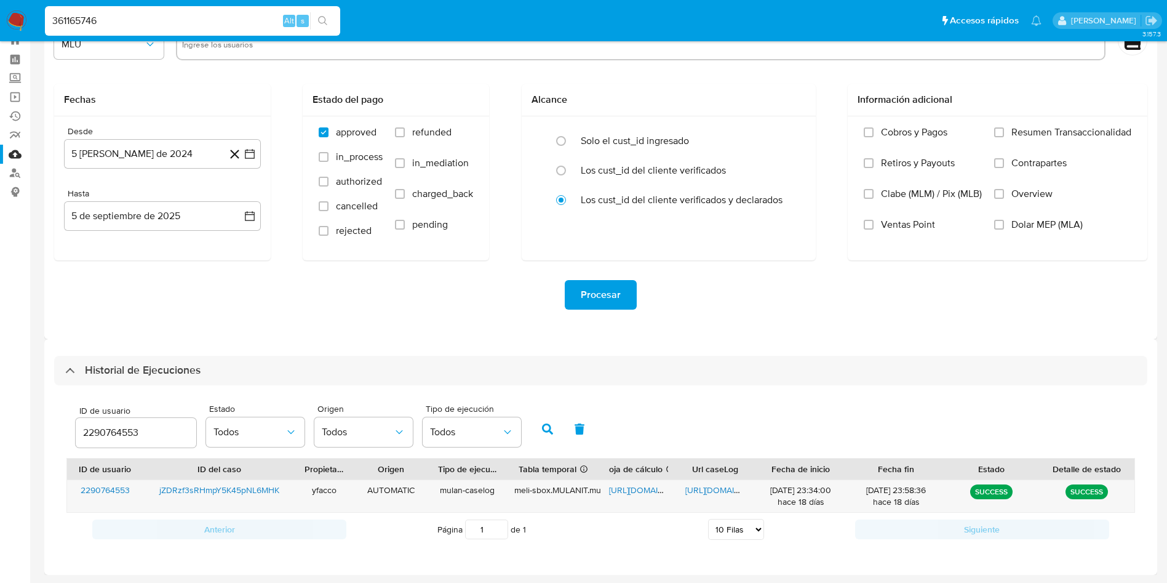
type input "361165746"
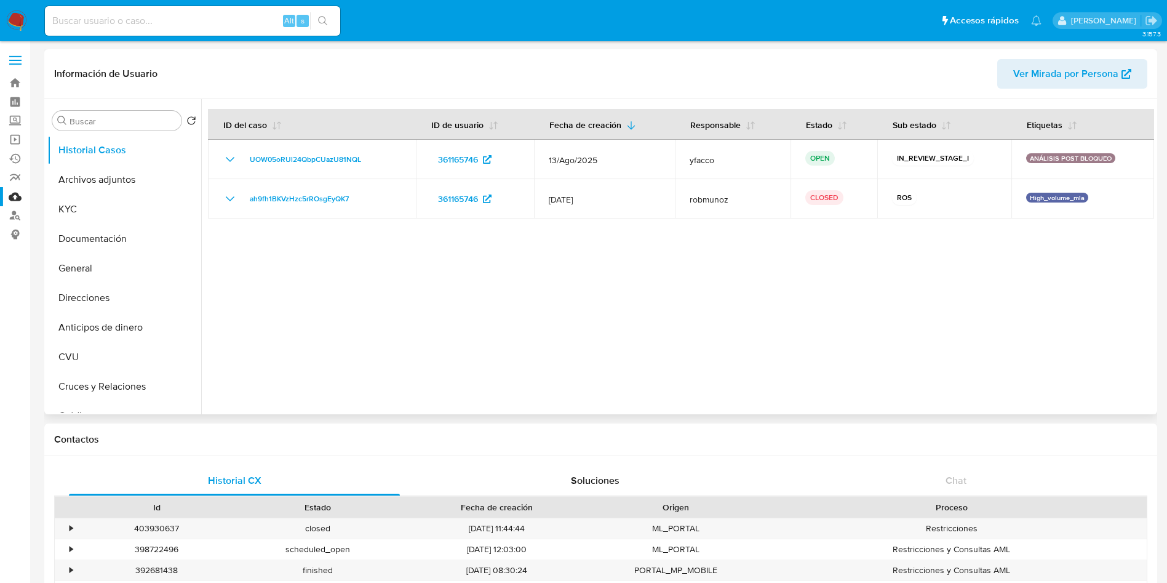
select select "10"
click at [140, 183] on button "Archivos adjuntos" at bounding box center [119, 180] width 144 height 30
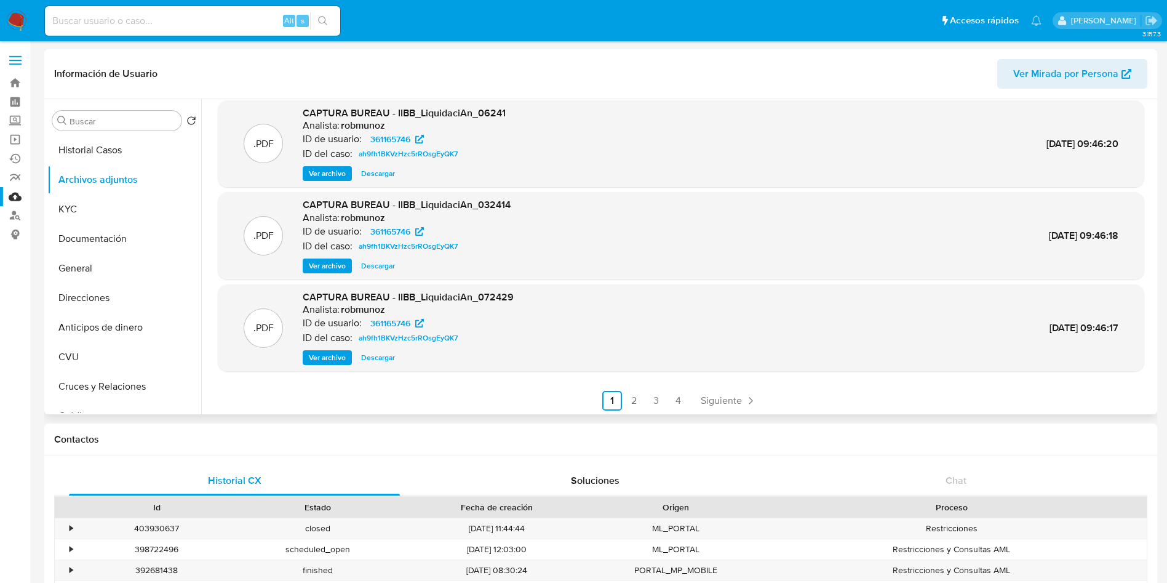
scroll to position [103, 0]
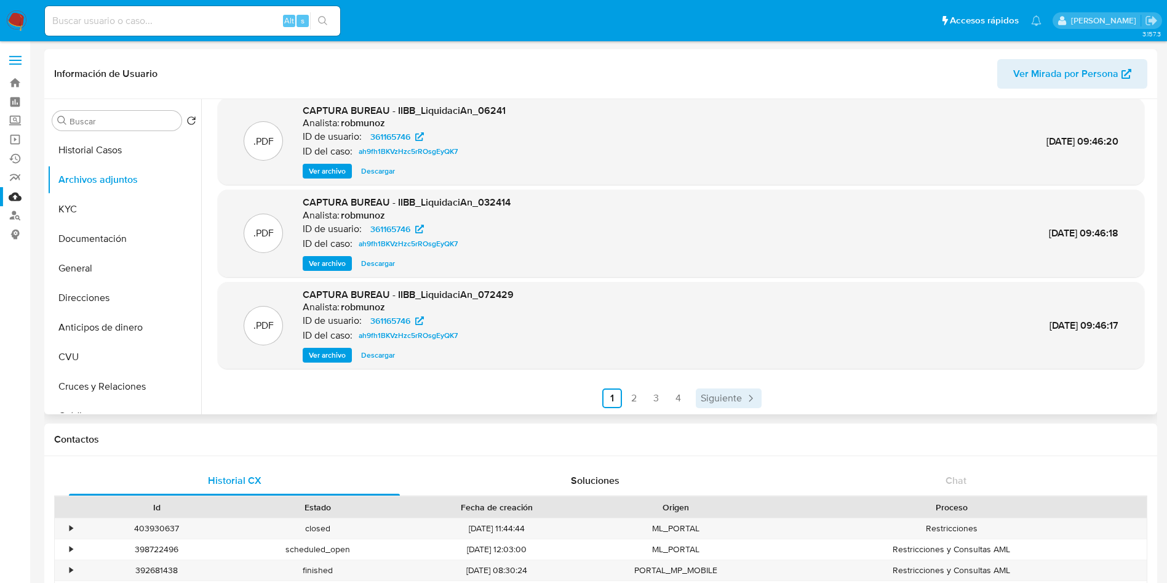
click at [713, 399] on span "Siguiente" at bounding box center [721, 398] width 41 height 10
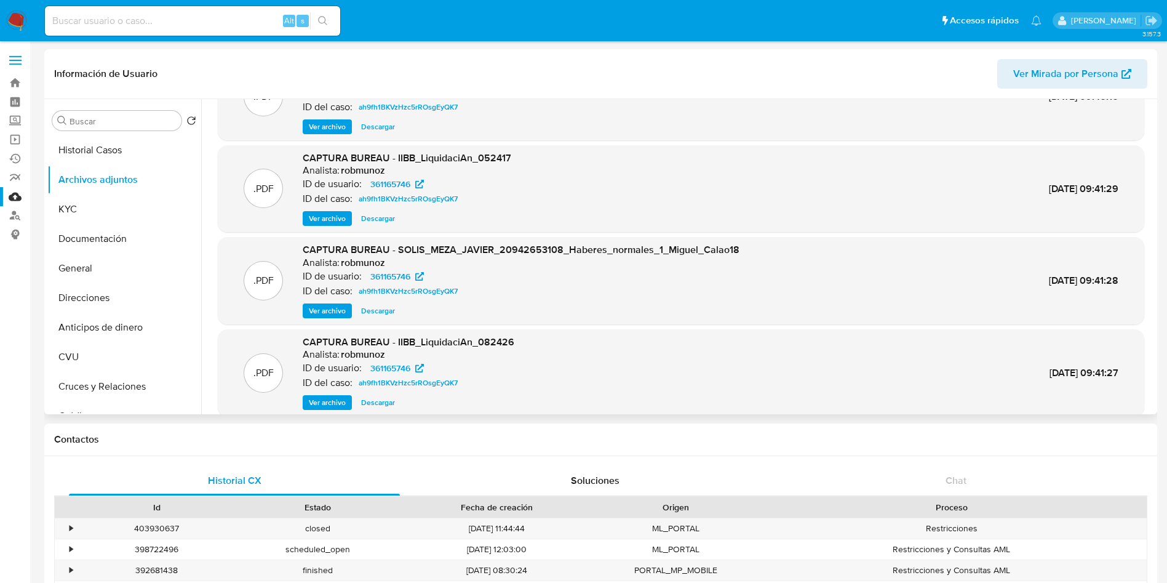
scroll to position [92, 0]
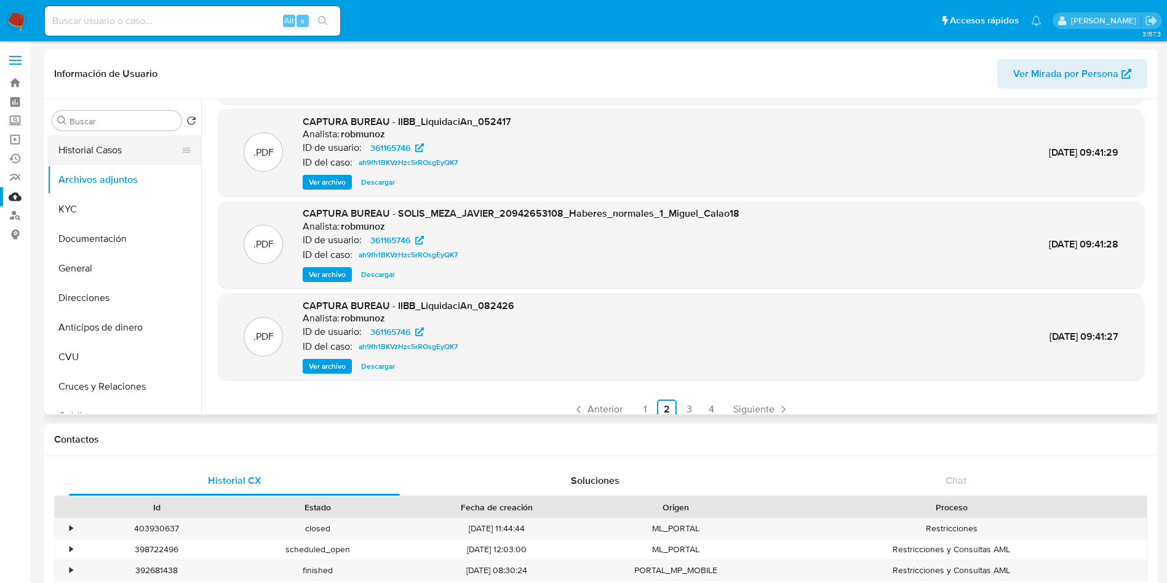
click at [113, 151] on button "Historial Casos" at bounding box center [119, 150] width 144 height 30
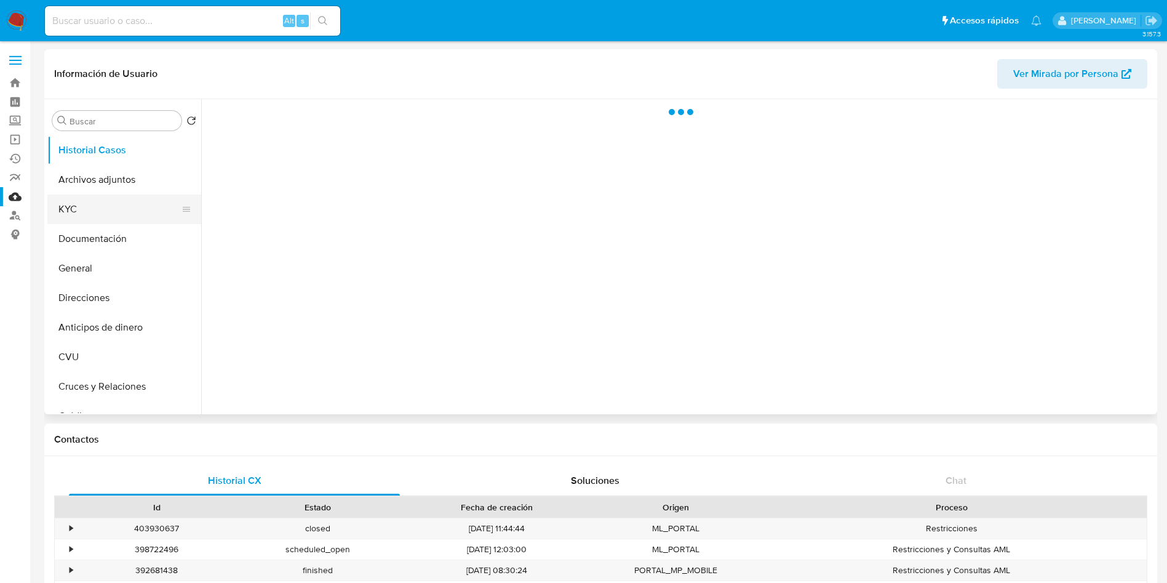
scroll to position [0, 0]
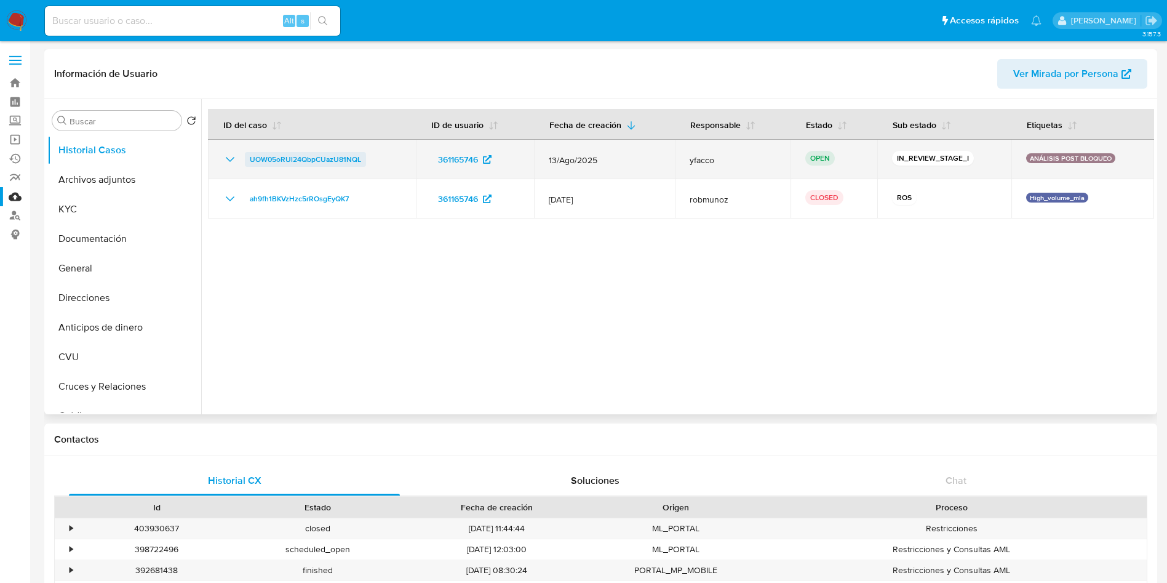
click at [279, 156] on span "UOW05oRUl24QbpCUazU81NQL" at bounding box center [305, 159] width 111 height 15
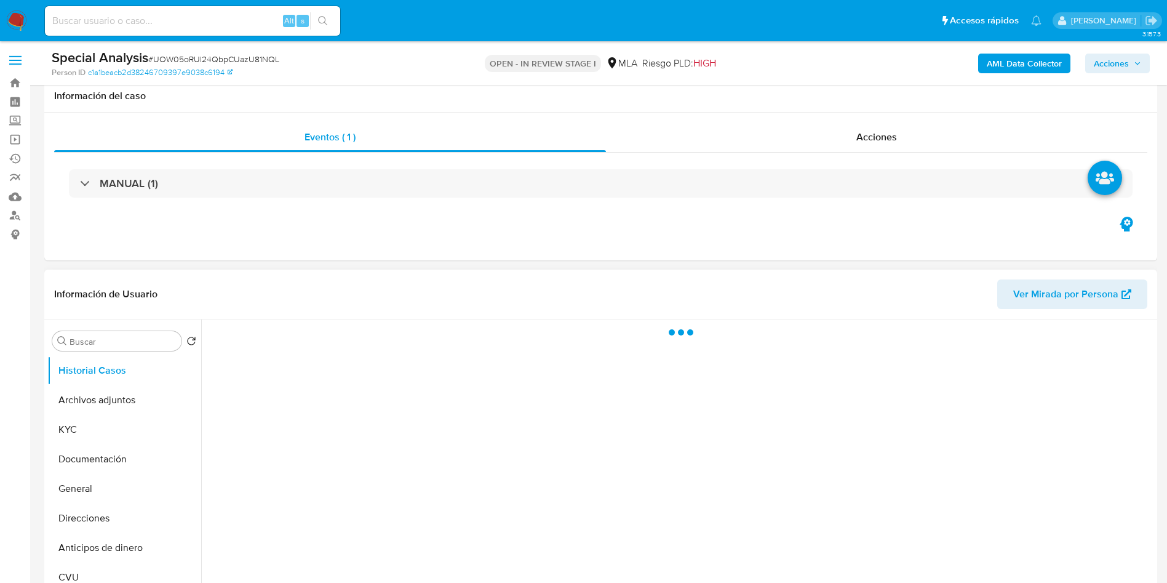
scroll to position [92, 0]
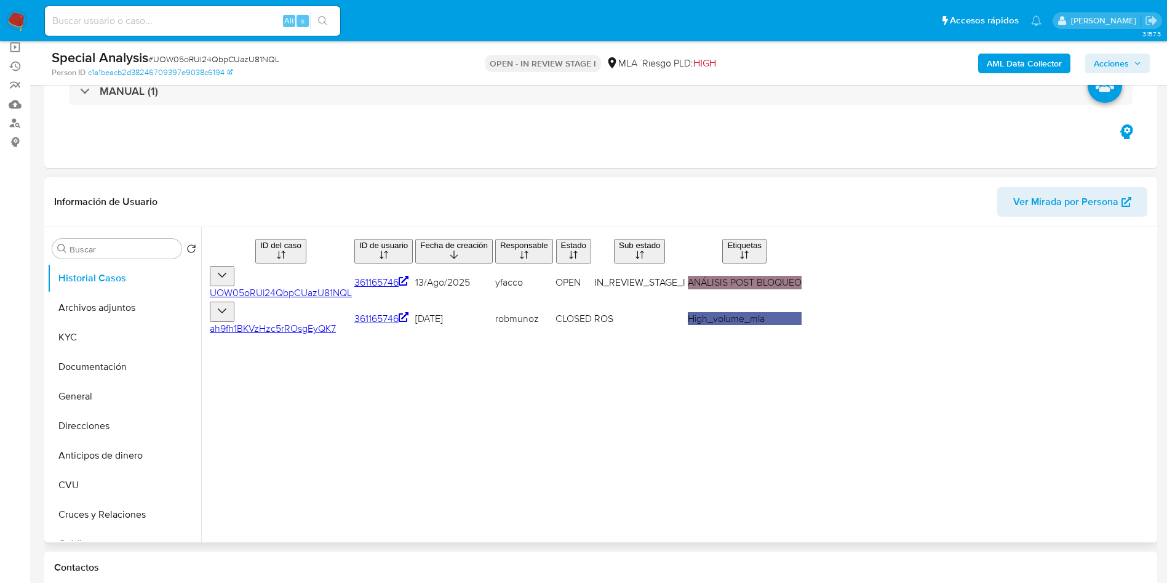
select select "10"
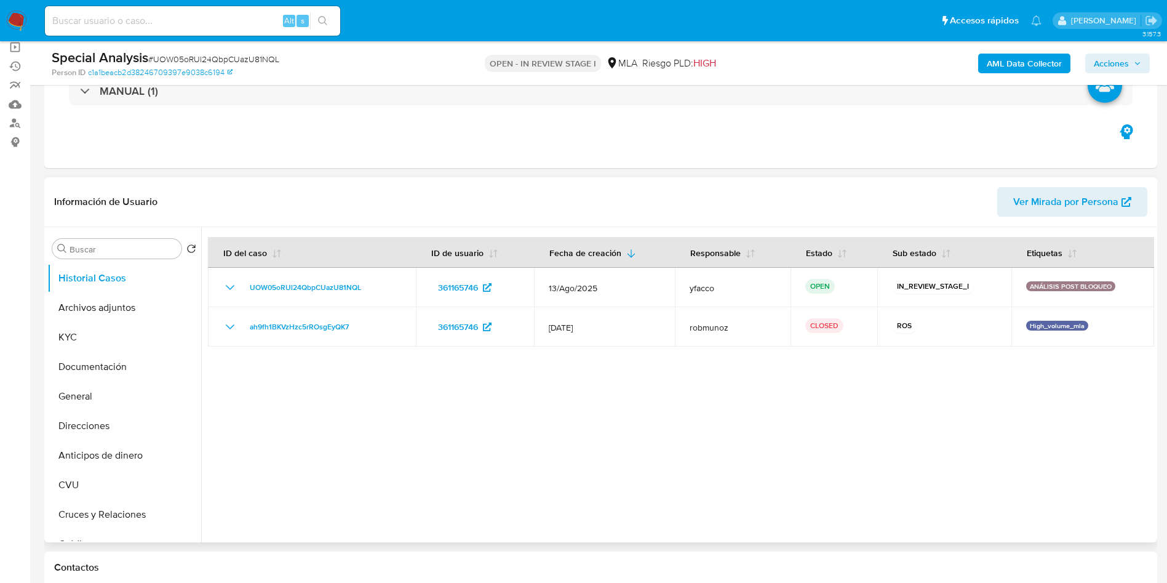
scroll to position [185, 0]
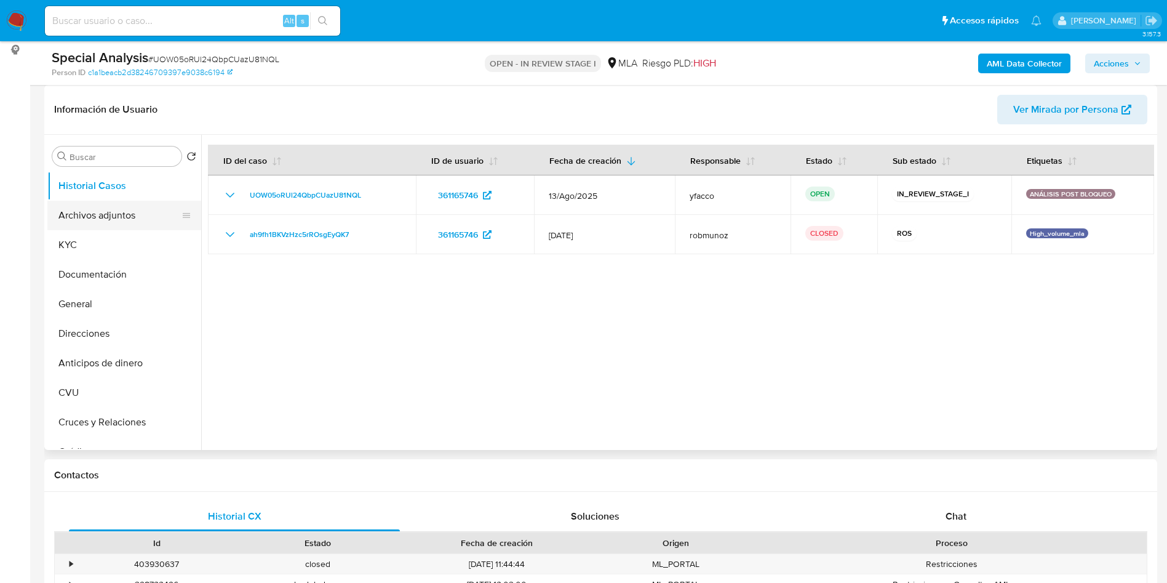
click at [97, 213] on button "Archivos adjuntos" at bounding box center [119, 216] width 144 height 30
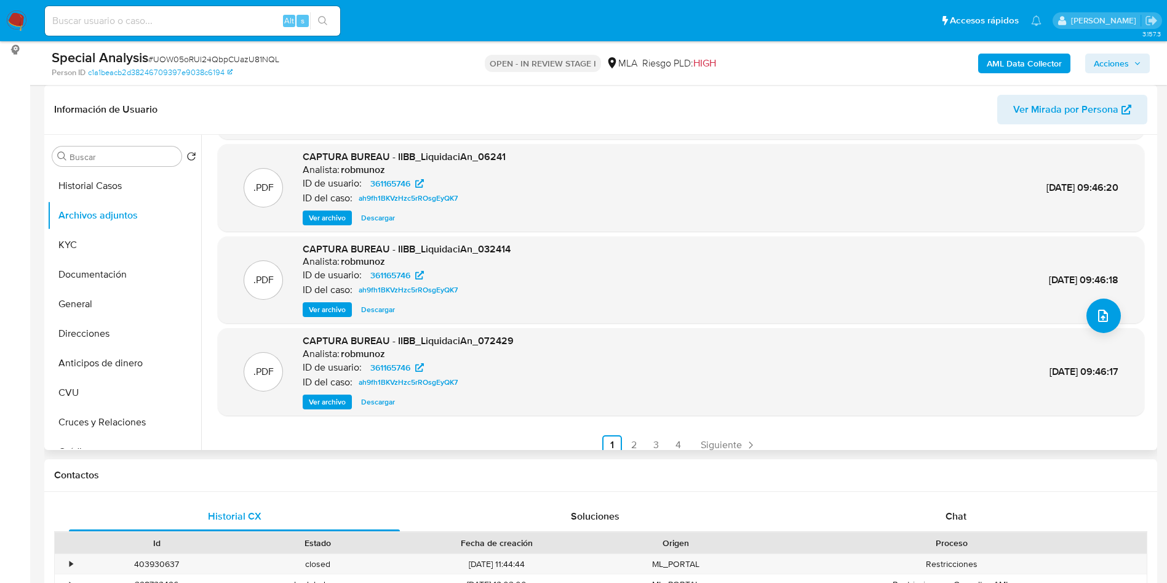
scroll to position [103, 0]
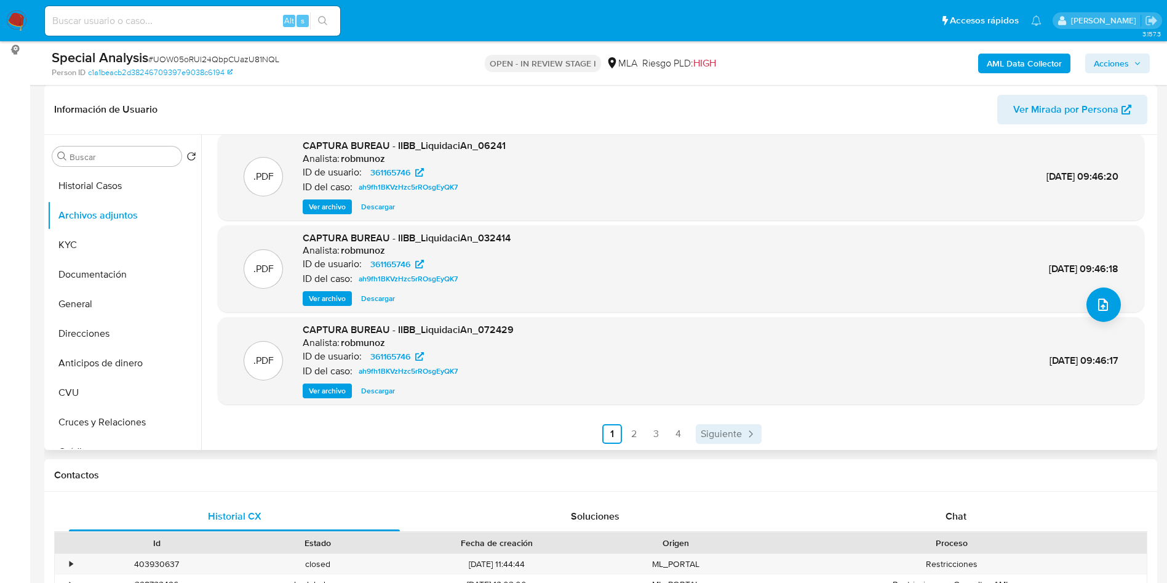
click at [749, 431] on icon "Paginación" at bounding box center [751, 433] width 4 height 7
click at [749, 429] on span "Siguiente" at bounding box center [753, 434] width 41 height 10
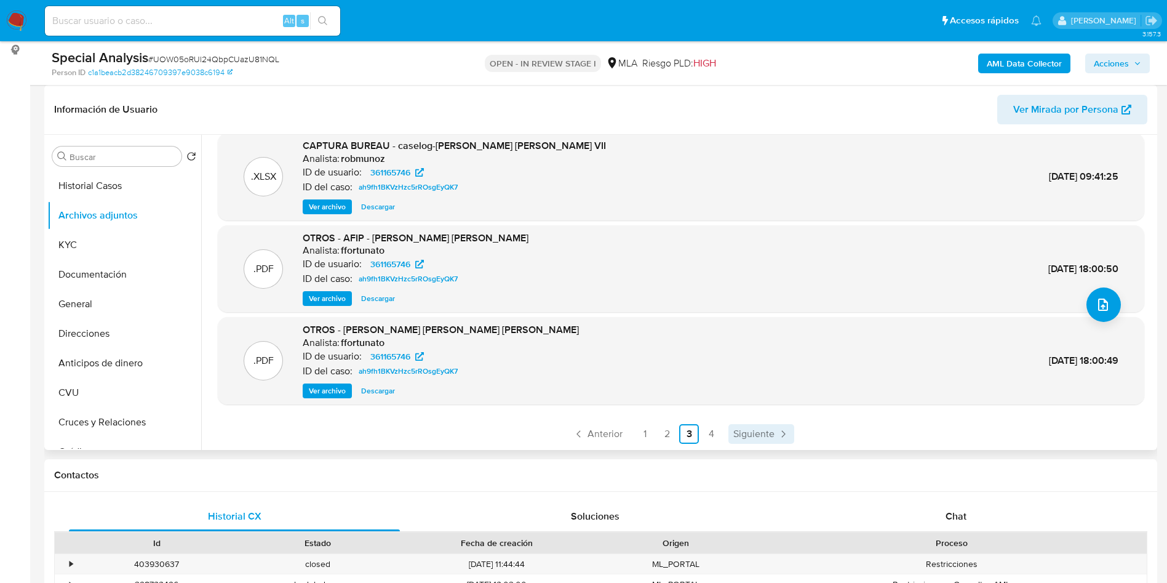
click at [770, 439] on span "Siguiente" at bounding box center [753, 434] width 41 height 10
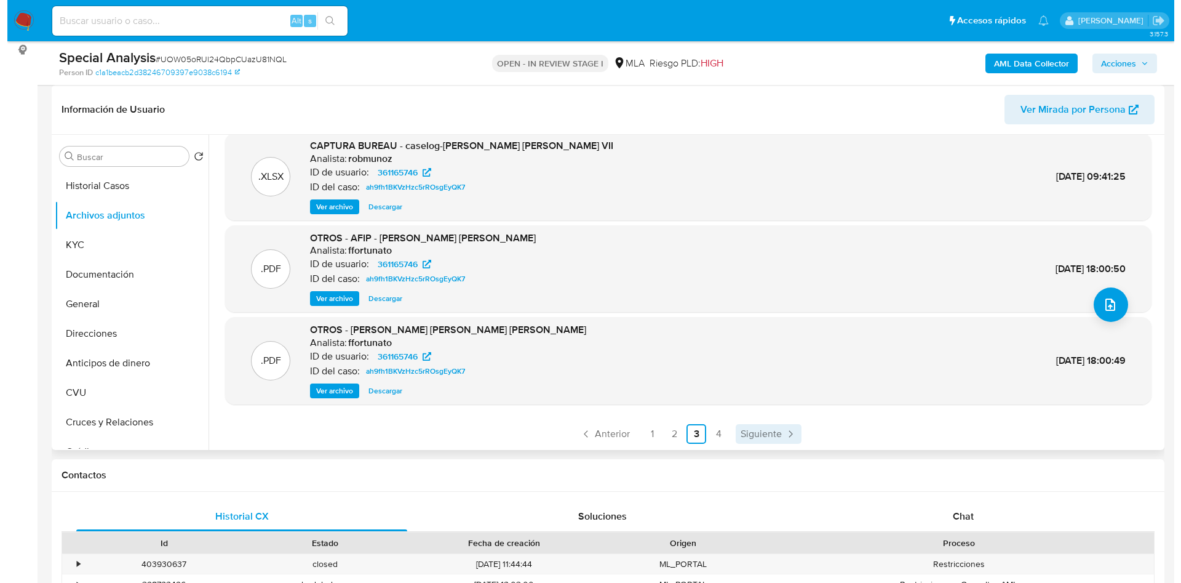
scroll to position [0, 0]
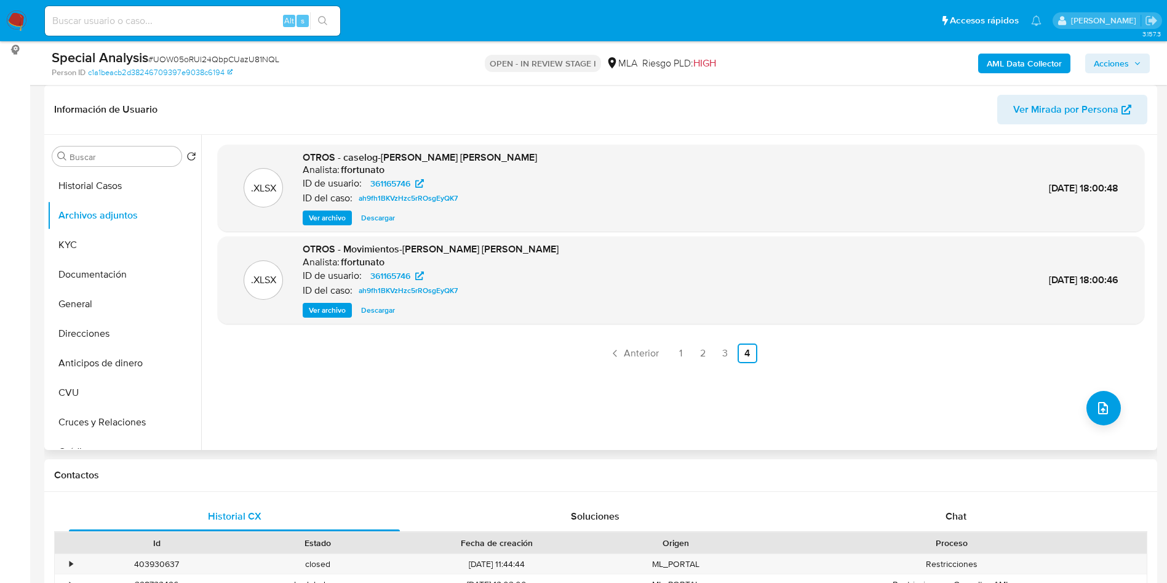
click at [335, 212] on span "Ver archivo" at bounding box center [327, 218] width 37 height 12
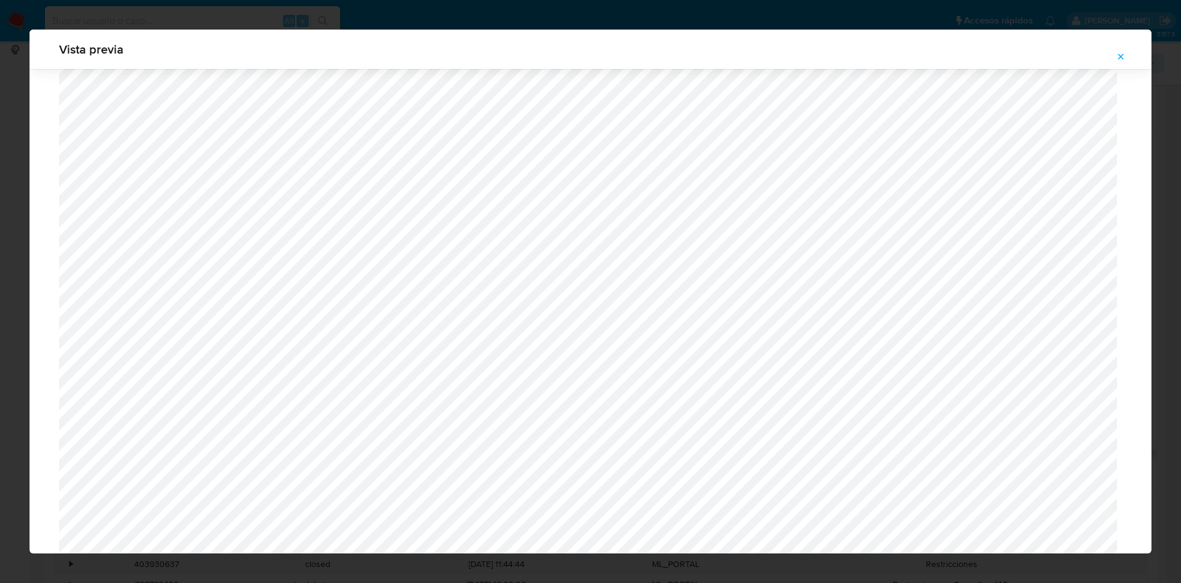
scroll to position [621, 0]
